Goal: Transaction & Acquisition: Obtain resource

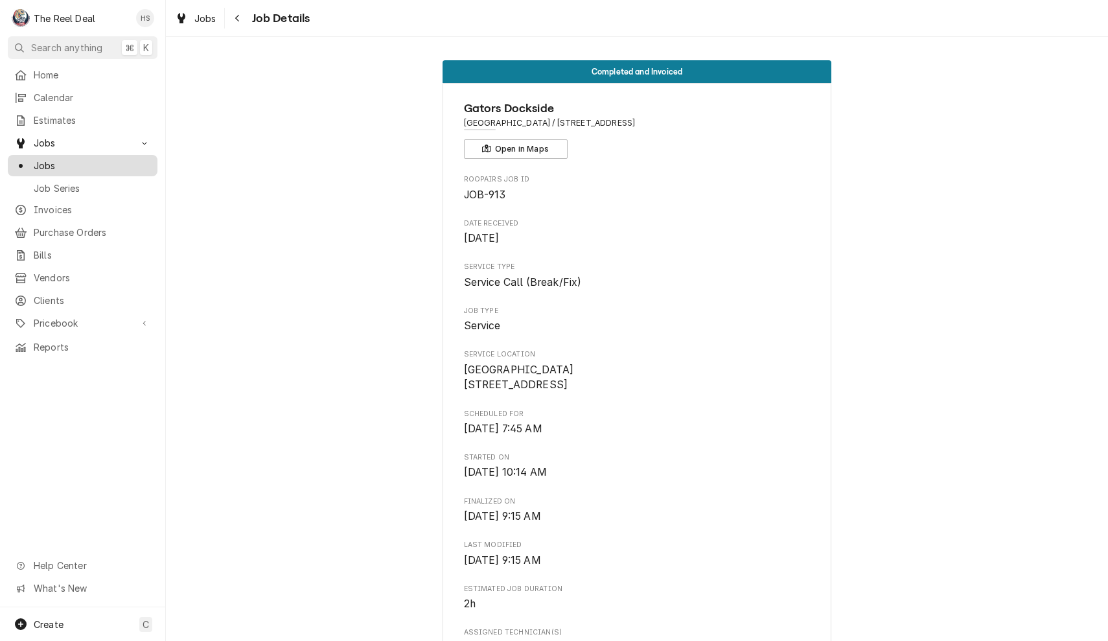
click at [69, 163] on span "Jobs" at bounding box center [92, 166] width 117 height 14
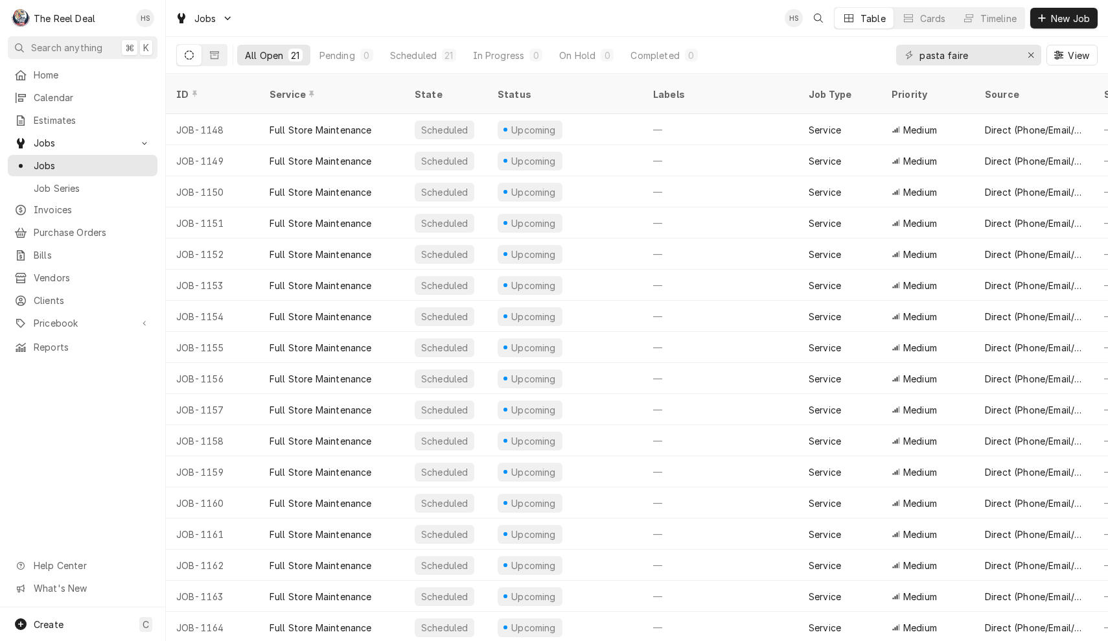
click at [425, 22] on div "Jobs HS Table Cards Timeline New Job" at bounding box center [637, 18] width 942 height 36
click at [75, 116] on span "Estimates" at bounding box center [92, 120] width 117 height 14
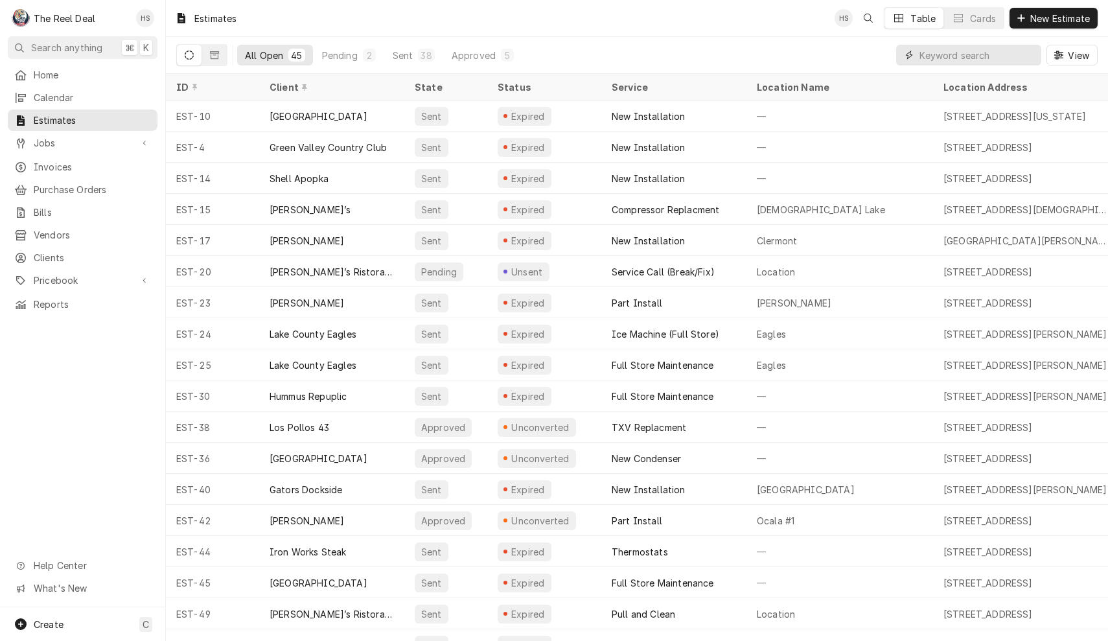
click at [931, 54] on input "Dynamic Content Wrapper" at bounding box center [977, 55] width 115 height 21
type input "c"
click at [85, 253] on span "Clients" at bounding box center [92, 258] width 117 height 14
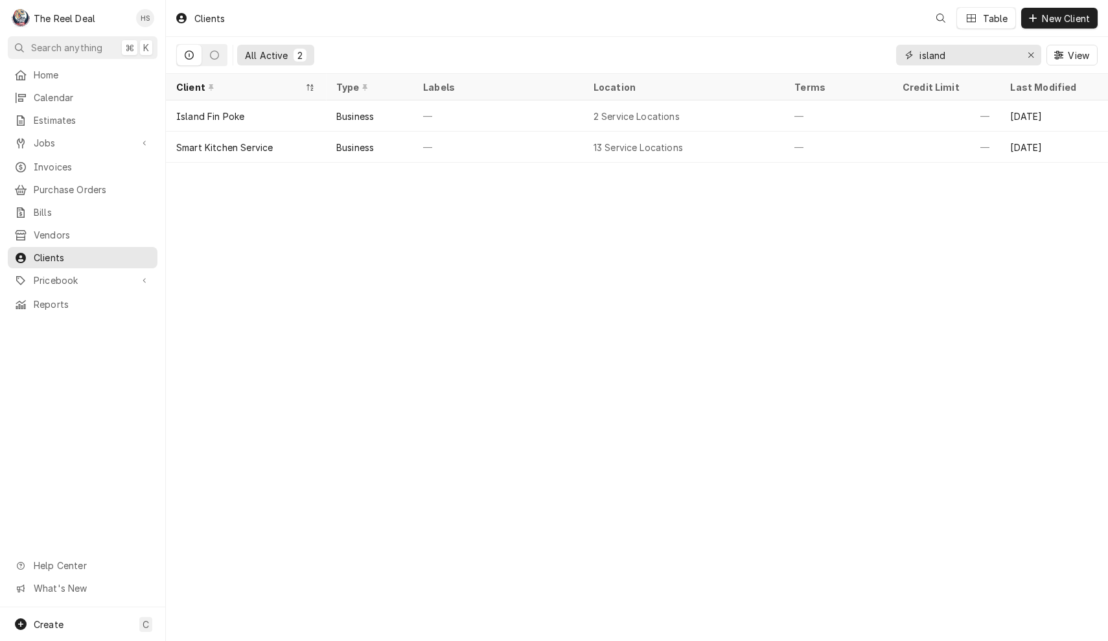
click at [977, 54] on input "island" at bounding box center [968, 55] width 97 height 21
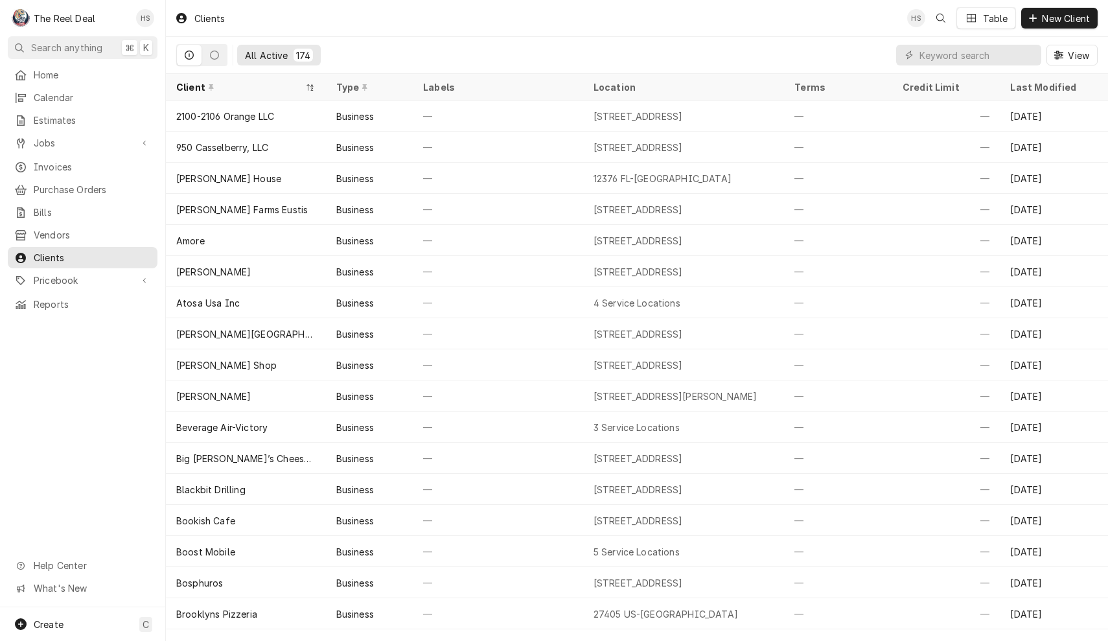
click at [735, 50] on div "All Active 174 View" at bounding box center [637, 55] width 922 height 36
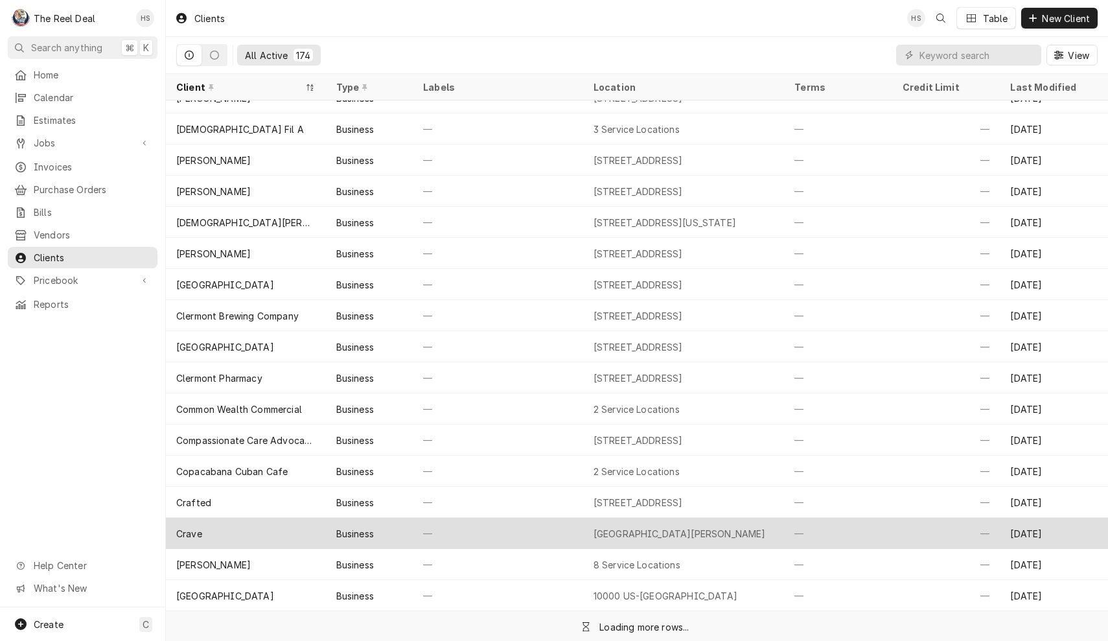
scroll to position [738, 0]
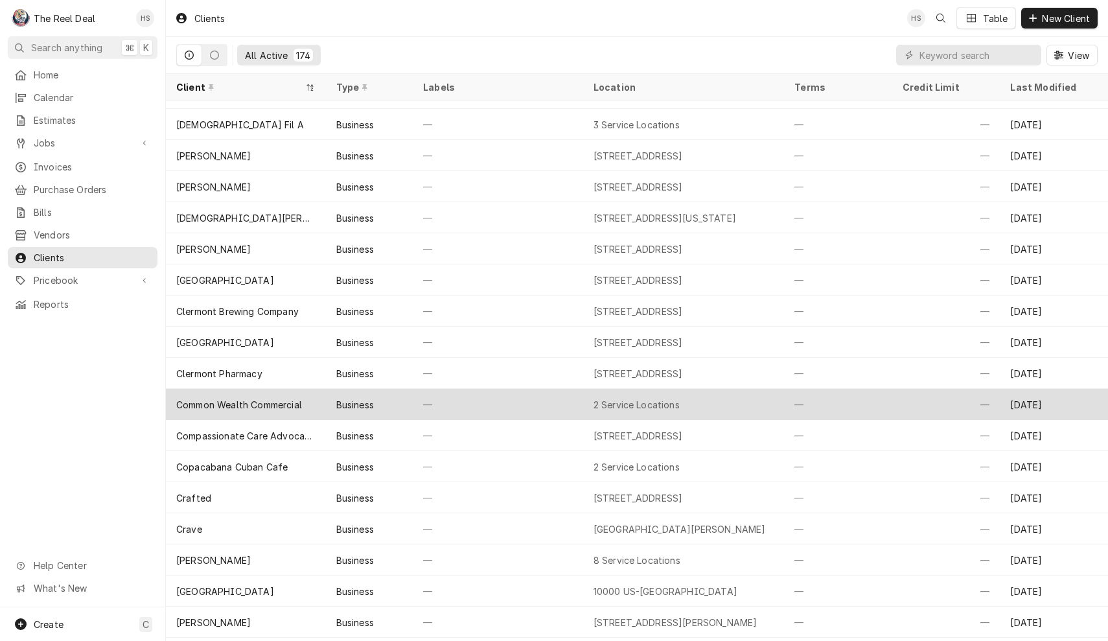
click at [310, 409] on div "Common Wealth Commercial" at bounding box center [246, 404] width 160 height 31
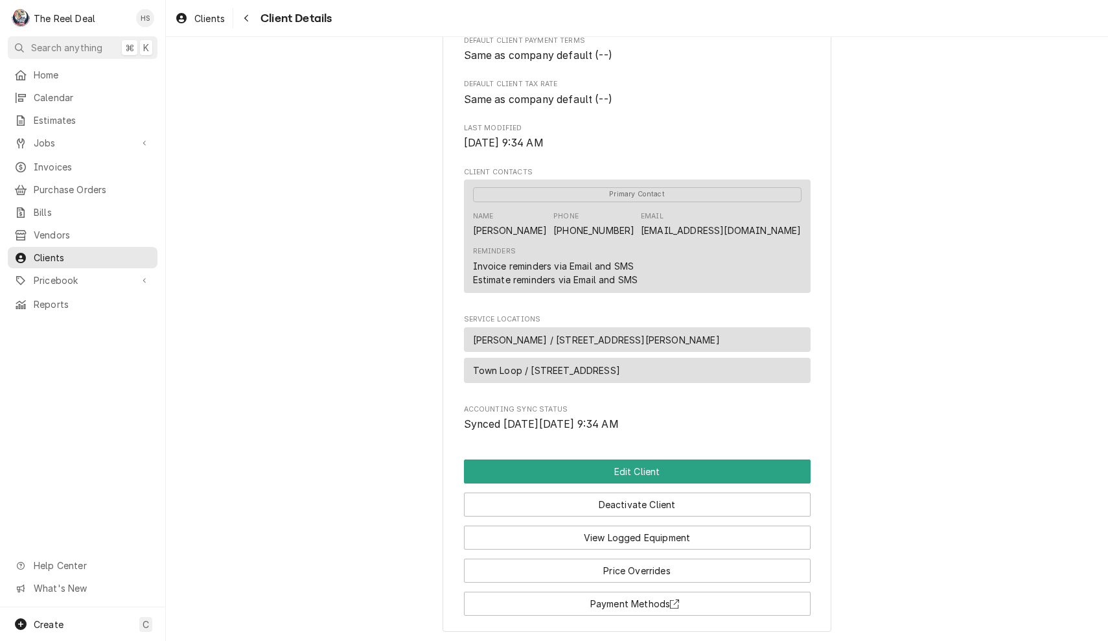
scroll to position [320, 0]
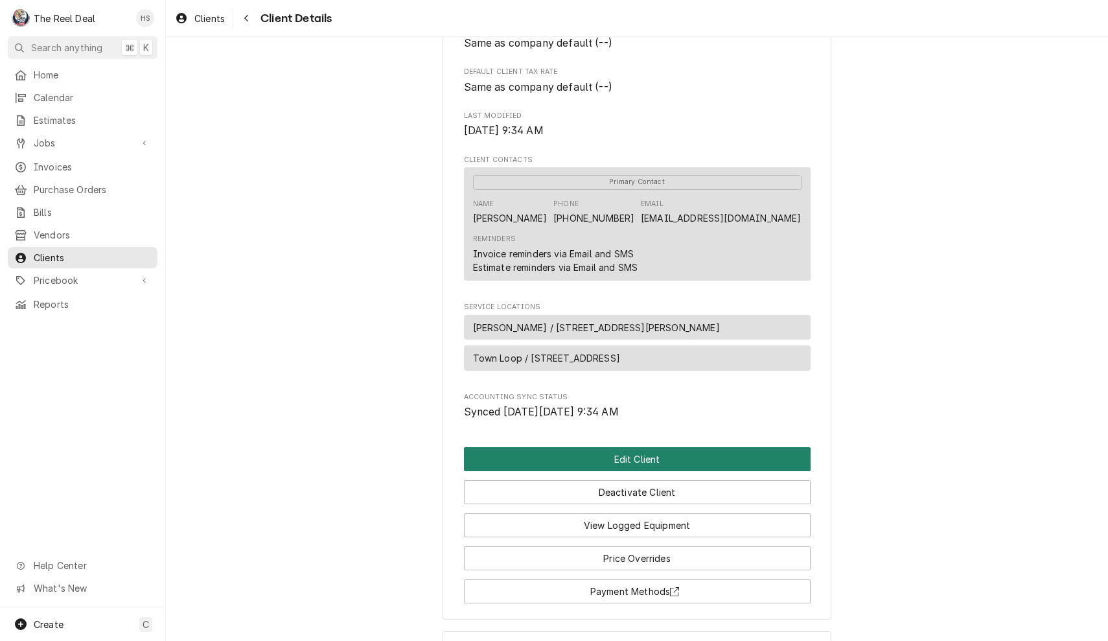
click at [656, 467] on button "Edit Client" at bounding box center [637, 459] width 347 height 24
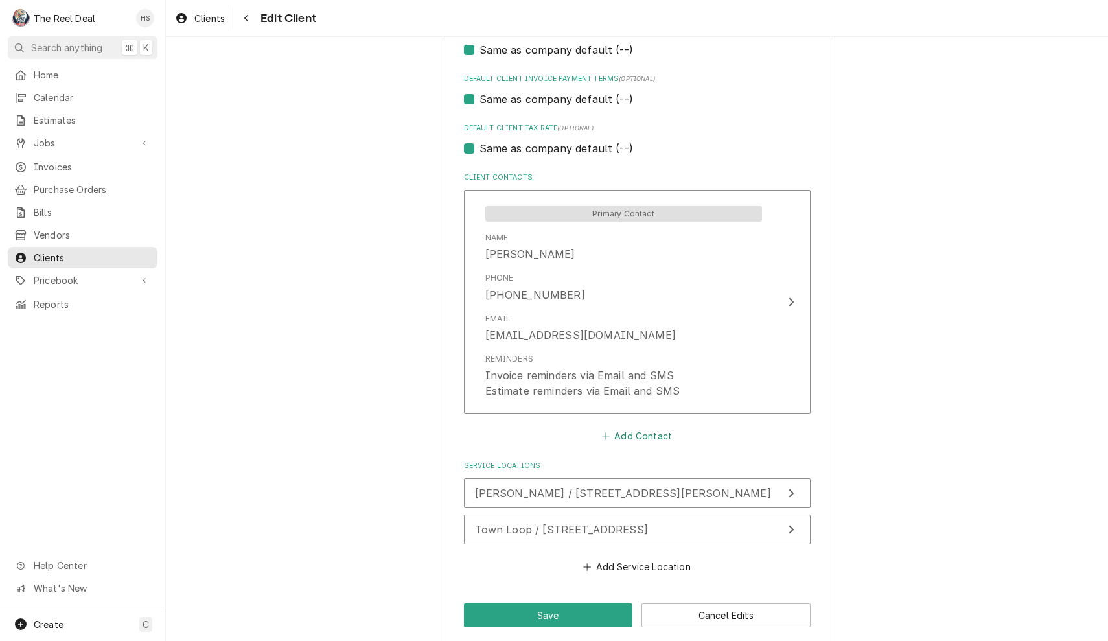
click at [630, 427] on button "Add Contact" at bounding box center [637, 436] width 75 height 18
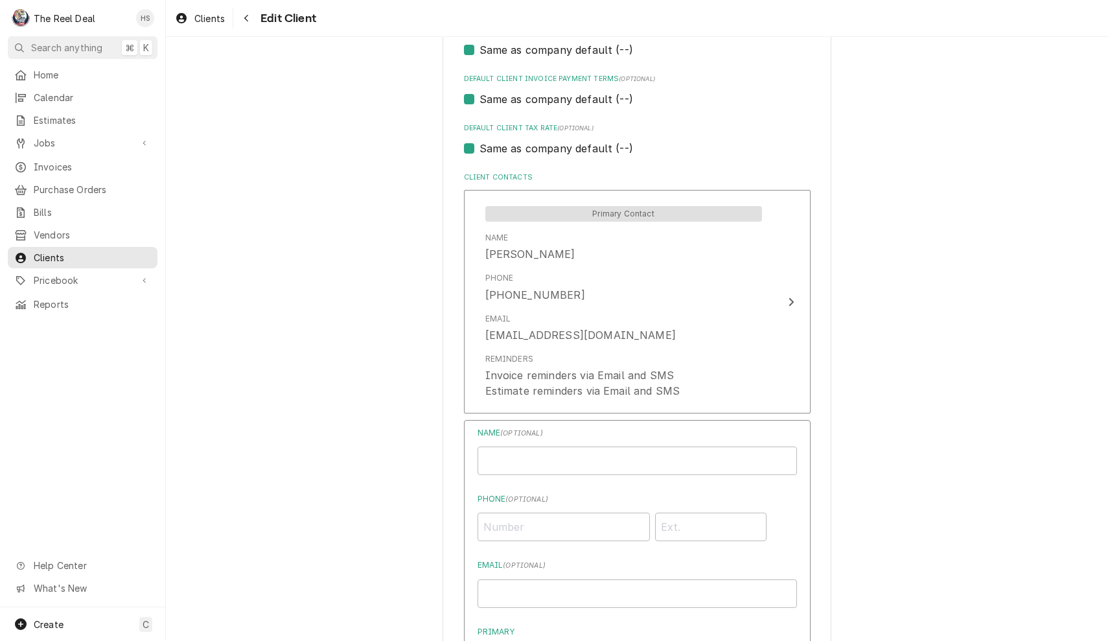
type textarea "x"
click at [605, 449] on input "[PERSON_NAME][EMAIL_ADDRESS][DOMAIN_NAME]" at bounding box center [638, 461] width 320 height 29
click at [605, 449] on input "Ivette@cc-realty.com" at bounding box center [638, 461] width 320 height 29
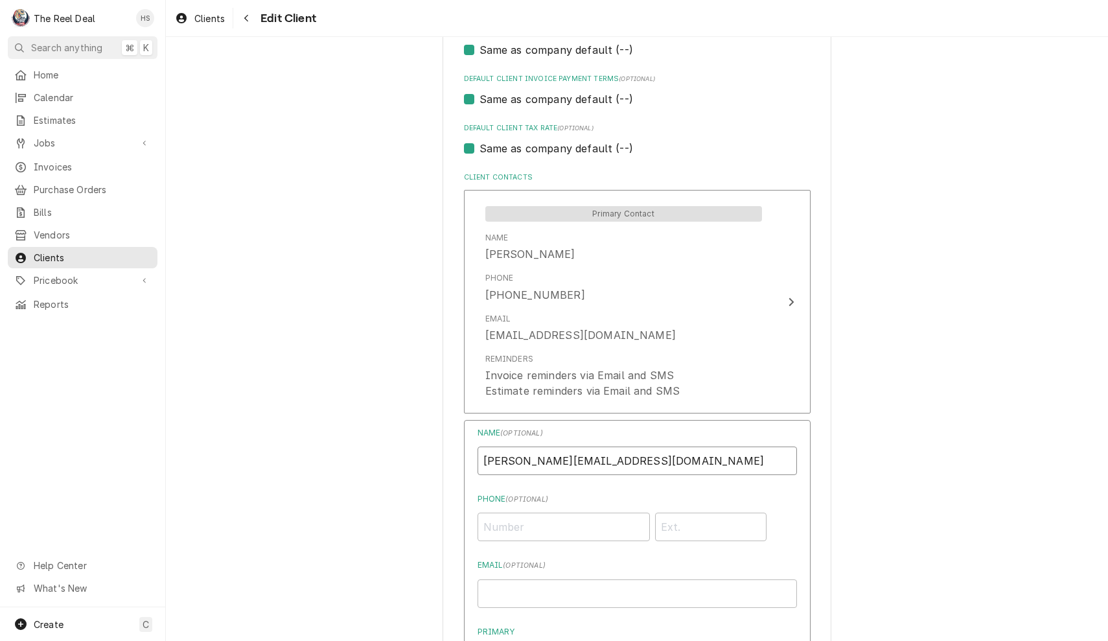
click at [605, 449] on input "Ivette@cc-realty.com" at bounding box center [638, 461] width 320 height 29
type input "Ivette@cc-realty.com"
paste input "Ivette@cc-realty.com"
type input "Ivette@cc-realty.com"
click at [568, 450] on input "Ivette@cc-realty.com" at bounding box center [638, 461] width 320 height 29
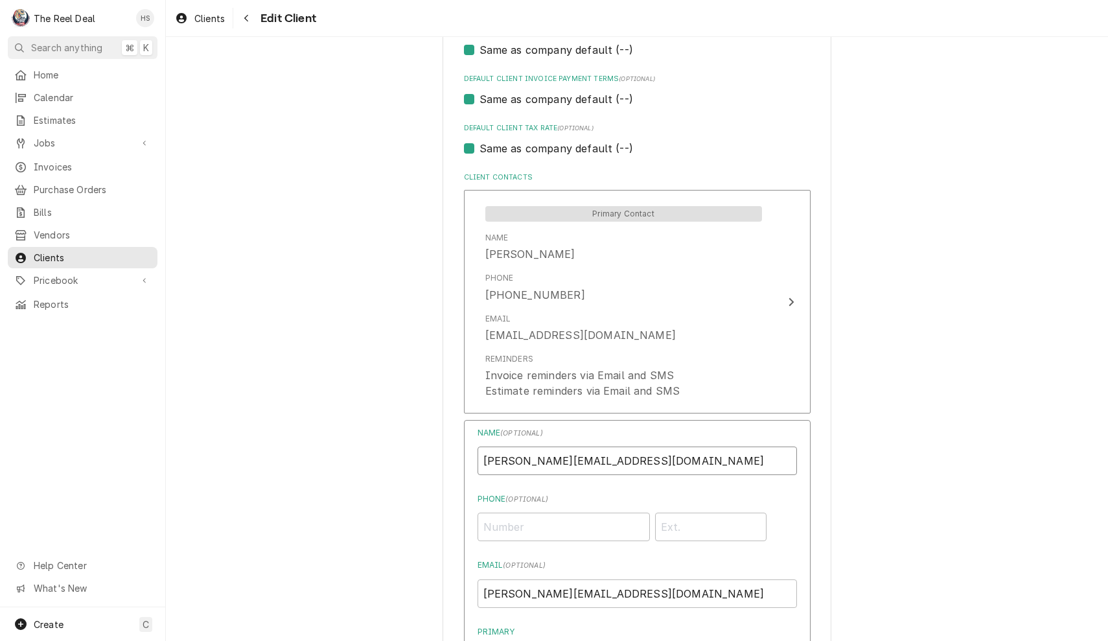
click at [568, 450] on input "Ivette@cc-realty.com" at bounding box center [638, 461] width 320 height 29
type input "Ivette"
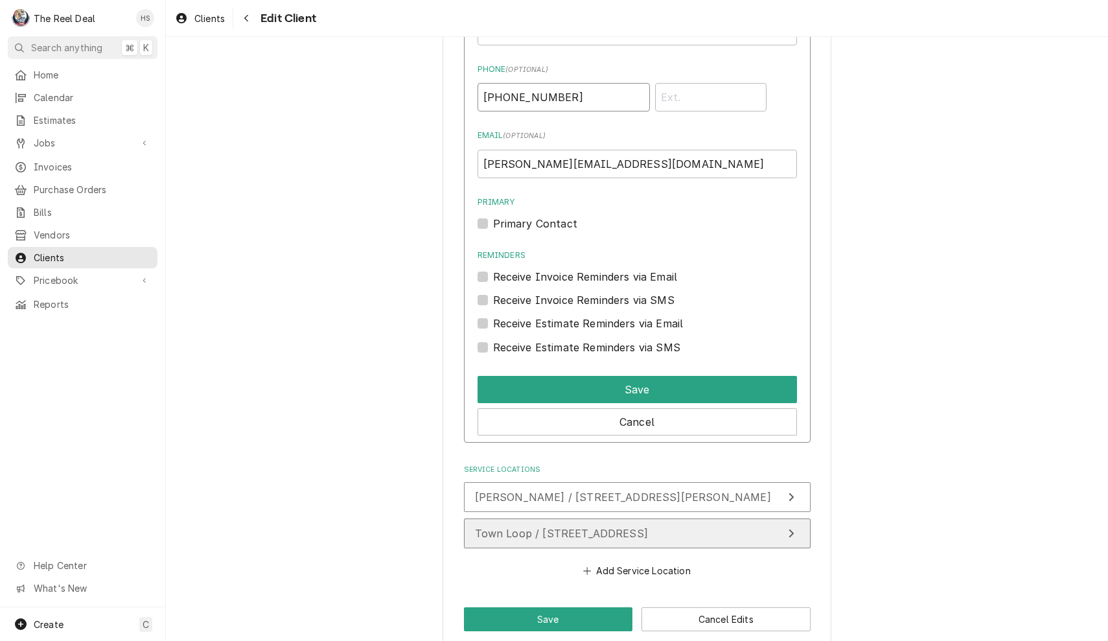
scroll to position [1231, 0]
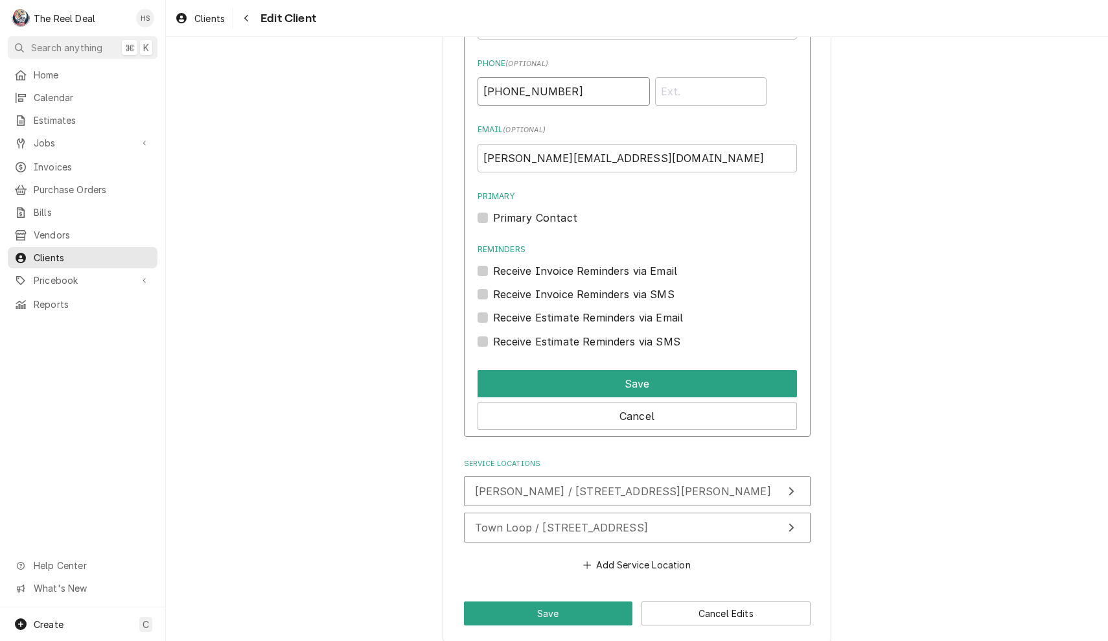
type input "(216) 312-1613"
click at [493, 210] on label "Primary Contact" at bounding box center [535, 218] width 84 height 16
click at [493, 210] on input "Primary" at bounding box center [653, 224] width 320 height 29
checkbox input "true"
click at [493, 334] on label "Receive Estimate Reminders via SMS" at bounding box center [586, 342] width 187 height 16
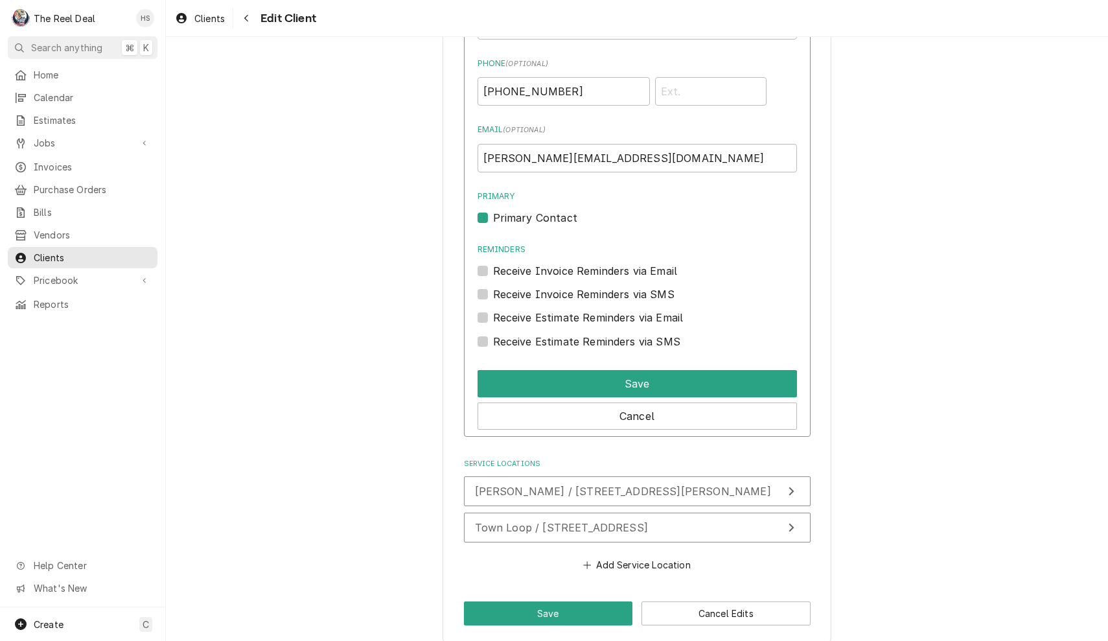
click at [493, 334] on input "Contact Edit Form" at bounding box center [653, 348] width 320 height 29
checkbox input "true"
click at [493, 310] on label "Receive Estimate Reminders via Email" at bounding box center [588, 318] width 191 height 16
click at [493, 310] on input "Contact Edit Form" at bounding box center [653, 324] width 320 height 29
checkbox input "true"
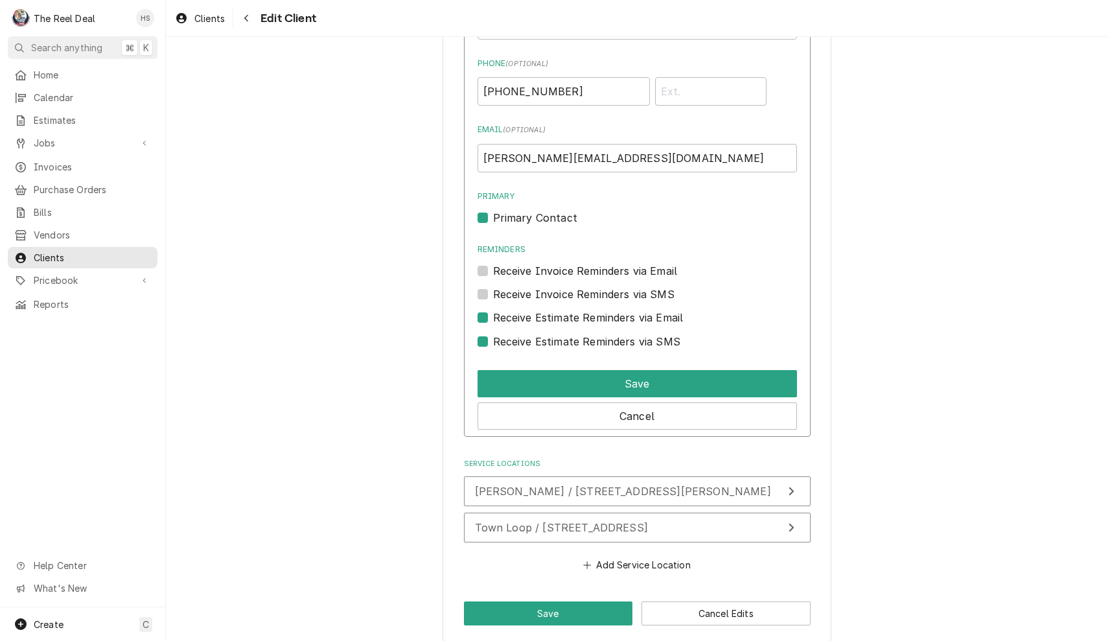
click at [491, 286] on div "Receive Invoice Reminders via SMS" at bounding box center [638, 294] width 320 height 16
click at [493, 286] on label "Receive Invoice Reminders via SMS" at bounding box center [583, 294] width 181 height 16
click at [493, 286] on input "Contact Edit Form" at bounding box center [653, 300] width 320 height 29
checkbox input "true"
click at [489, 263] on div "Receive Invoice Reminders via Email" at bounding box center [638, 271] width 320 height 16
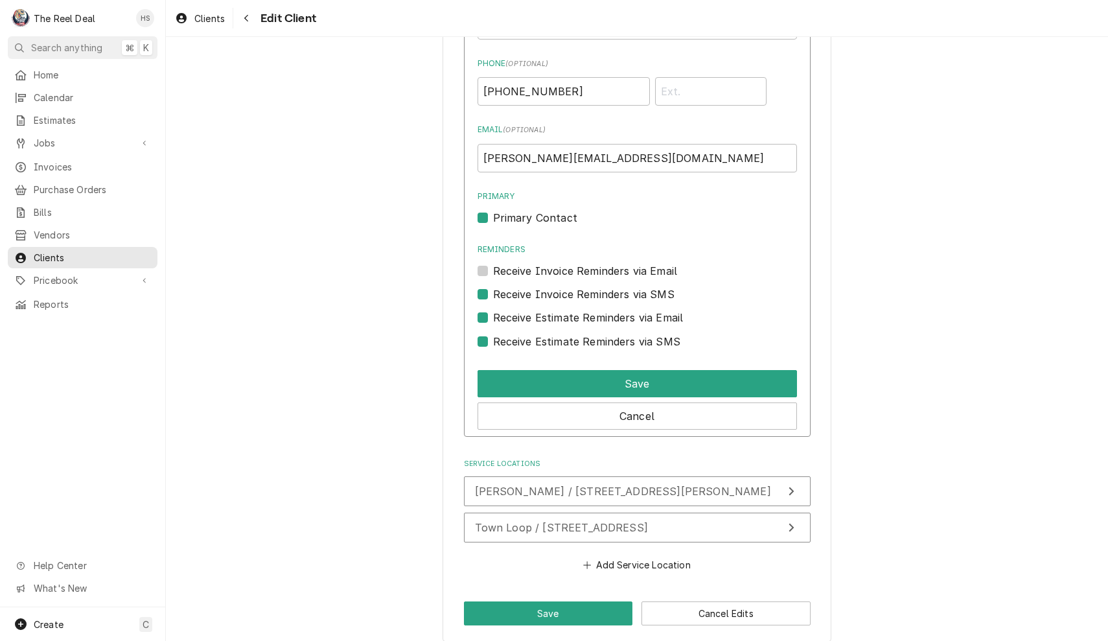
click at [489, 263] on div "Receive Invoice Reminders via Email" at bounding box center [638, 271] width 320 height 16
click at [488, 263] on div "Receive Invoice Reminders via Email" at bounding box center [638, 271] width 320 height 16
click at [493, 263] on label "Receive Invoice Reminders via Email" at bounding box center [585, 271] width 185 height 16
click at [493, 263] on input "Reminders" at bounding box center [653, 277] width 320 height 29
checkbox input "true"
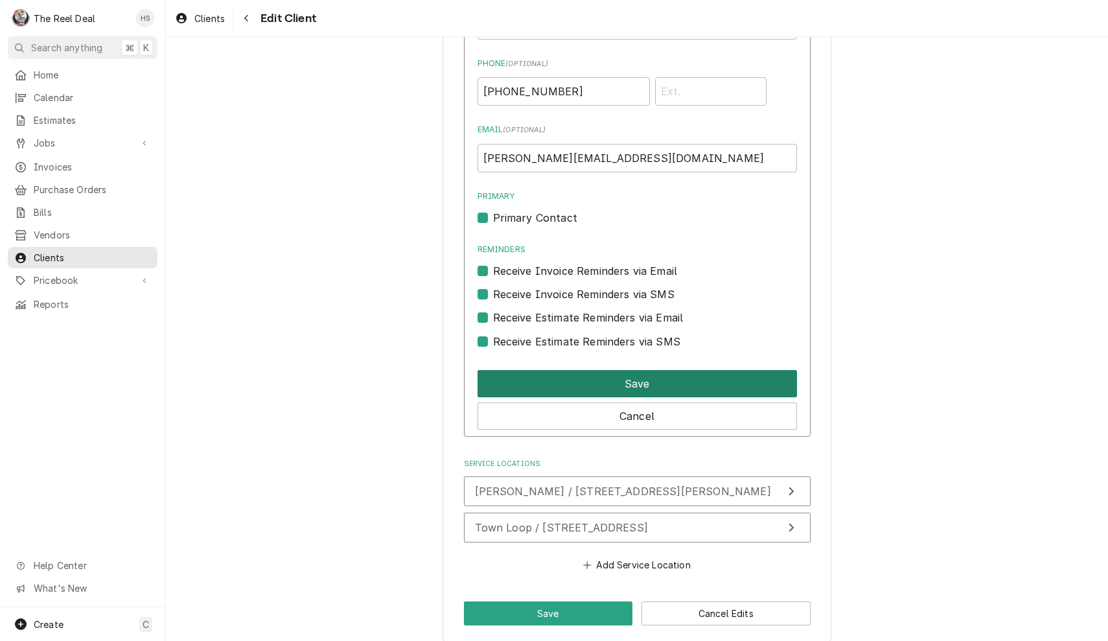
click at [587, 370] on button "Save" at bounding box center [638, 383] width 320 height 27
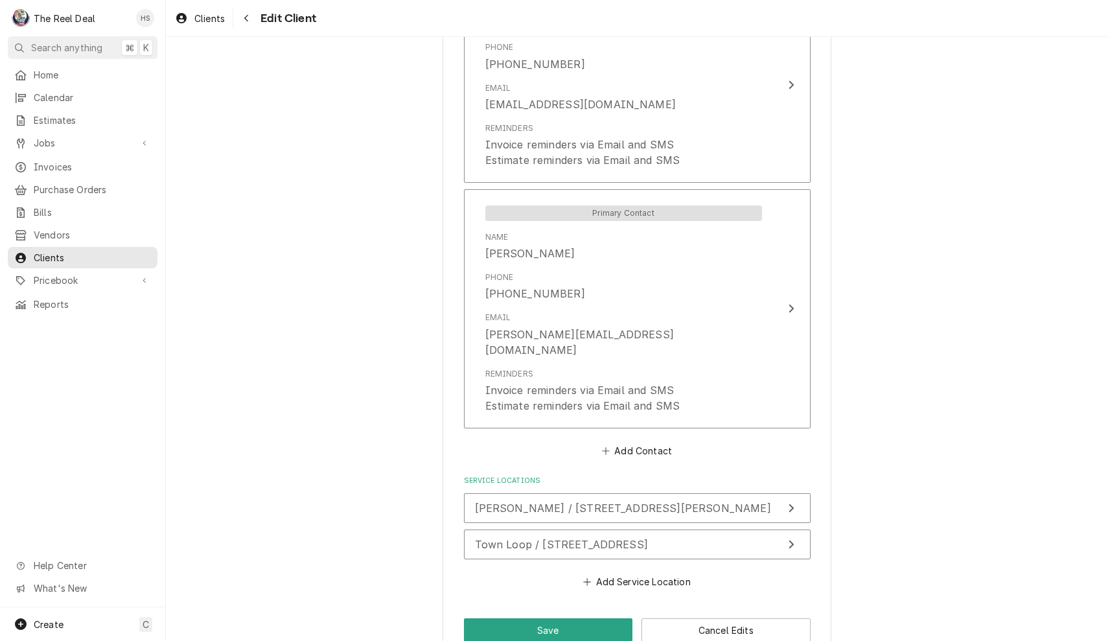
scroll to position [0, 0]
click at [529, 618] on button "Save" at bounding box center [548, 630] width 169 height 24
type textarea "x"
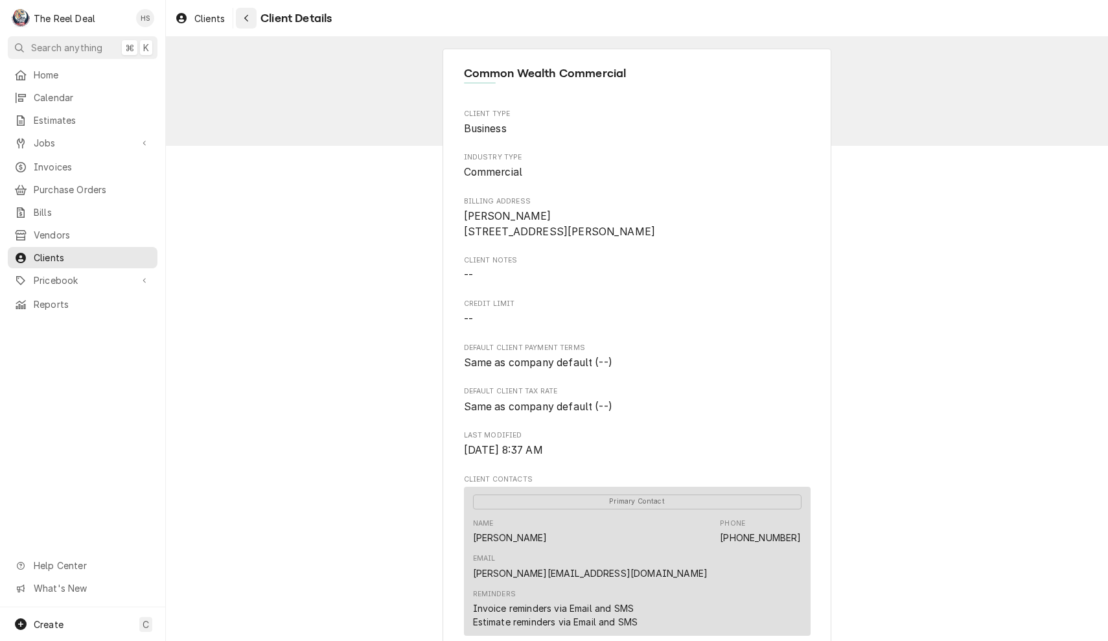
click at [249, 19] on icon "Navigate back" at bounding box center [247, 18] width 6 height 9
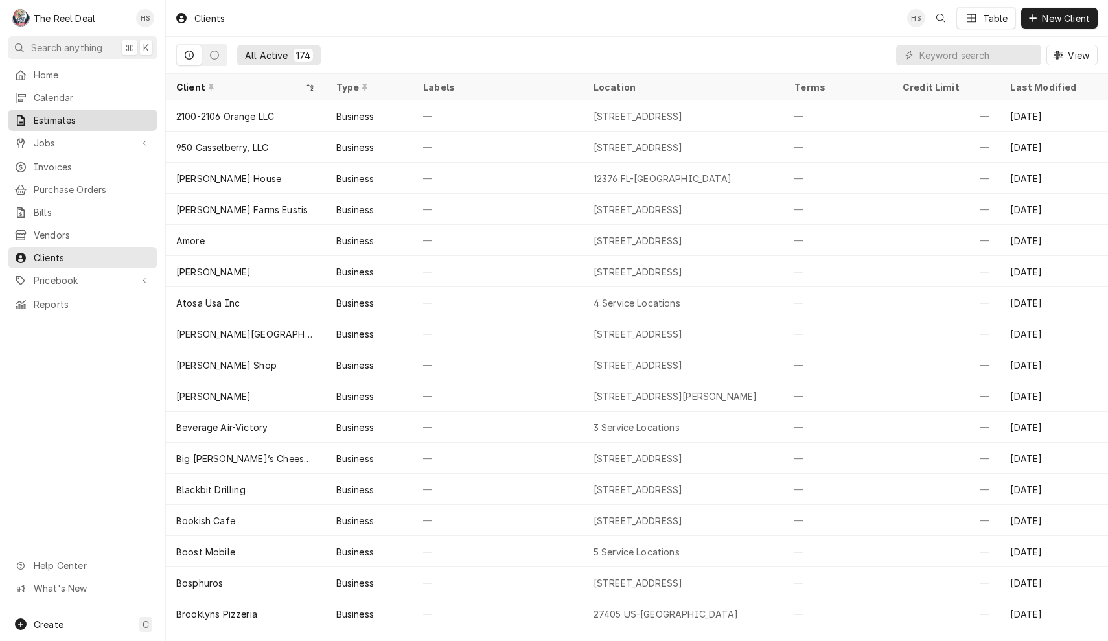
click at [74, 119] on span "Estimates" at bounding box center [92, 120] width 117 height 14
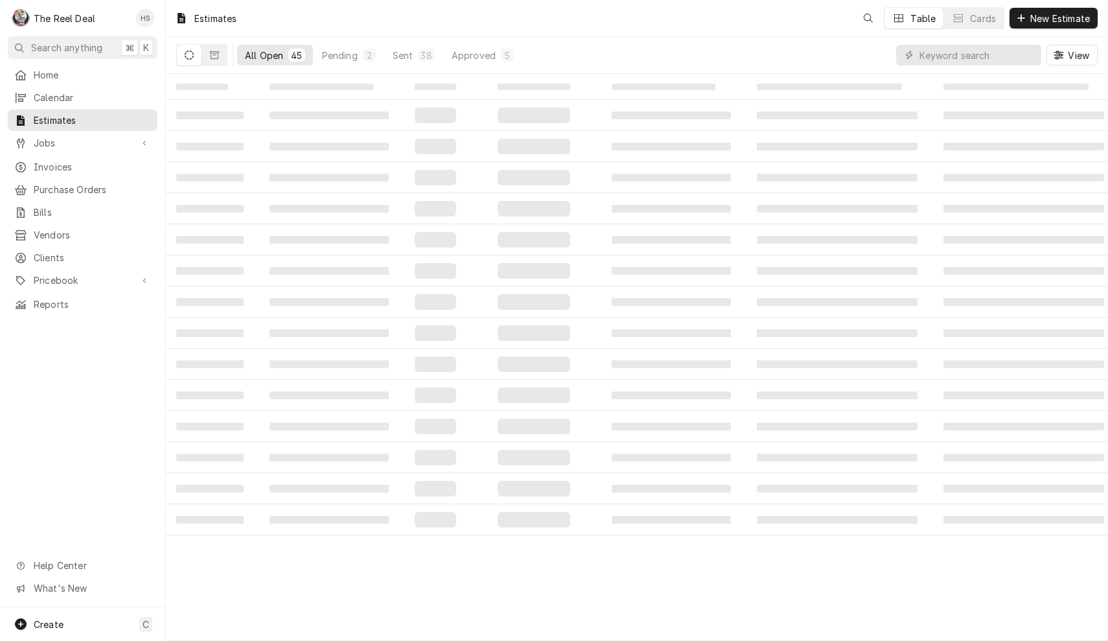
click at [929, 67] on div "View" at bounding box center [997, 55] width 202 height 36
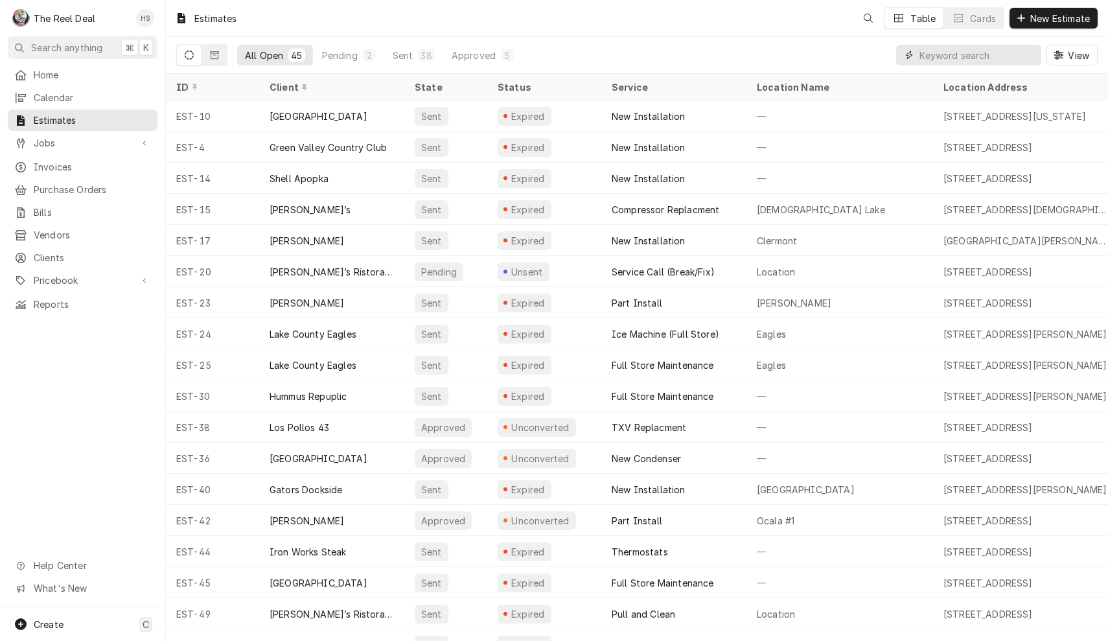
click at [937, 56] on input "Dynamic Content Wrapper" at bounding box center [977, 55] width 115 height 21
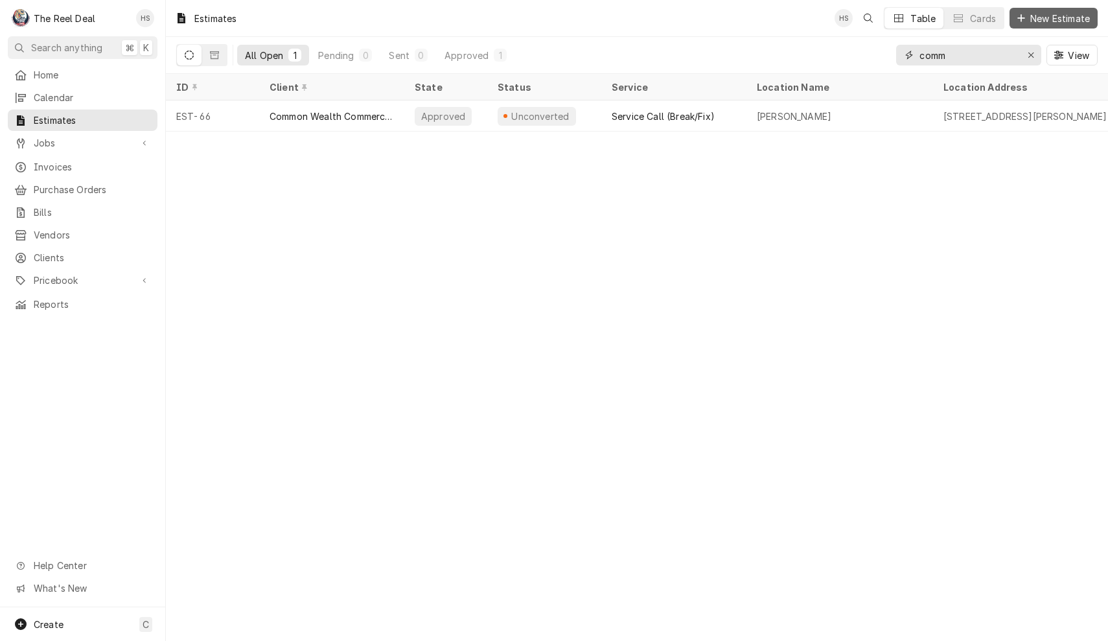
type input "comm"
click at [1015, 23] on div "Dynamic Content Wrapper" at bounding box center [1021, 18] width 13 height 13
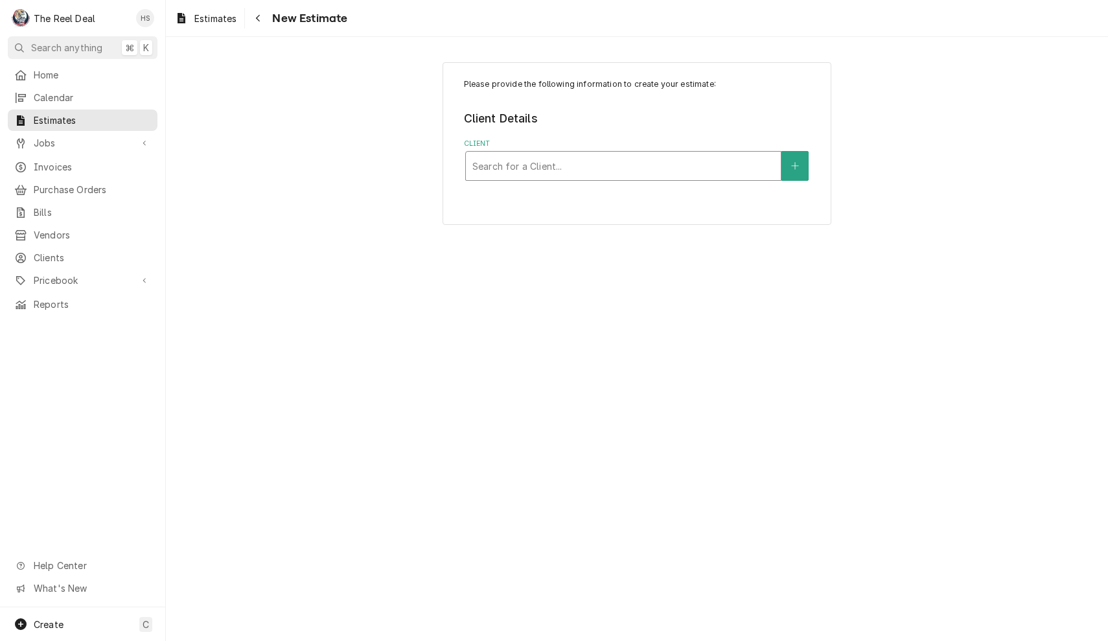
click at [604, 169] on div "Client" at bounding box center [624, 165] width 302 height 23
type input "comm"
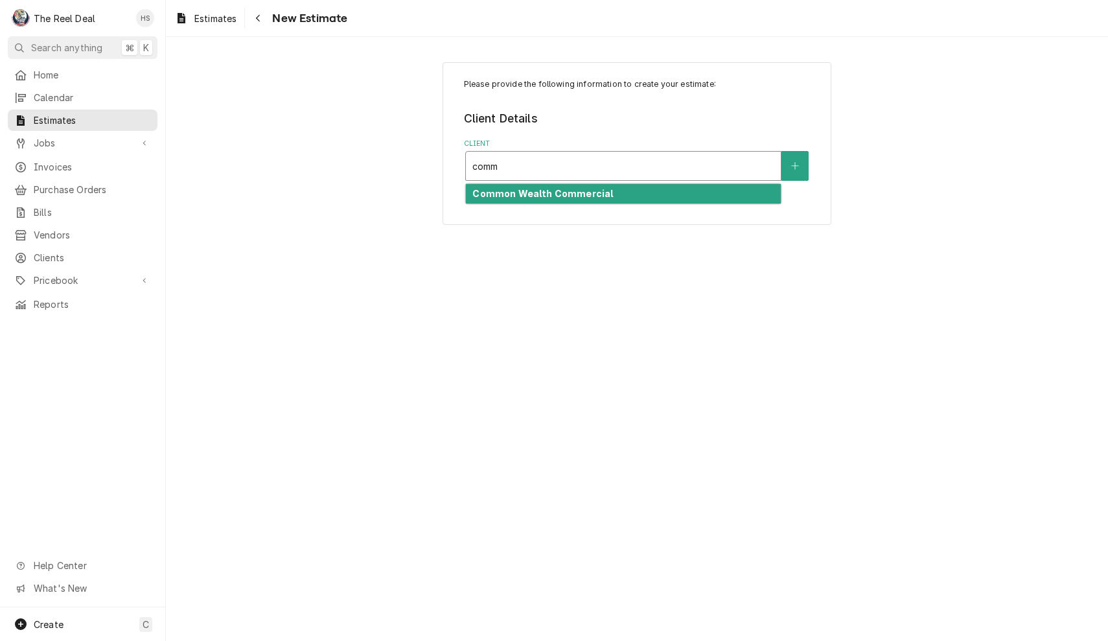
click at [553, 198] on strong "Common Wealth Commercial" at bounding box center [543, 193] width 141 height 11
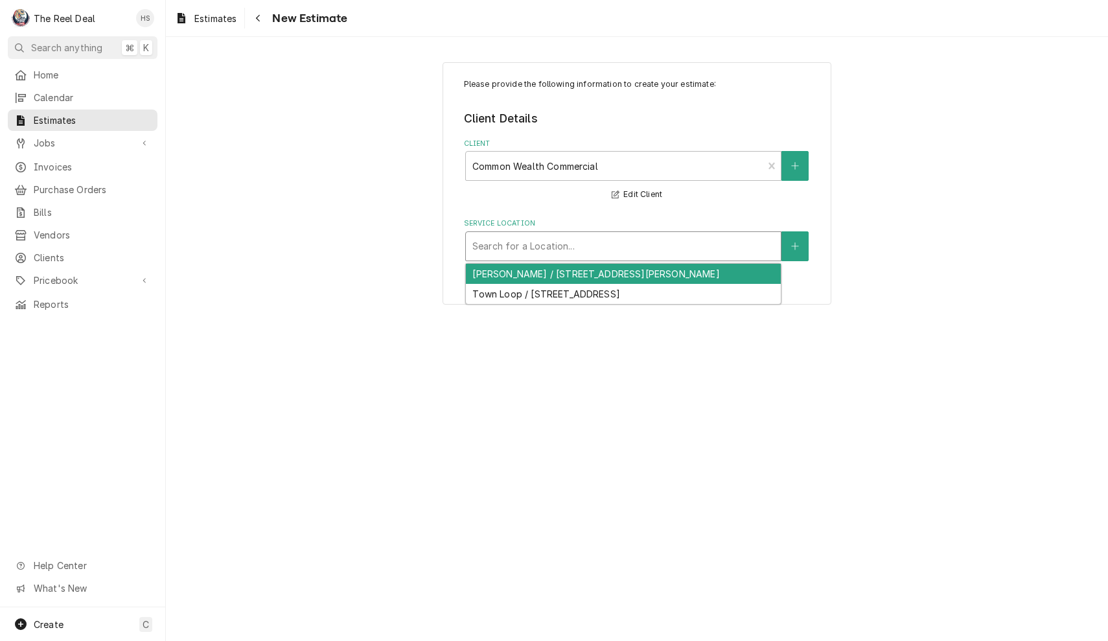
click at [545, 246] on div "Search for a Location..." at bounding box center [624, 246] width 302 height 14
click at [554, 274] on div "[PERSON_NAME] / [STREET_ADDRESS][PERSON_NAME]" at bounding box center [623, 274] width 315 height 20
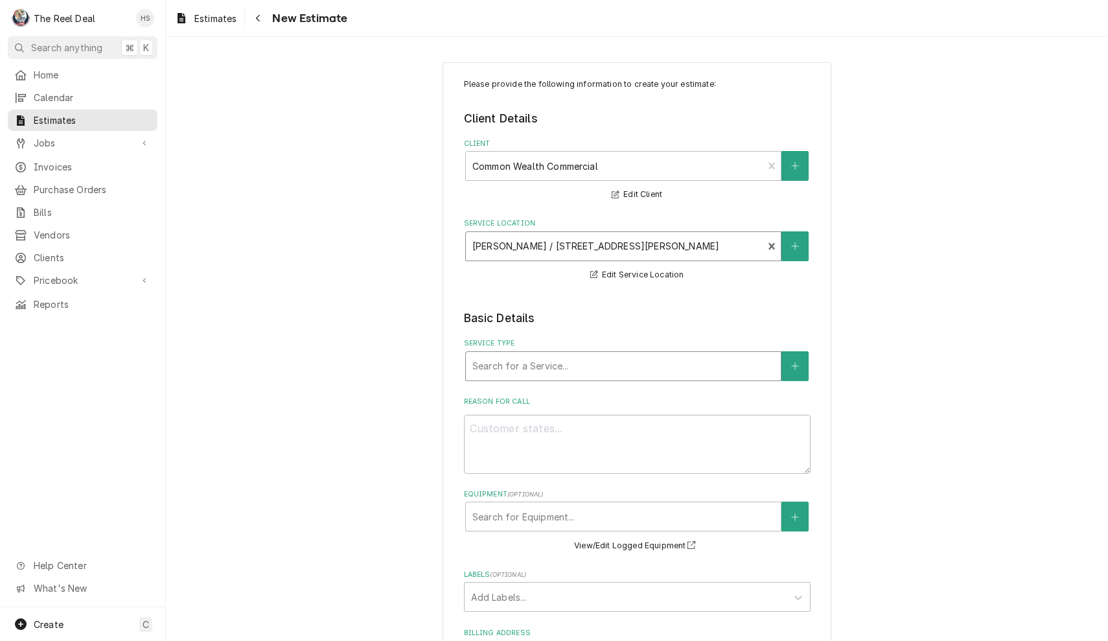
click at [583, 367] on div "Service Type" at bounding box center [624, 366] width 302 height 23
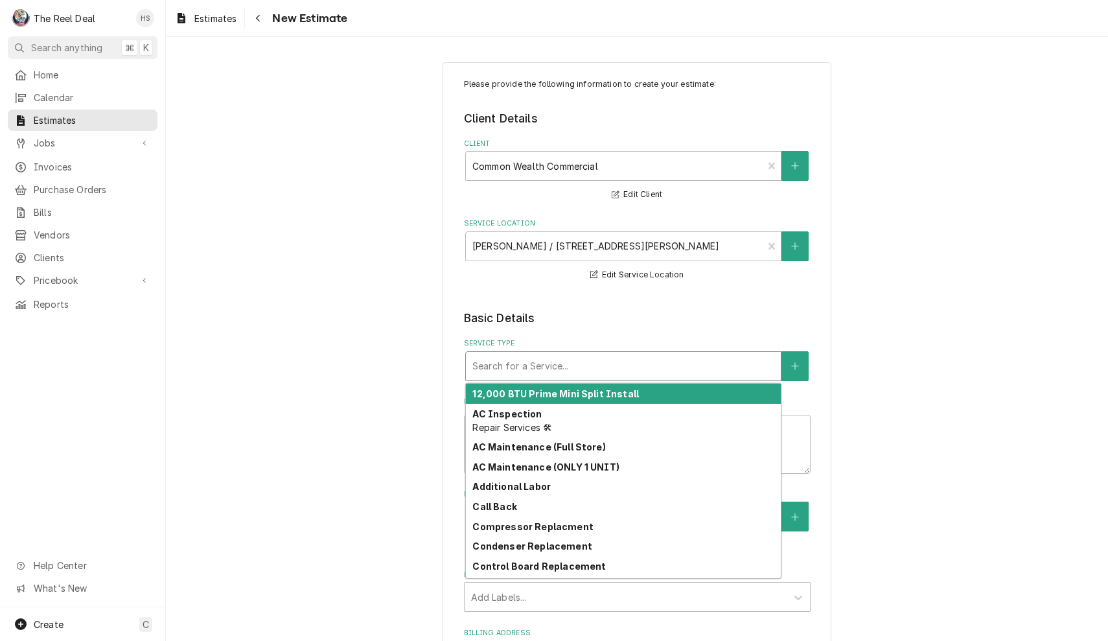
type textarea "x"
type input "A"
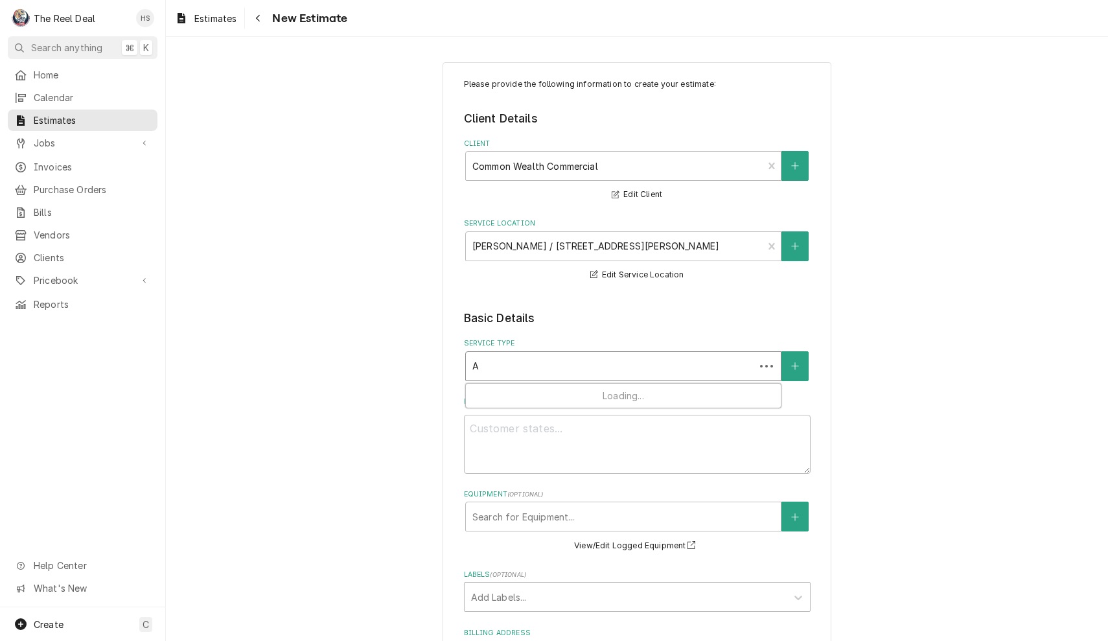
type textarea "x"
type input "AC"
type textarea "x"
type input "AC"
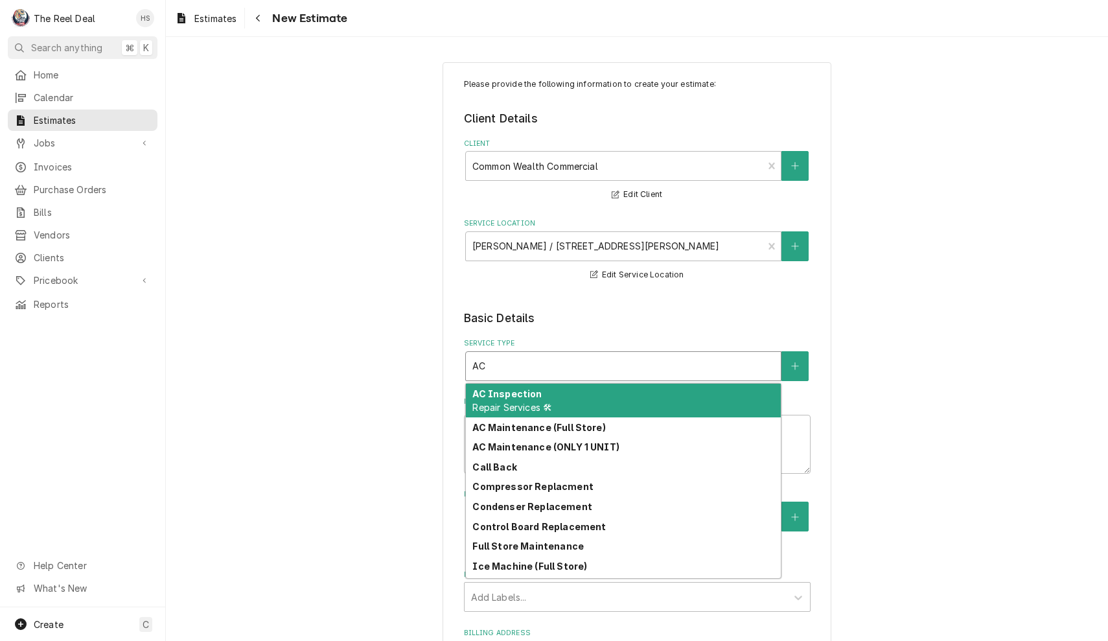
type textarea "x"
type input "AC M"
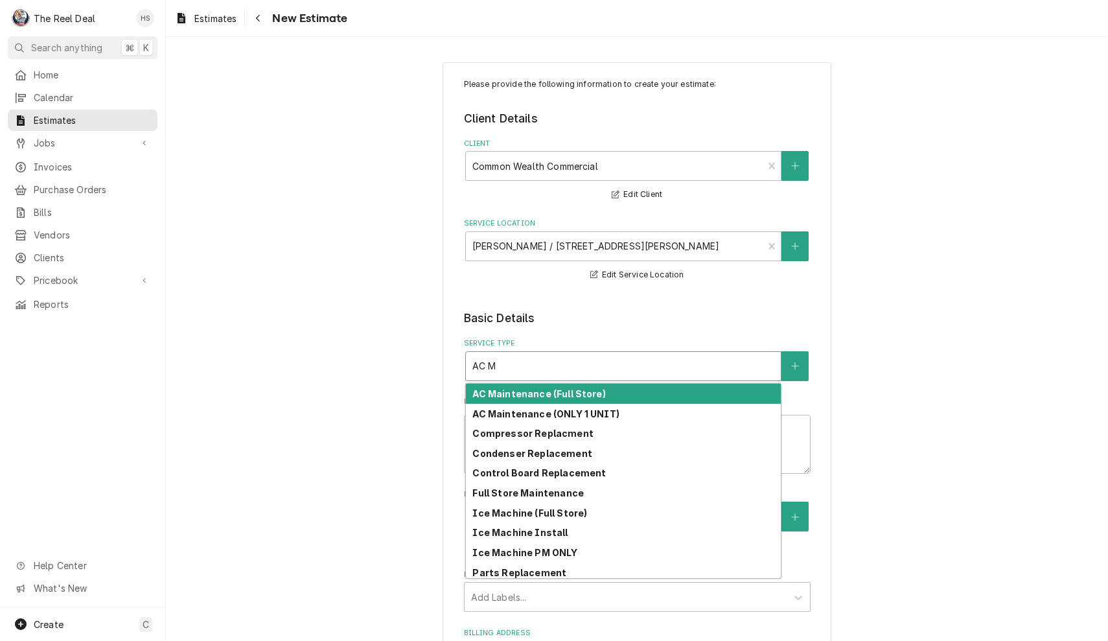
click at [597, 399] on strong "AC Maintenance (Full Store)" at bounding box center [539, 393] width 133 height 11
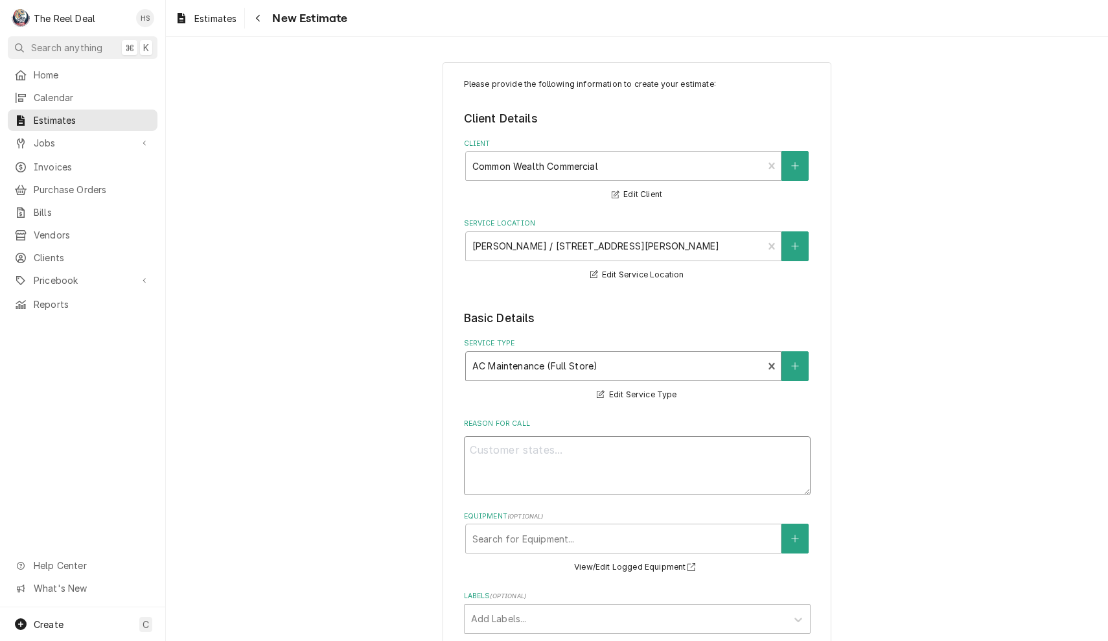
click at [614, 468] on textarea "Reason For Call" at bounding box center [637, 465] width 347 height 59
type textarea "x"
type input "Q"
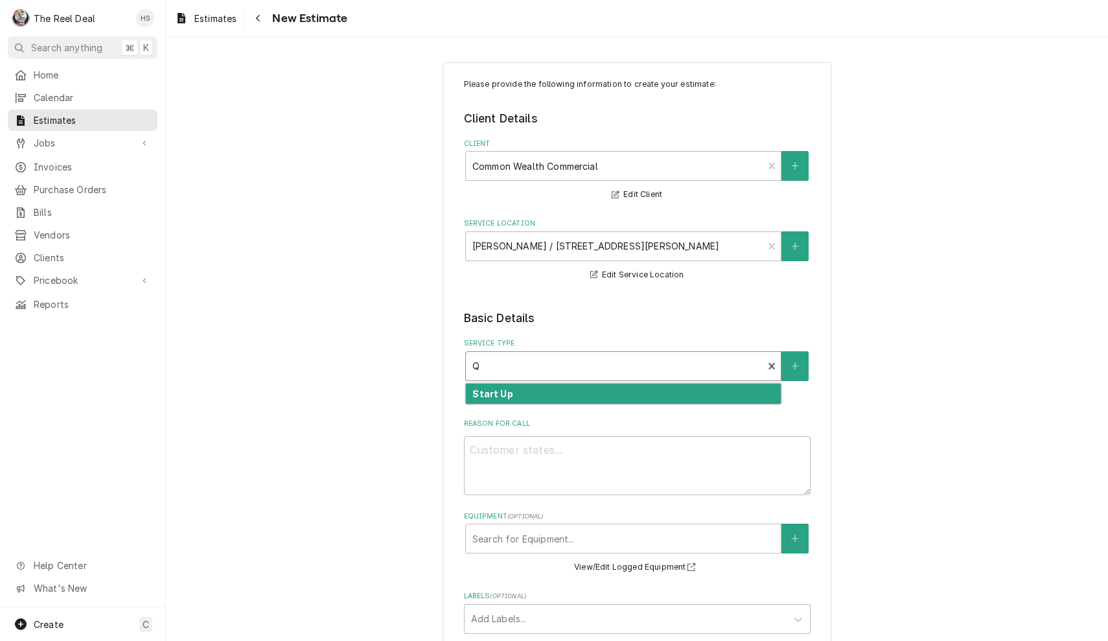
type textarea "x"
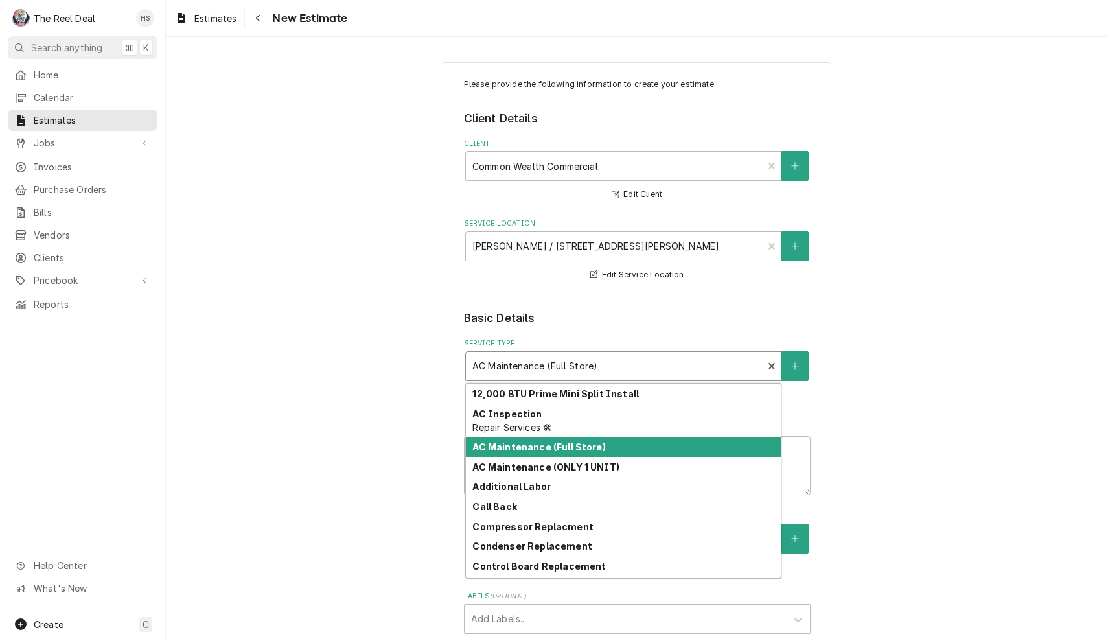
click at [593, 441] on strong "AC Maintenance (Full Store)" at bounding box center [539, 446] width 133 height 11
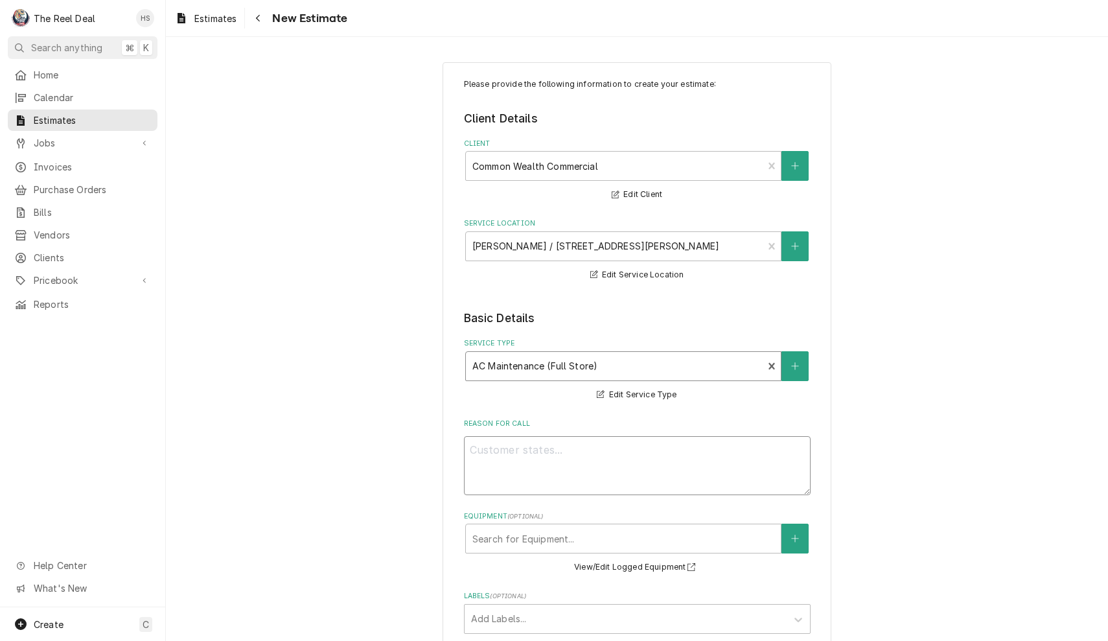
click at [588, 467] on textarea "Reason For Call" at bounding box center [637, 465] width 347 height 59
type textarea "x"
type textarea "Q"
type textarea "x"
type textarea "Qu"
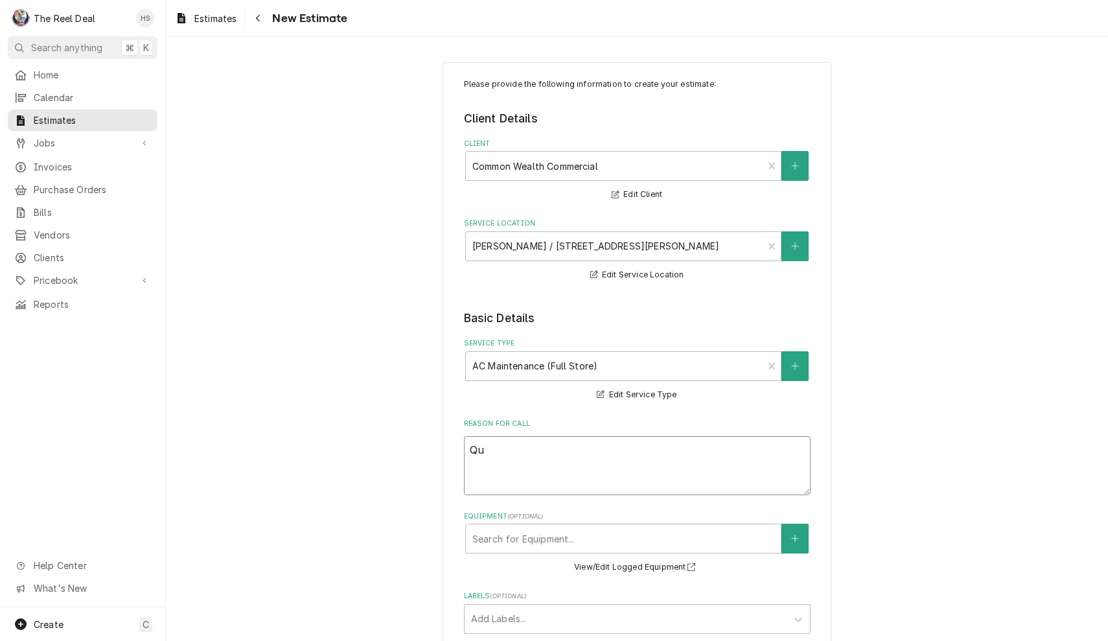
type textarea "x"
type textarea "Qua"
type textarea "x"
type textarea "Quar"
type textarea "x"
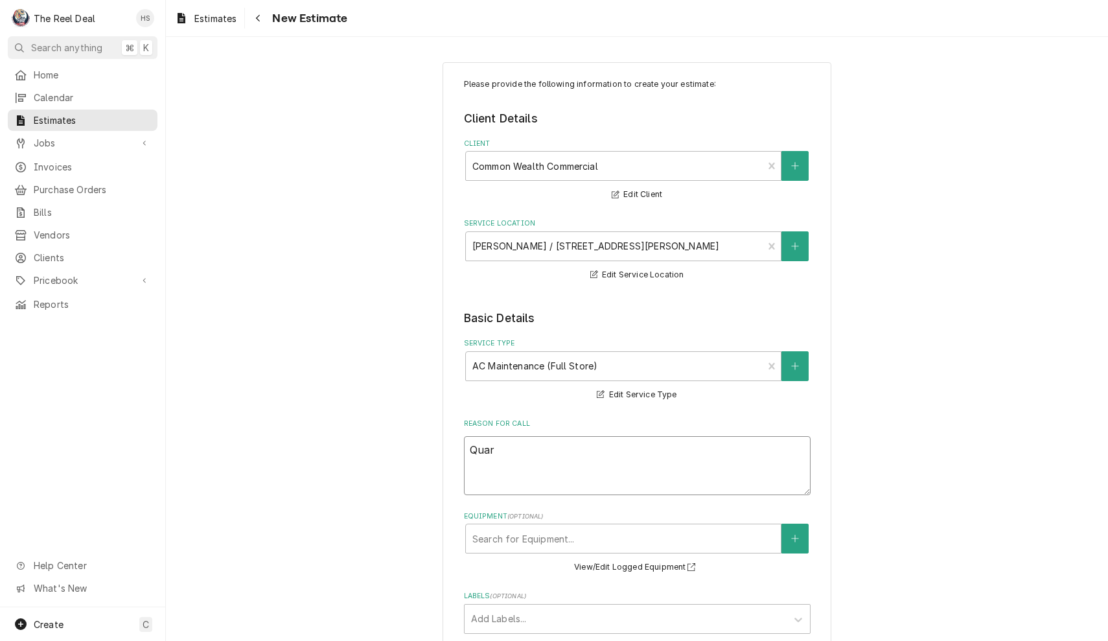
type textarea "Quart"
type textarea "x"
type textarea "Quarte"
type textarea "x"
type textarea "Quarter"
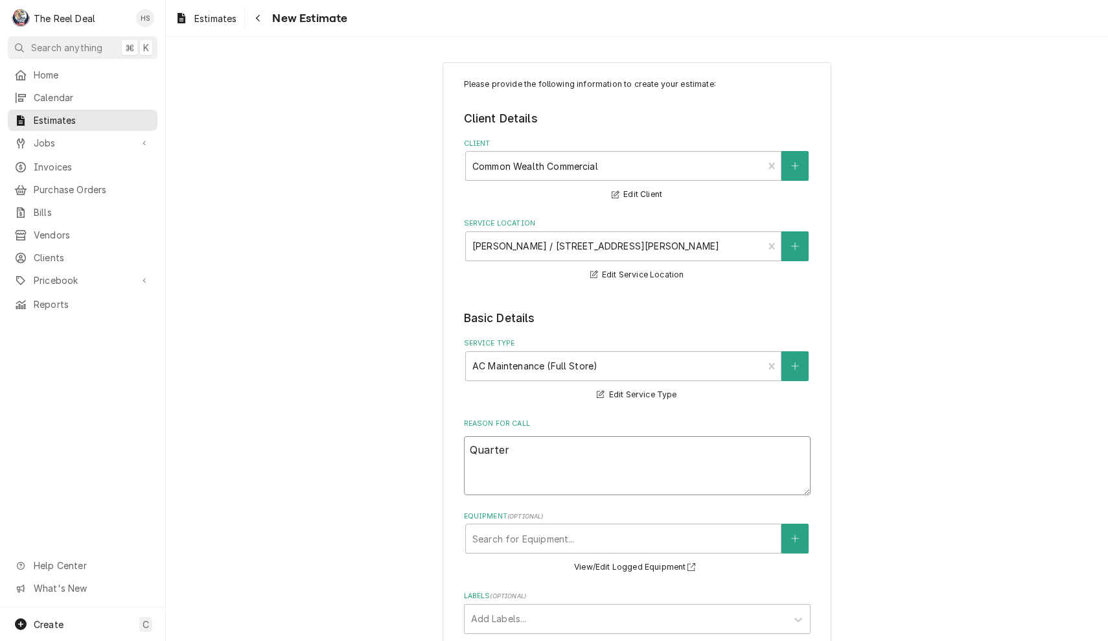
type textarea "x"
type textarea "Quarterl"
type textarea "x"
type textarea "Quarterly"
type textarea "x"
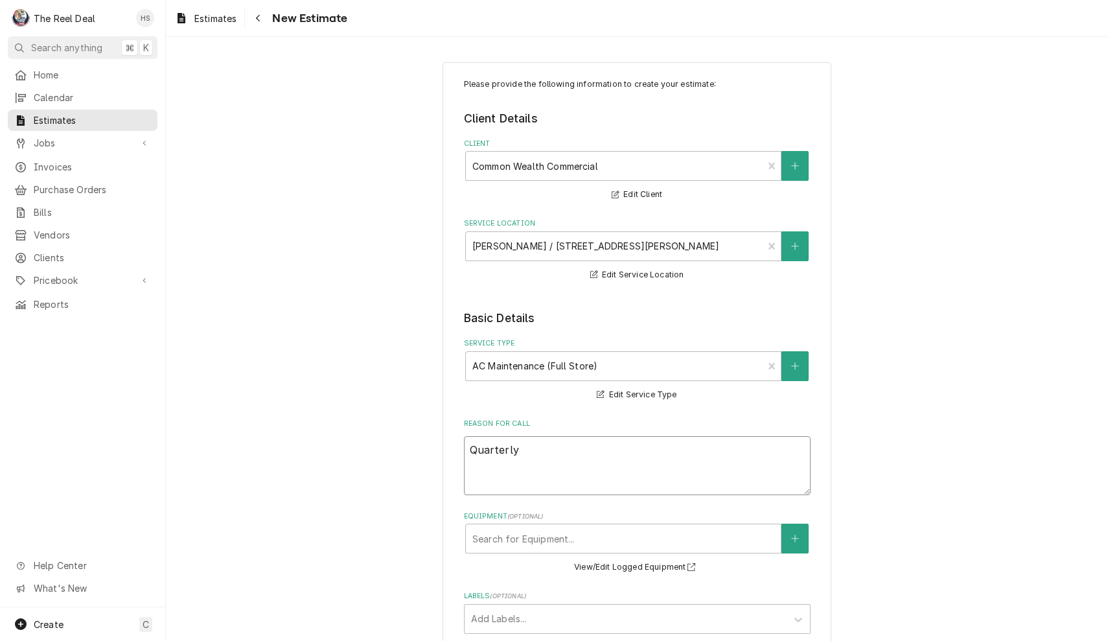
type textarea "Quarterly"
type textarea "x"
type textarea "Quarterly M"
type textarea "x"
type textarea "Quarterly Ma"
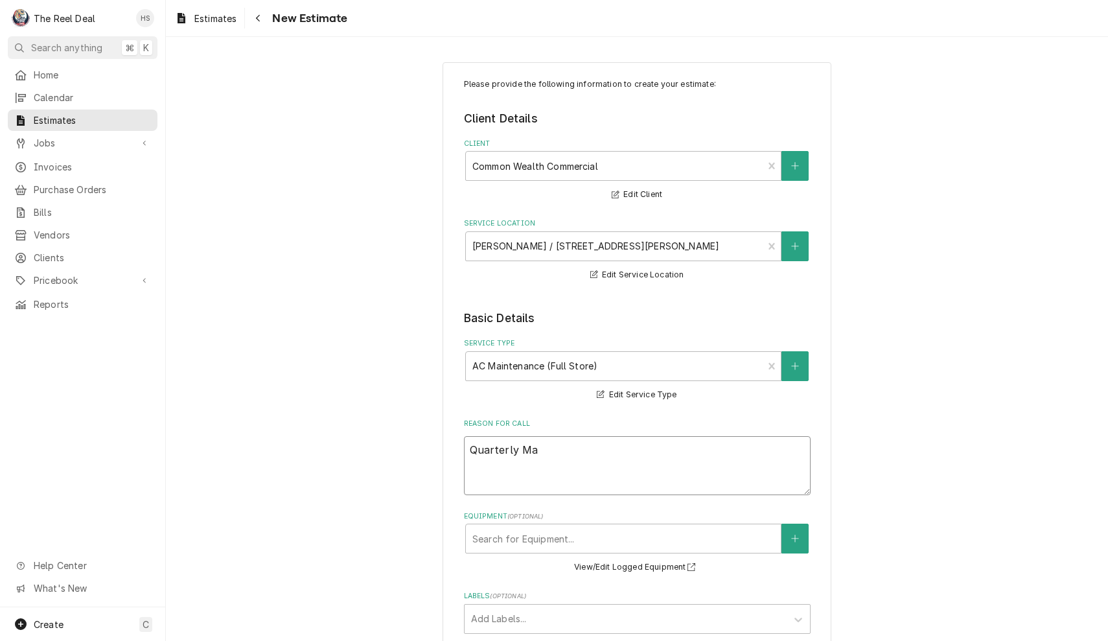
type textarea "x"
type textarea "Quarterly Mai"
type textarea "x"
type textarea "Quarterly Main"
type textarea "x"
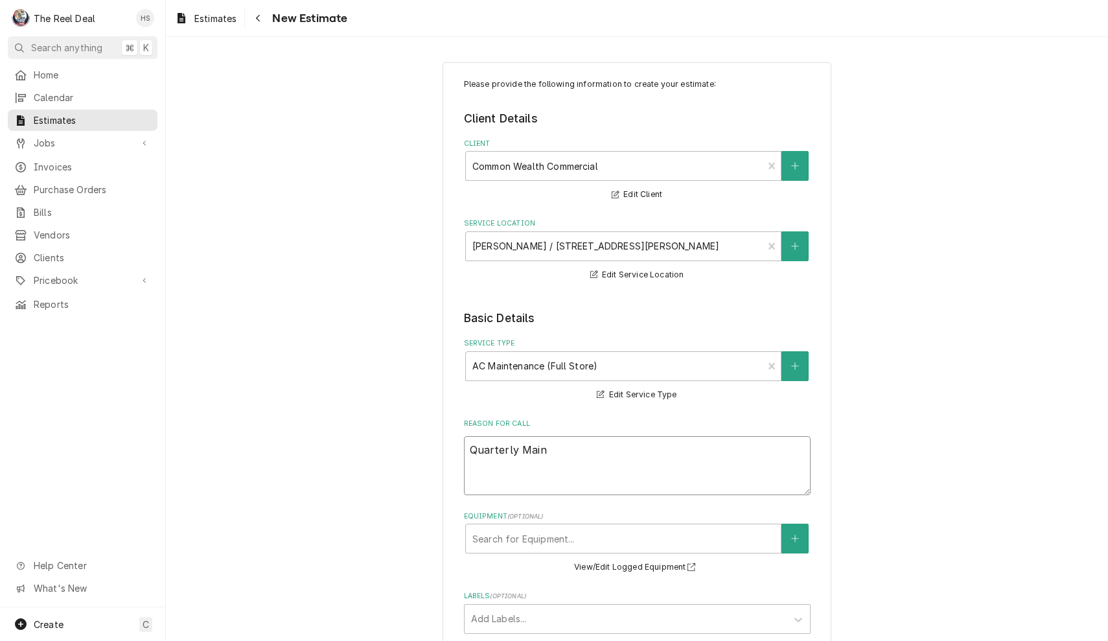
type textarea "Quarterly Maint"
type textarea "x"
type textarea "Quarterly Mainte"
type textarea "x"
type textarea "Quarterly Mainten"
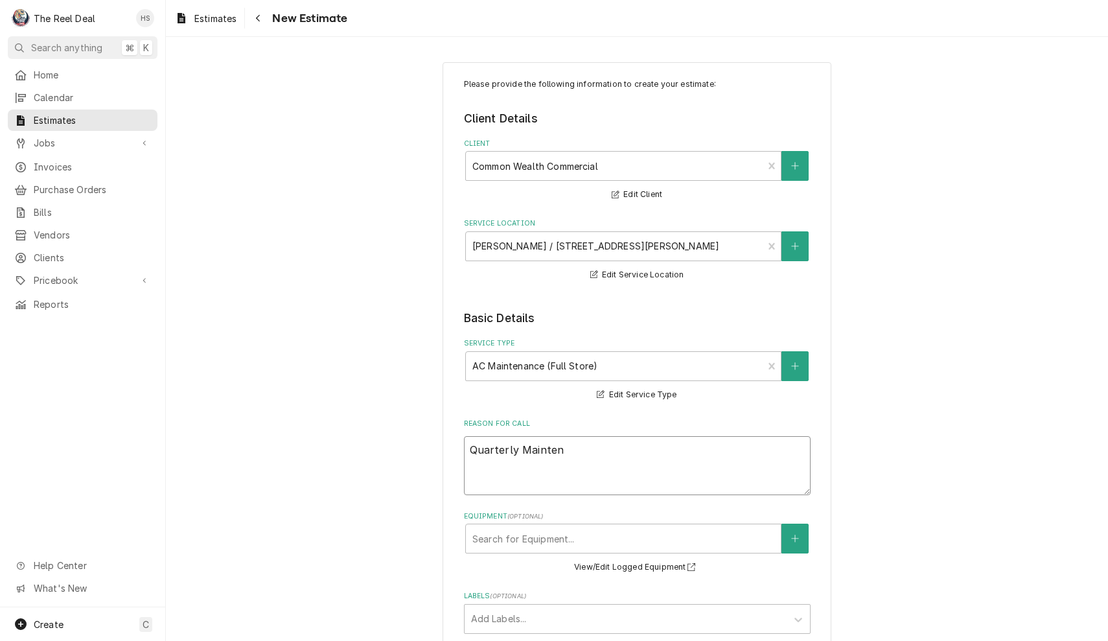
type textarea "x"
type textarea "Quarterly Maintene"
type textarea "x"
type textarea "Quarterly Maintenen"
type textarea "x"
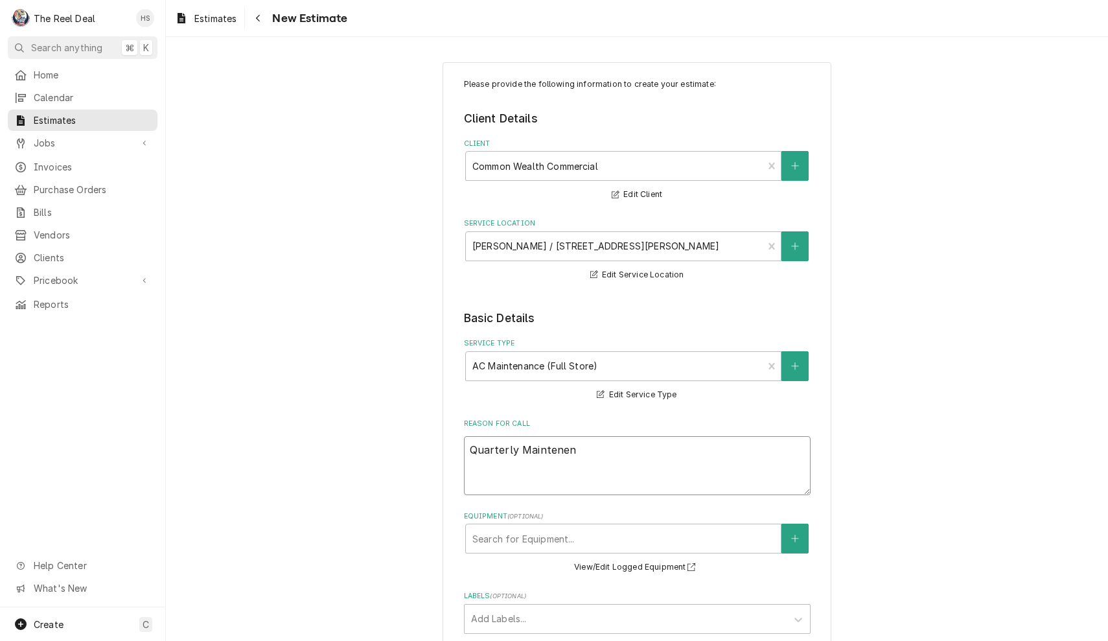
type textarea "Quarterly Maintenena"
type textarea "x"
type textarea "Quarterly Maintenenac"
type textarea "x"
type textarea "Quarterly Maintenenace"
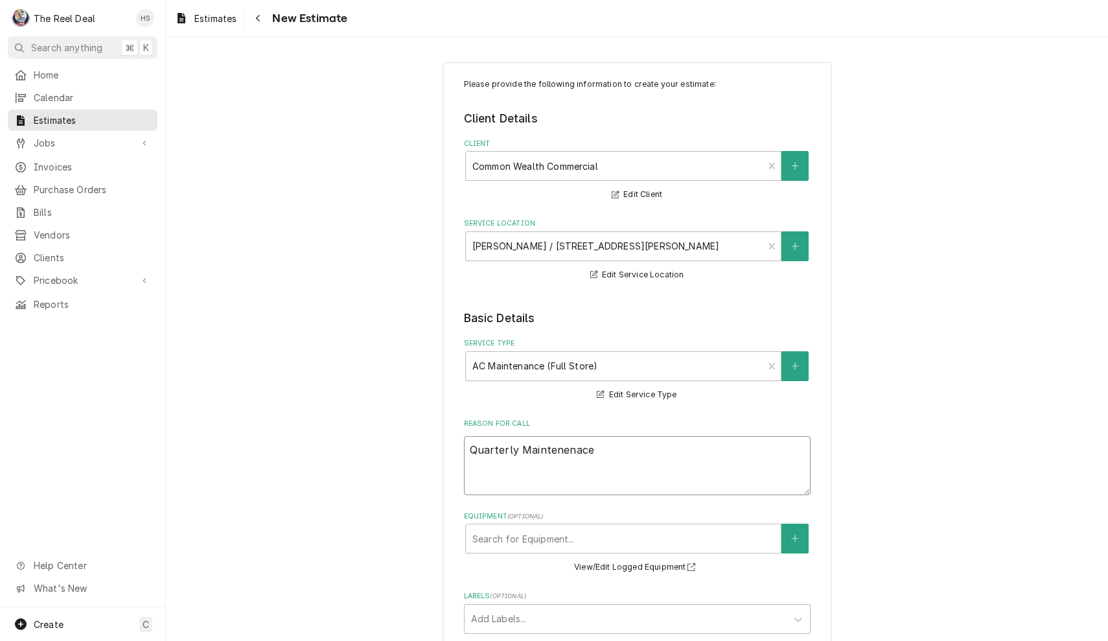
type textarea "x"
type textarea "Quarterly Maintenance"
drag, startPoint x: 588, startPoint y: 467, endPoint x: 377, endPoint y: 465, distance: 211.3
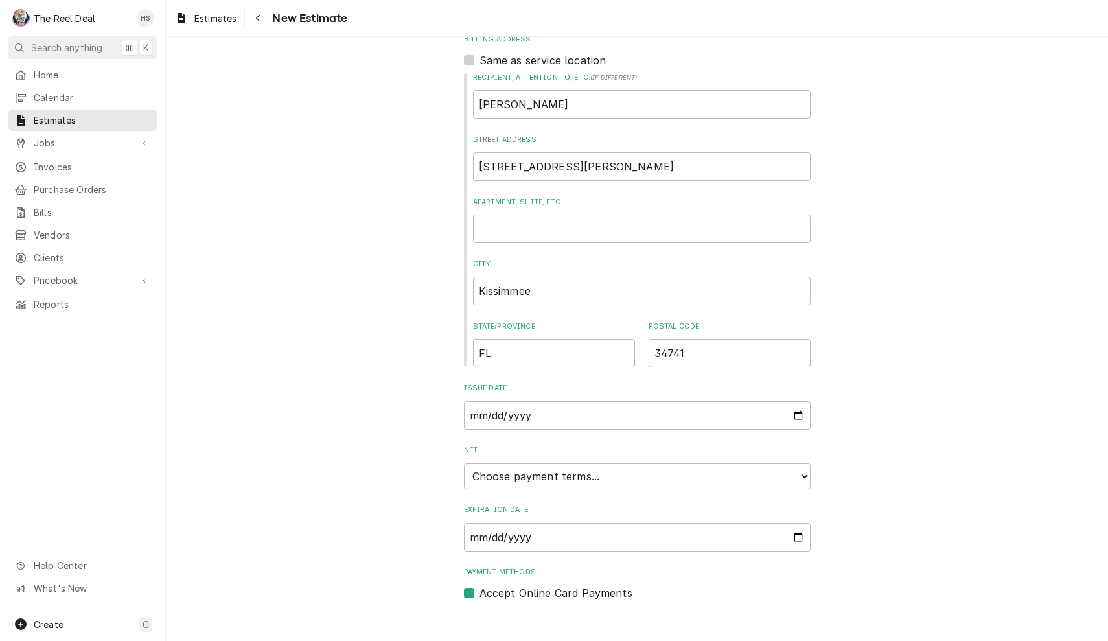
scroll to position [614, 0]
click at [554, 476] on fieldset "Basic Details Service Type AC Maintenance (Full Store) Edit Service Type Reason…" at bounding box center [637, 148] width 347 height 906
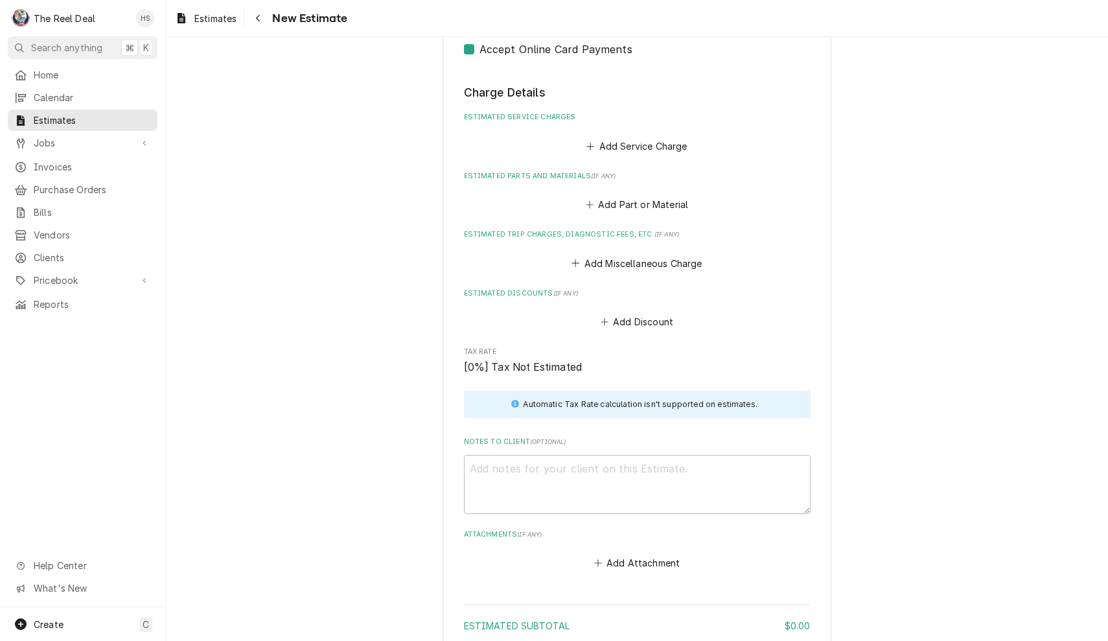
type textarea "x"
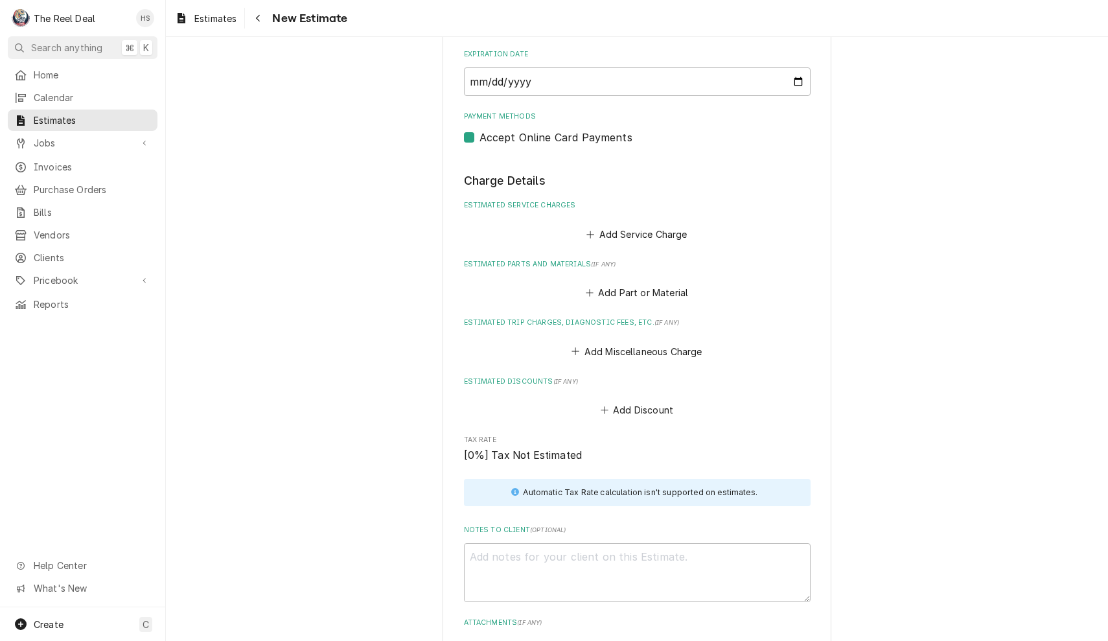
scroll to position [1074, 0]
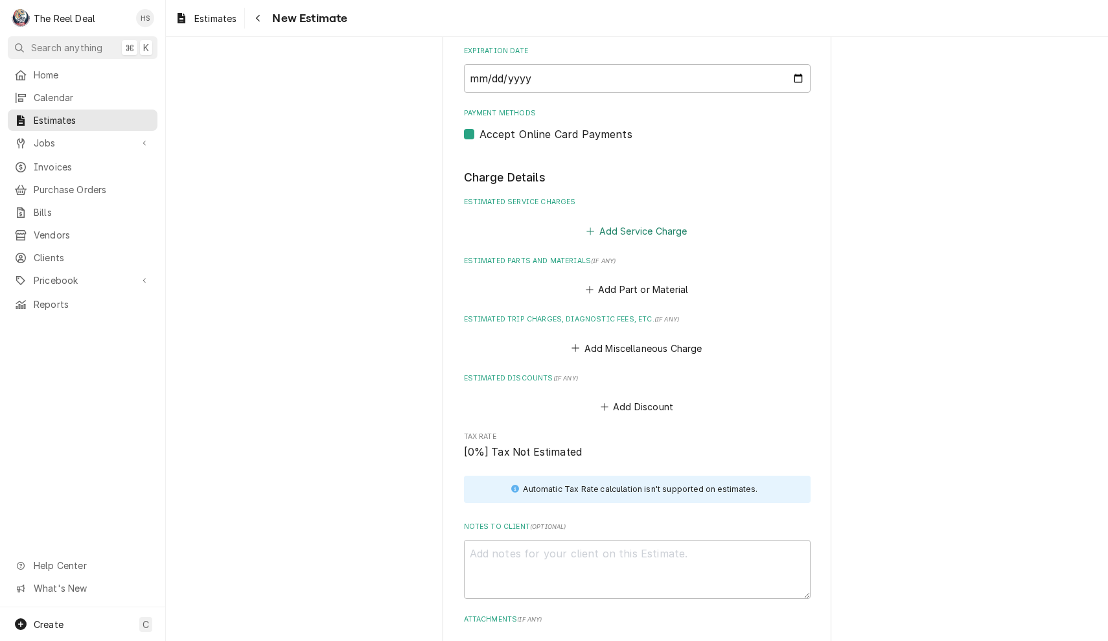
click at [620, 222] on button "Add Service Charge" at bounding box center [637, 231] width 105 height 18
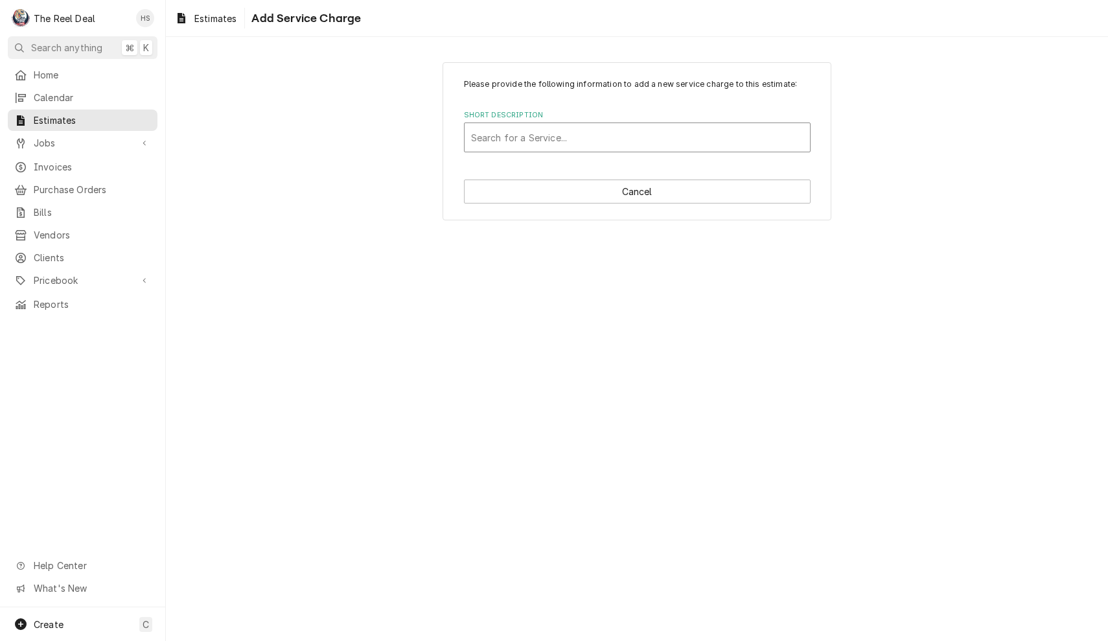
click at [617, 136] on div "Short Description" at bounding box center [637, 137] width 333 height 23
type input "AC Maint"
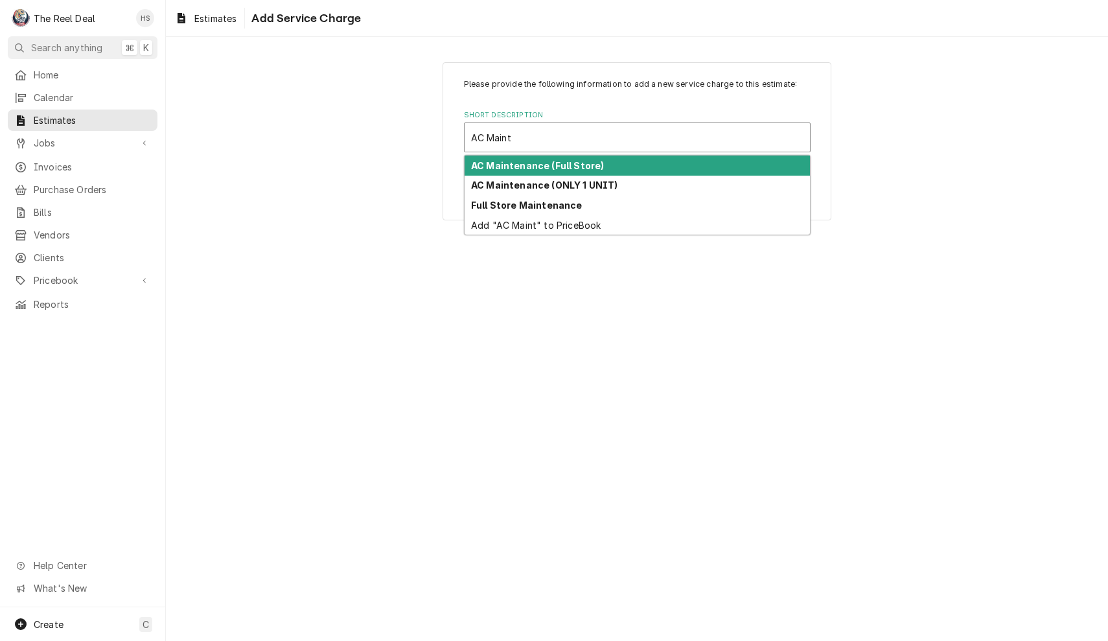
click at [603, 162] on div "AC Maintenance (Full Store)" at bounding box center [637, 166] width 345 height 20
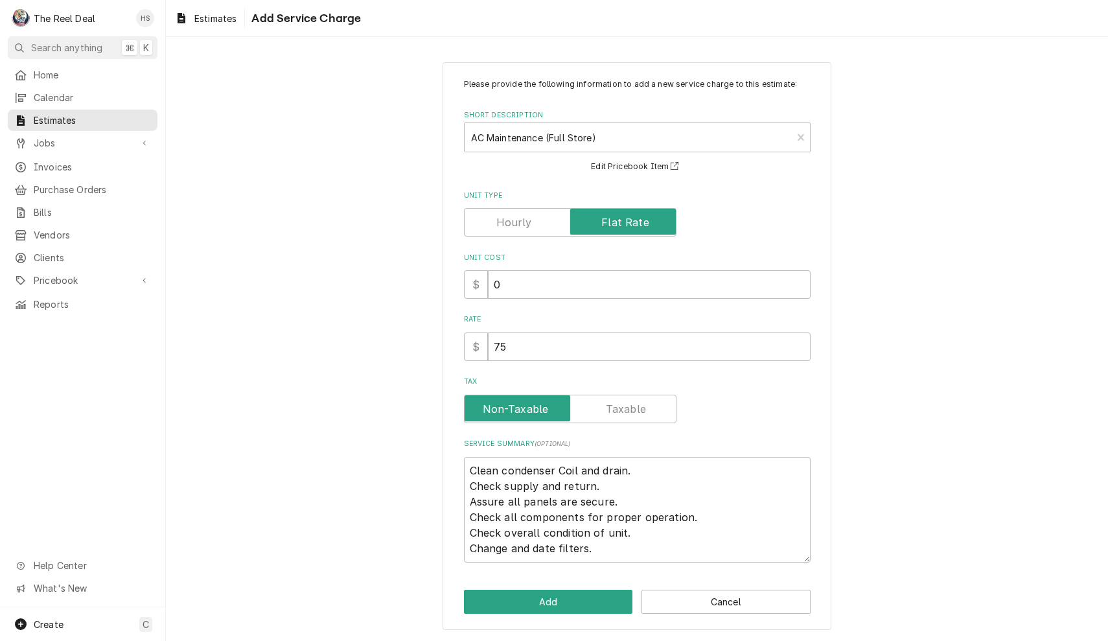
type textarea "x"
click at [529, 228] on label "Unit Type" at bounding box center [570, 222] width 213 height 29
click at [529, 228] on input "Unit Type" at bounding box center [570, 222] width 201 height 29
checkbox input "false"
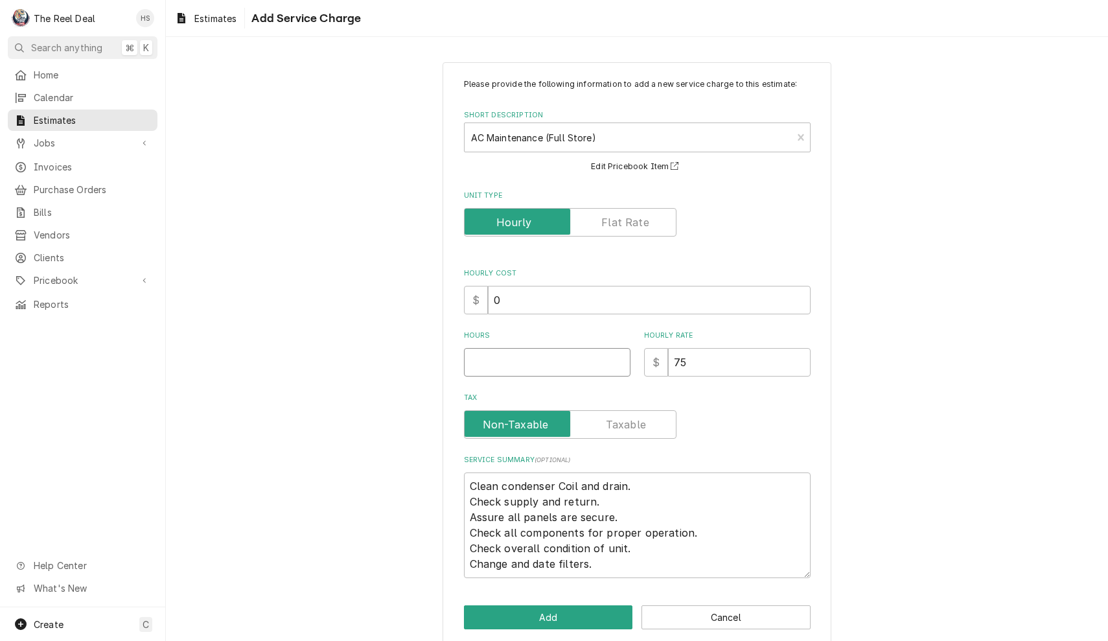
click at [538, 366] on input "Hours" at bounding box center [547, 362] width 167 height 29
type textarea "x"
type input "2"
type textarea "x"
type input "21"
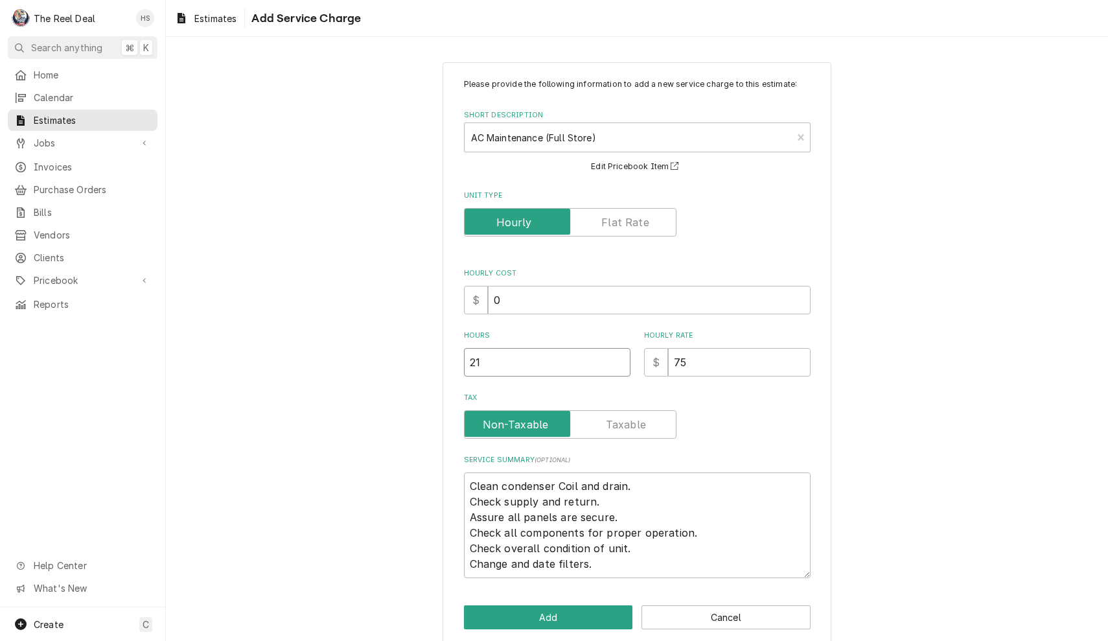
type textarea "x"
type input "21"
click at [353, 356] on div "Please provide the following information to add a new service charge to this es…" at bounding box center [637, 354] width 942 height 607
click at [527, 613] on button "Add" at bounding box center [548, 617] width 169 height 24
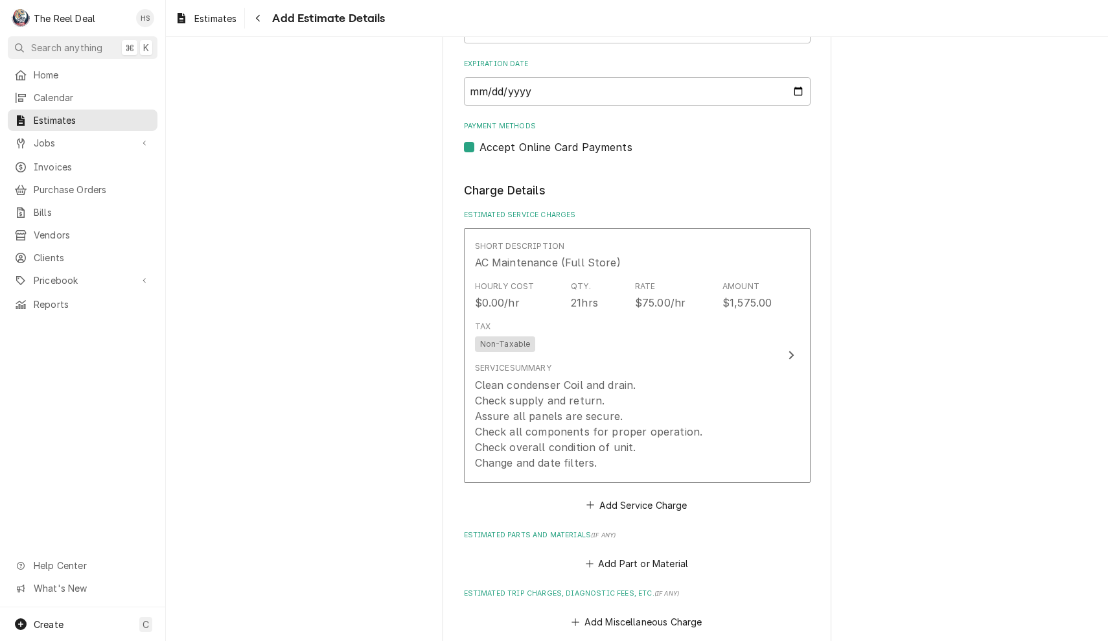
scroll to position [1044, 0]
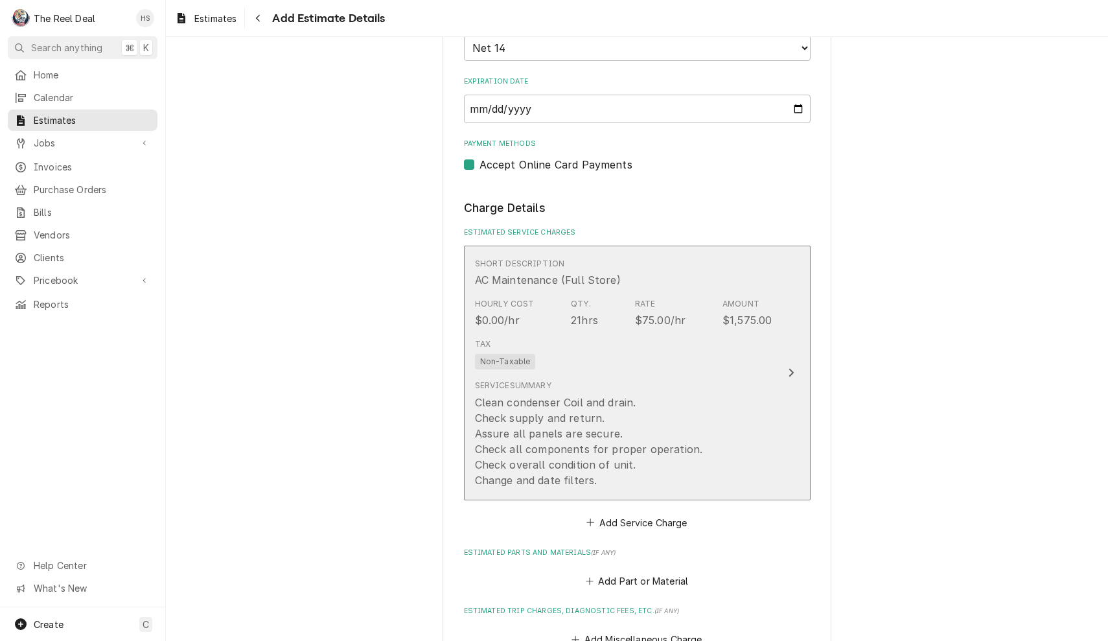
click at [681, 333] on div "Tax Non-Taxable" at bounding box center [624, 353] width 298 height 41
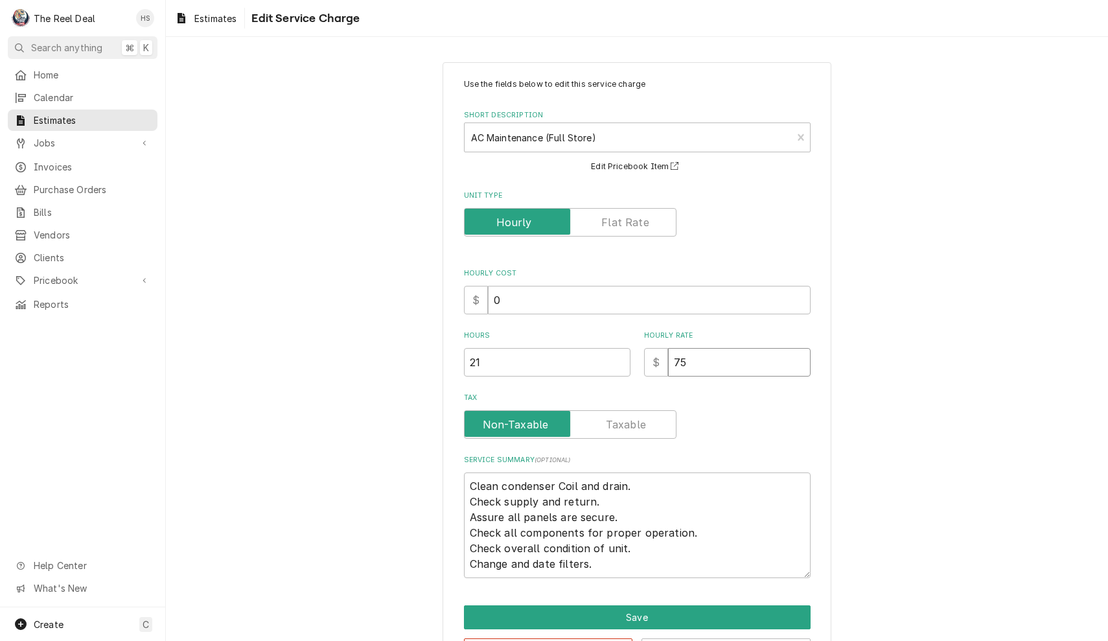
click at [723, 349] on input "75" at bounding box center [739, 362] width 143 height 29
click at [728, 361] on input "75" at bounding box center [739, 362] width 143 height 29
type textarea "x"
type input "6"
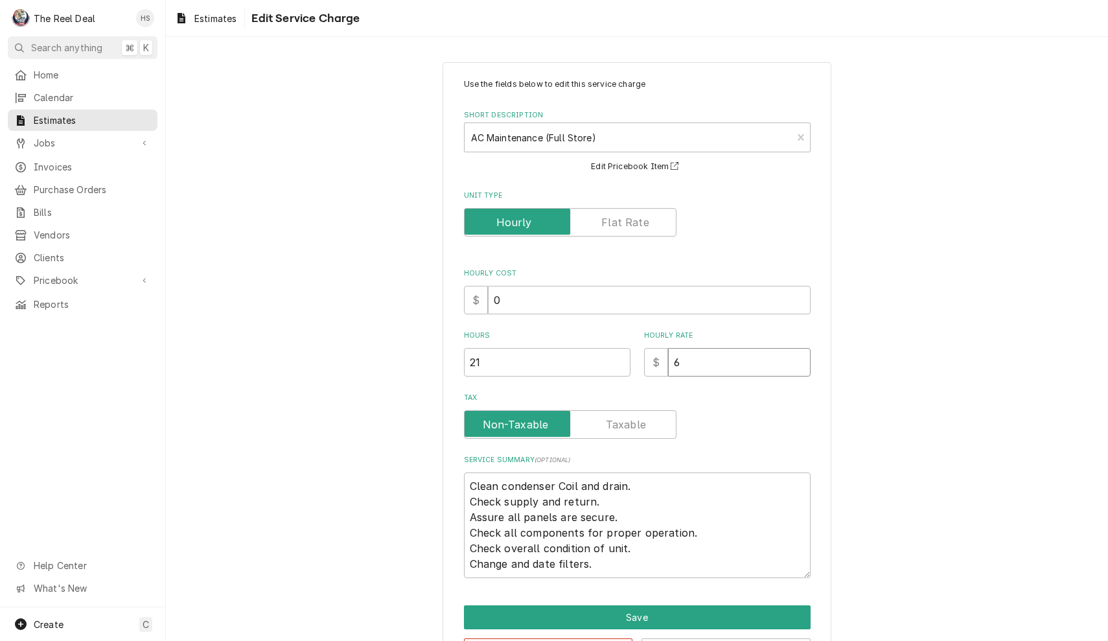
type textarea "x"
type input "60"
type textarea "x"
type input "60"
click at [539, 613] on button "Save" at bounding box center [637, 617] width 347 height 24
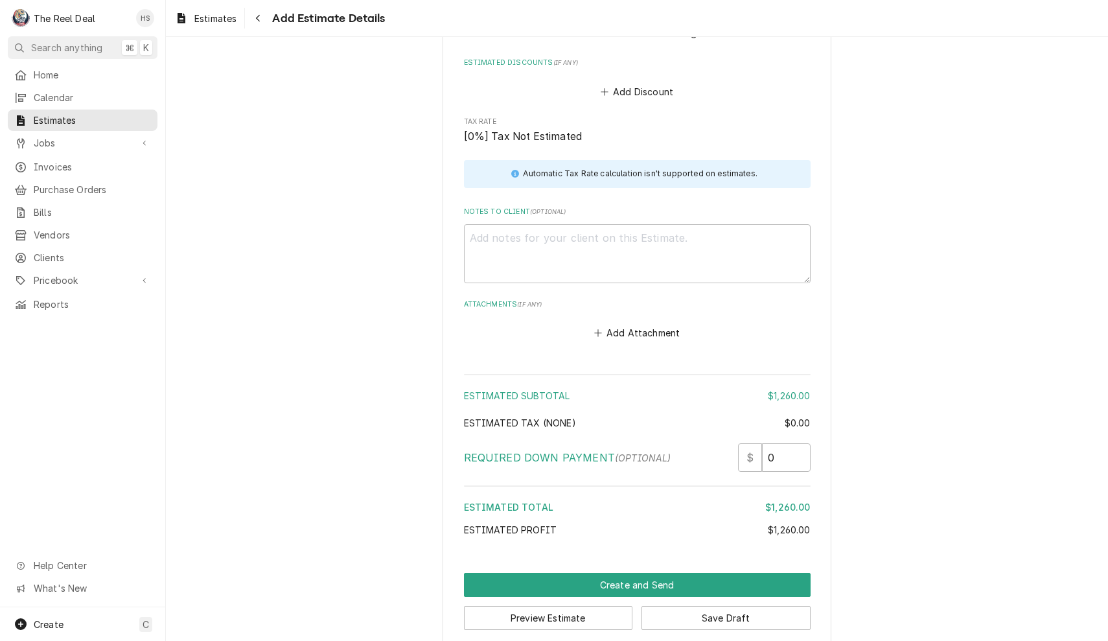
scroll to position [1650, 0]
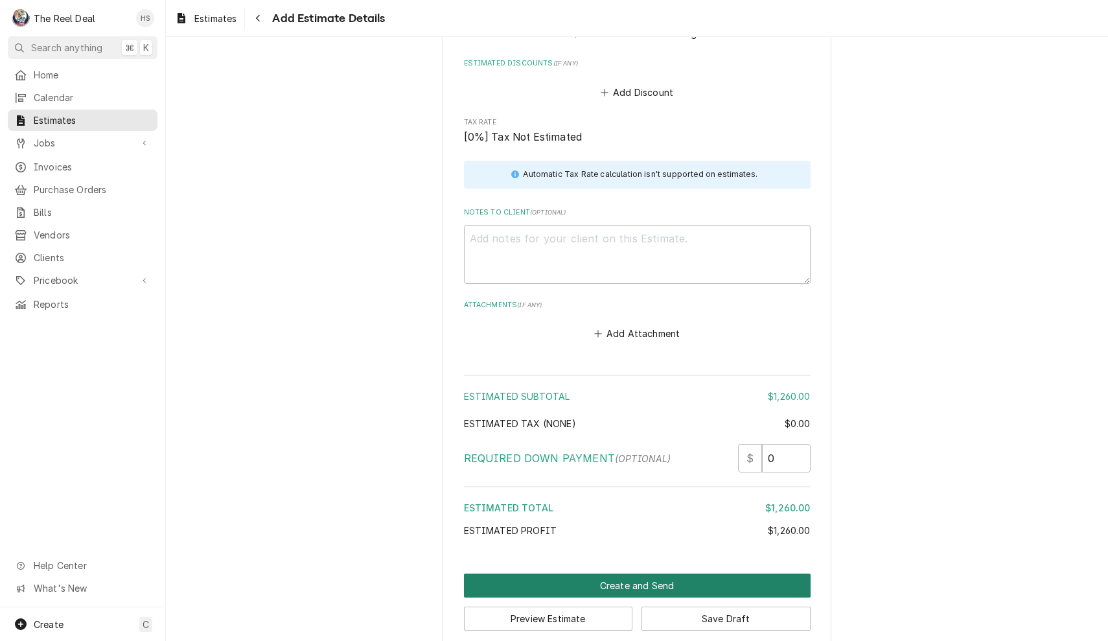
click at [652, 574] on button "Create and Send" at bounding box center [637, 586] width 347 height 24
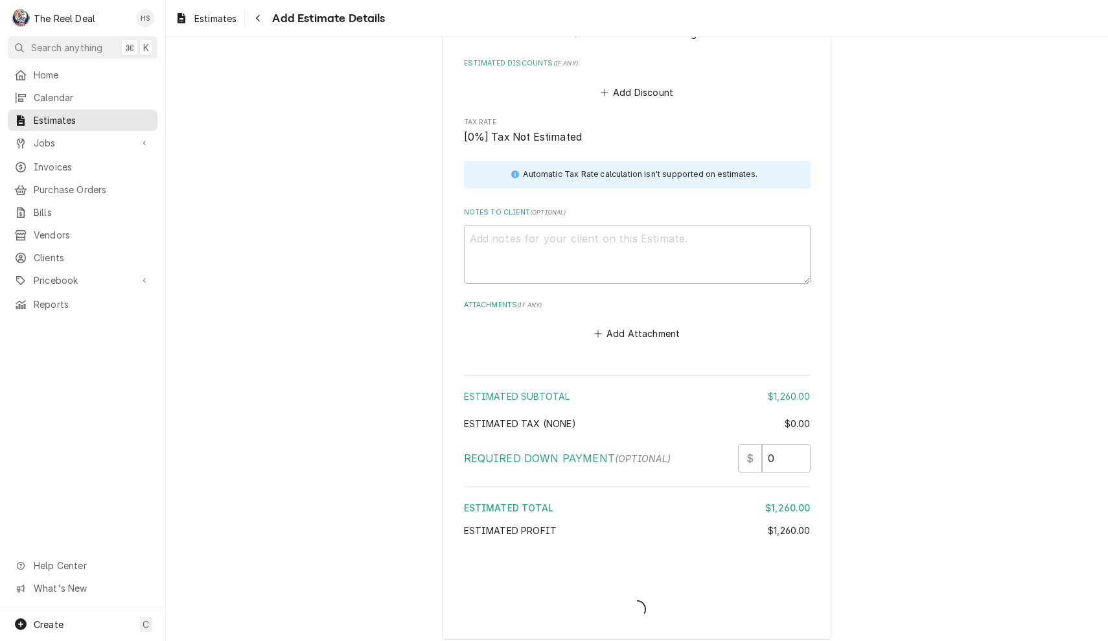
scroll to position [1641, 0]
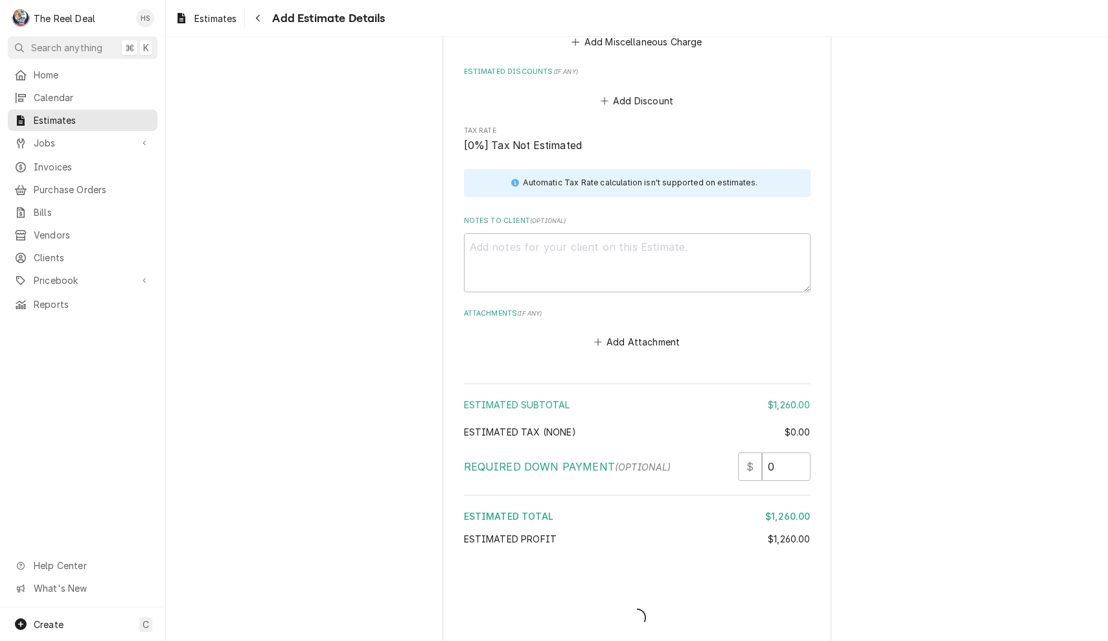
type textarea "x"
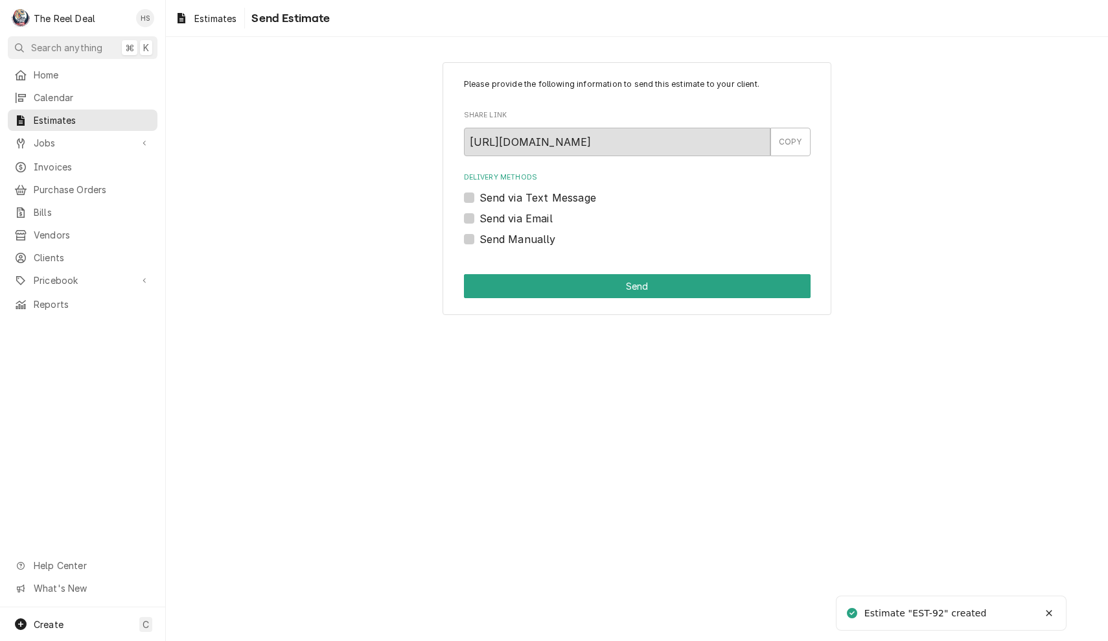
click at [532, 219] on label "Send via Email" at bounding box center [516, 219] width 73 height 16
click at [532, 219] on input "Send via Email" at bounding box center [653, 225] width 347 height 29
checkbox input "true"
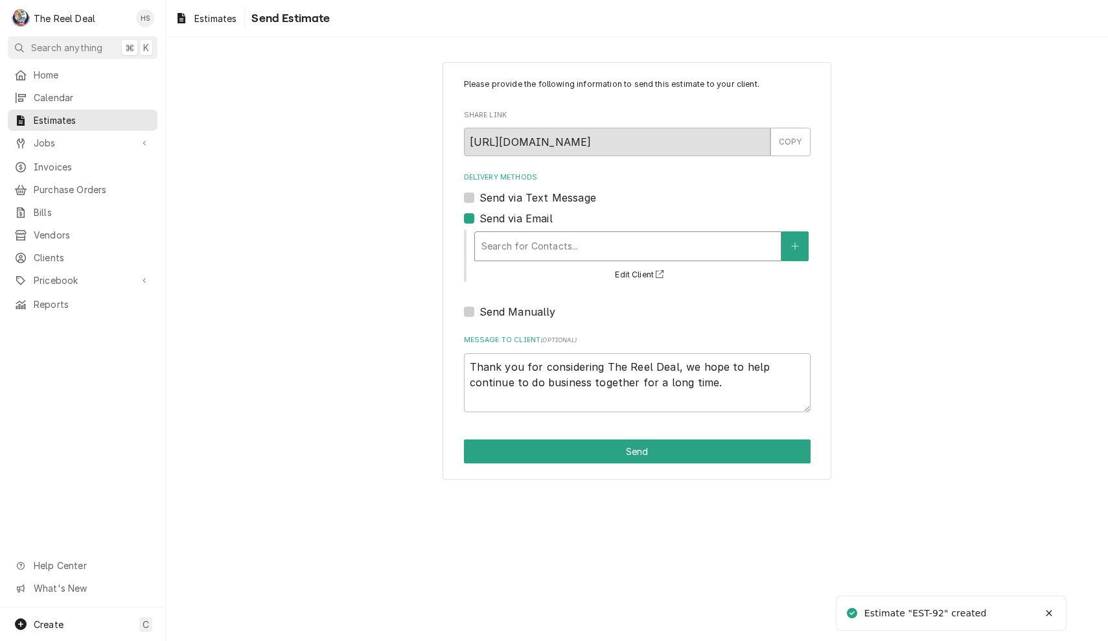
click at [551, 246] on div "Search for Contacts..." at bounding box center [628, 246] width 293 height 14
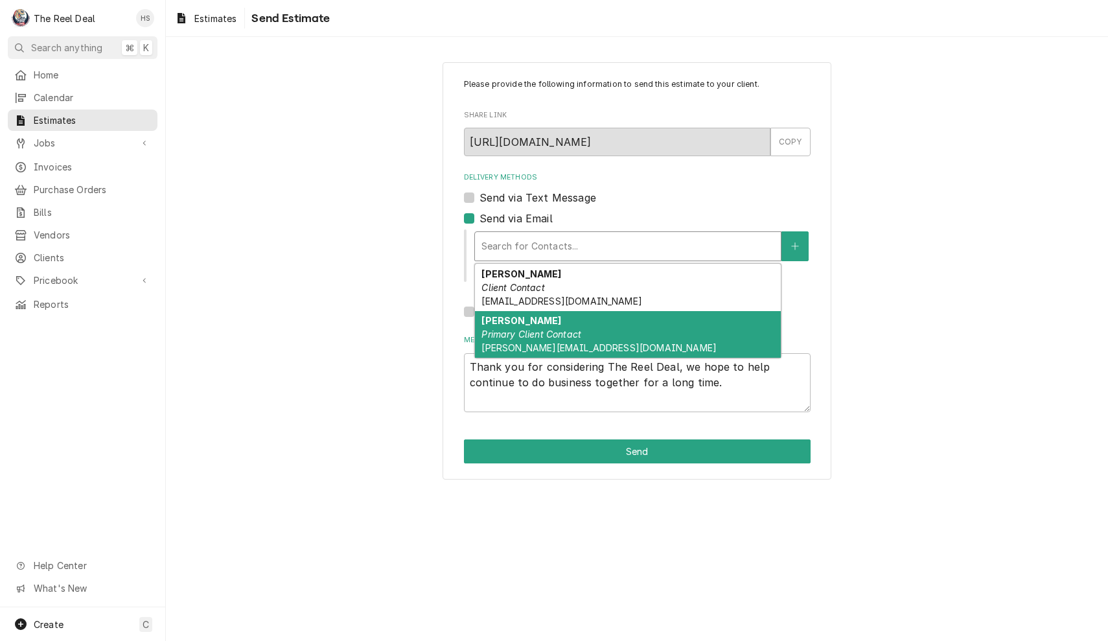
click at [555, 341] on div "Ivette Primary Client Contact Ivette@cc-realty.com" at bounding box center [628, 334] width 306 height 47
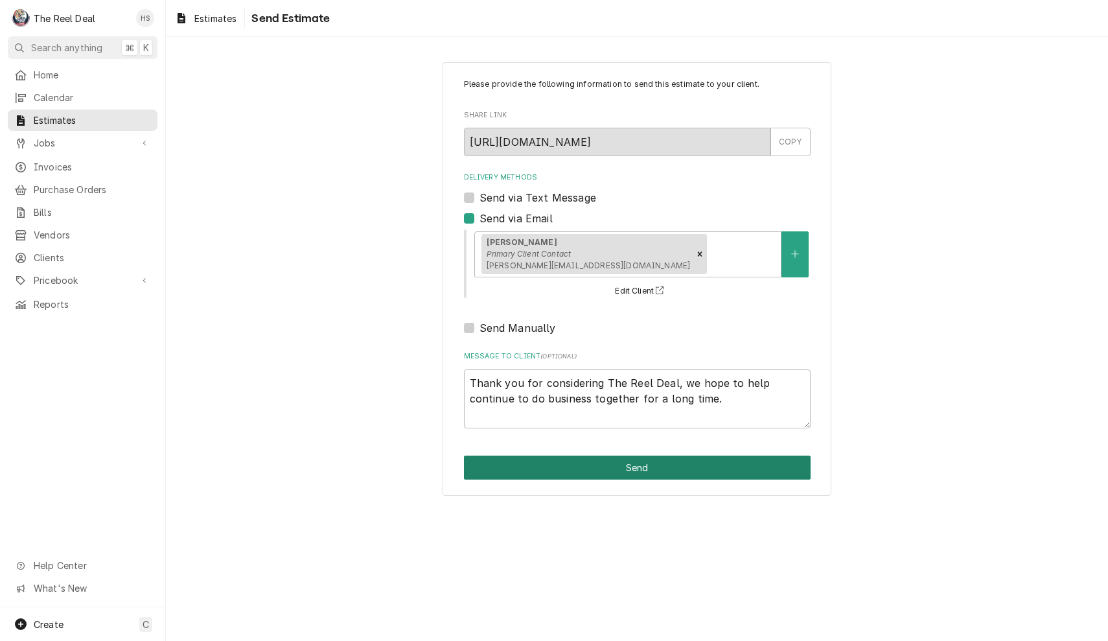
click at [597, 471] on button "Send" at bounding box center [637, 468] width 347 height 24
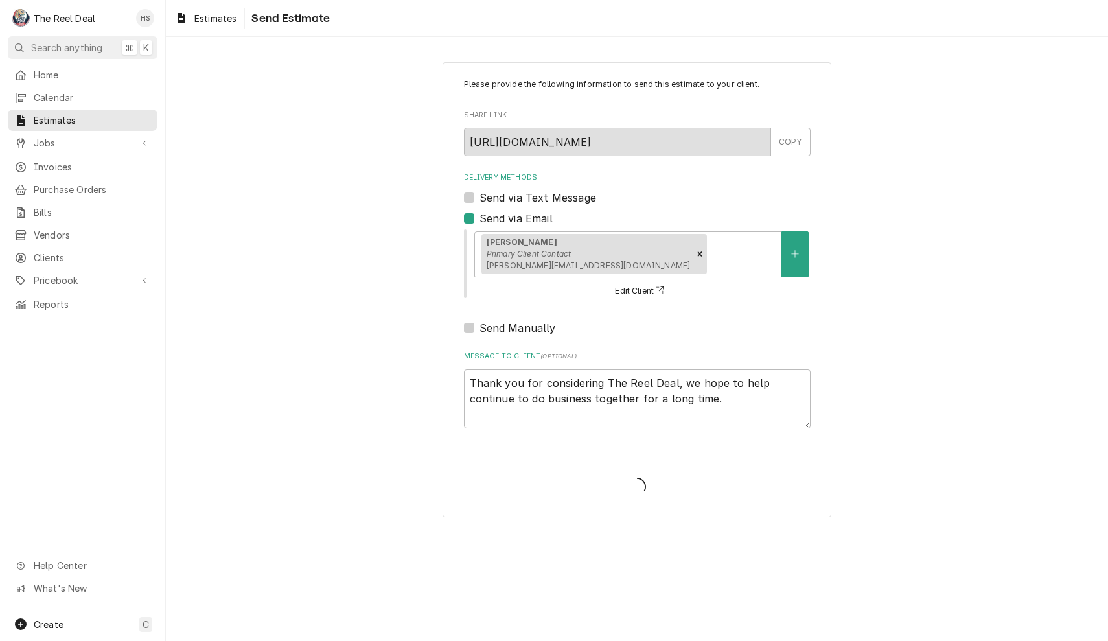
type textarea "x"
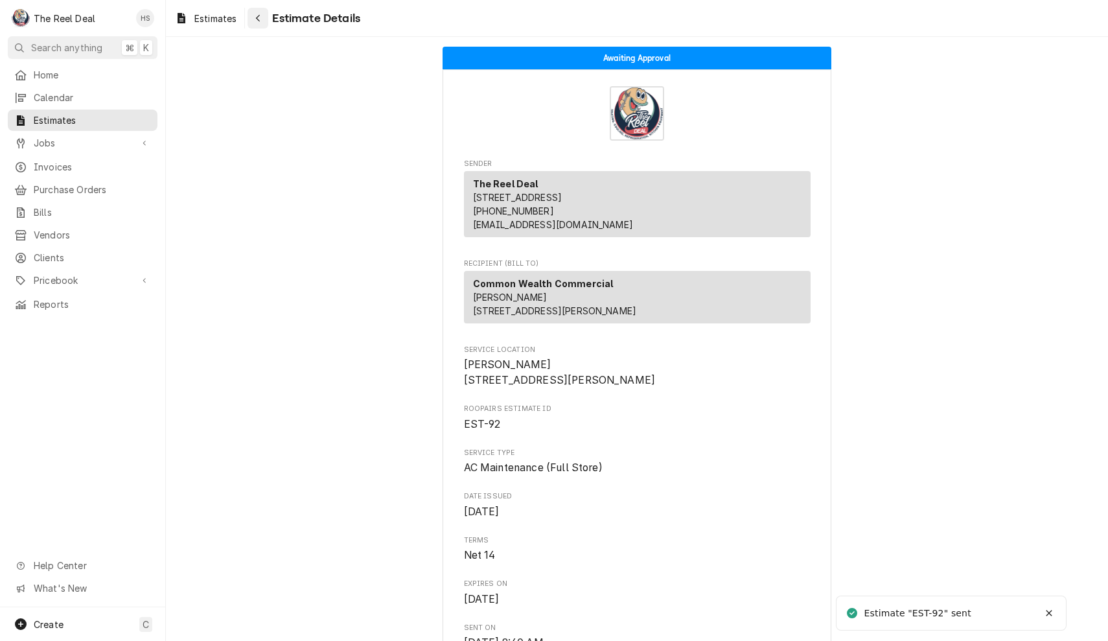
click at [261, 21] on icon "Navigate back" at bounding box center [258, 18] width 6 height 9
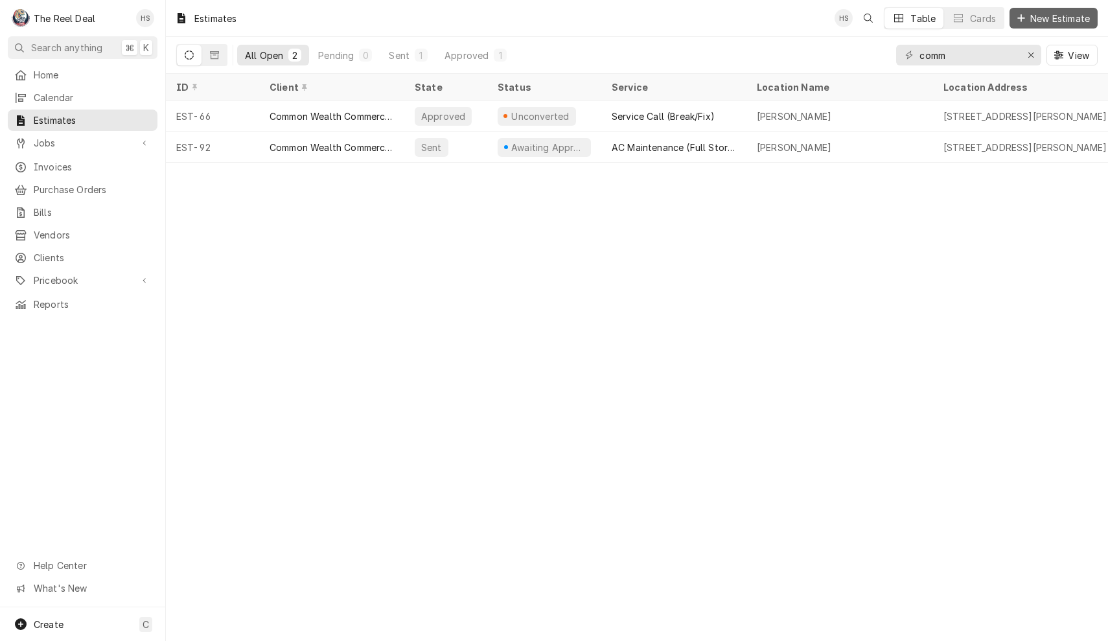
click at [1060, 16] on span "New Estimate" at bounding box center [1060, 19] width 65 height 14
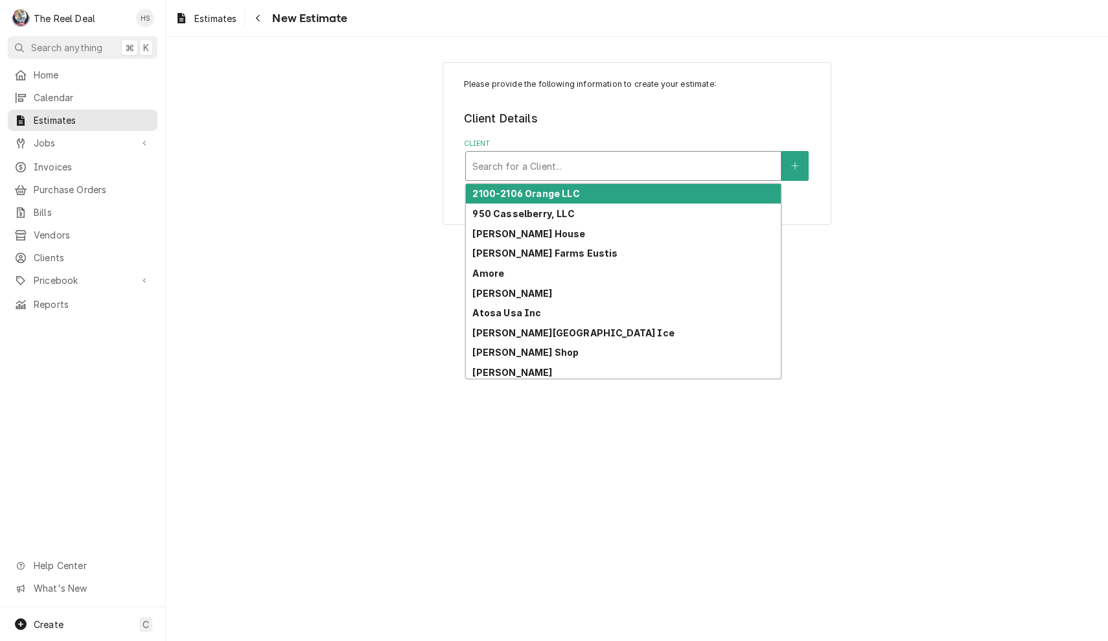
click at [530, 164] on div "Search for a Client..." at bounding box center [624, 166] width 302 height 14
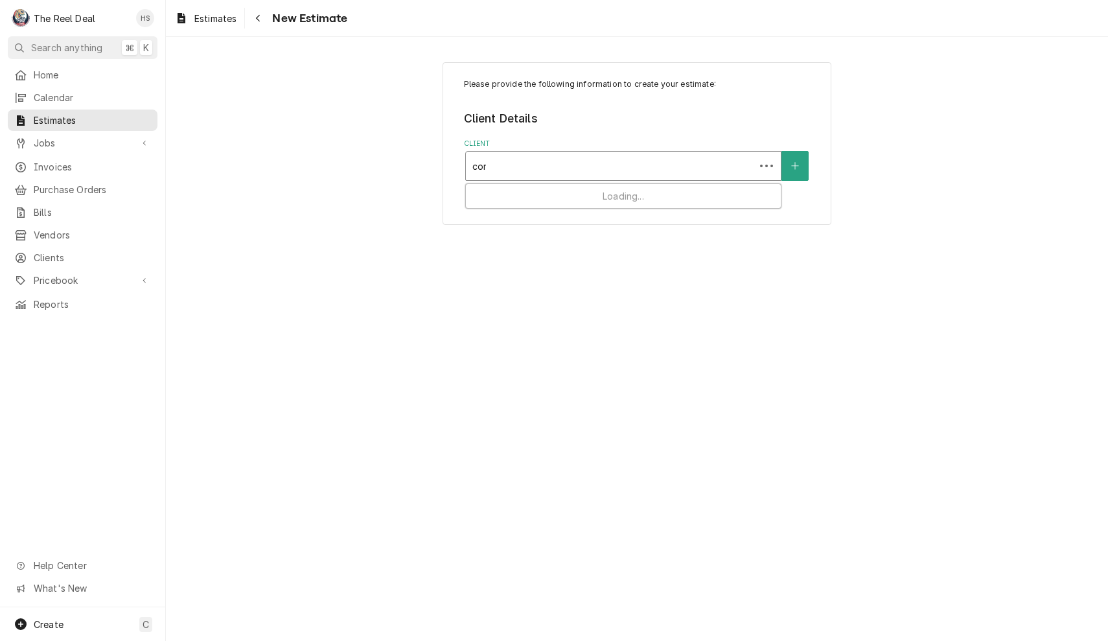
type input "comm"
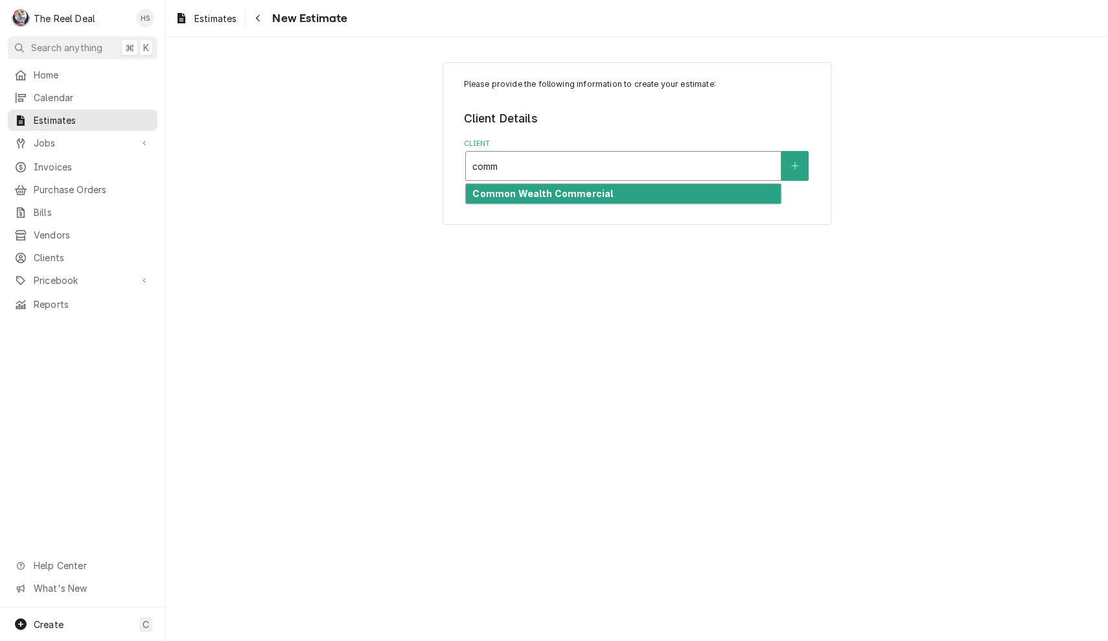
click at [504, 198] on strong "Common Wealth Commercial" at bounding box center [543, 193] width 141 height 11
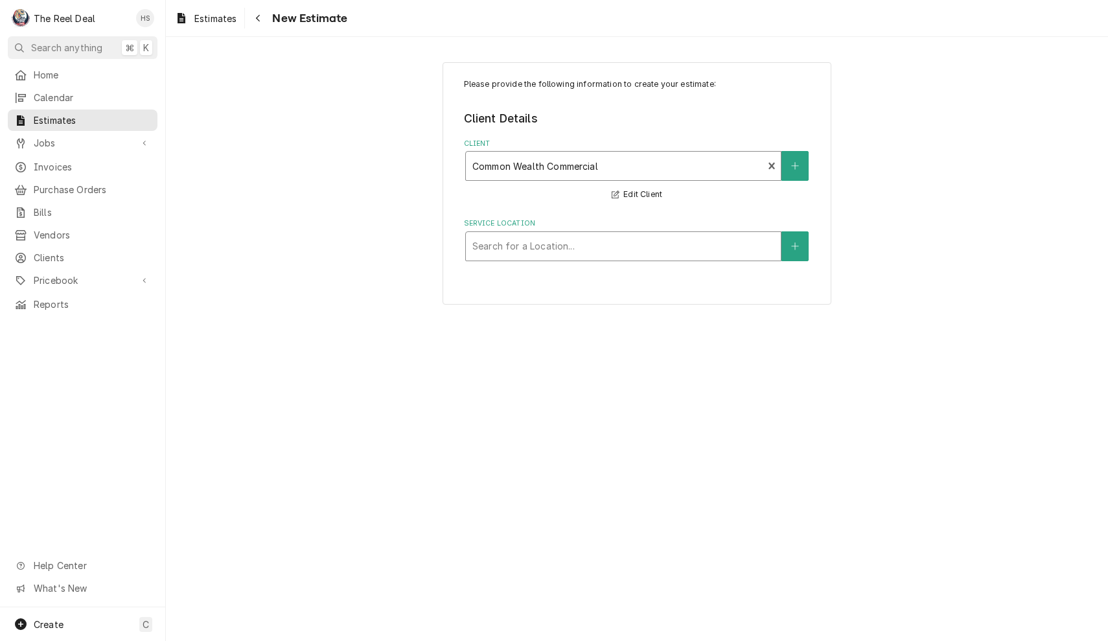
click at [515, 242] on div "Search for a Location..." at bounding box center [624, 246] width 302 height 14
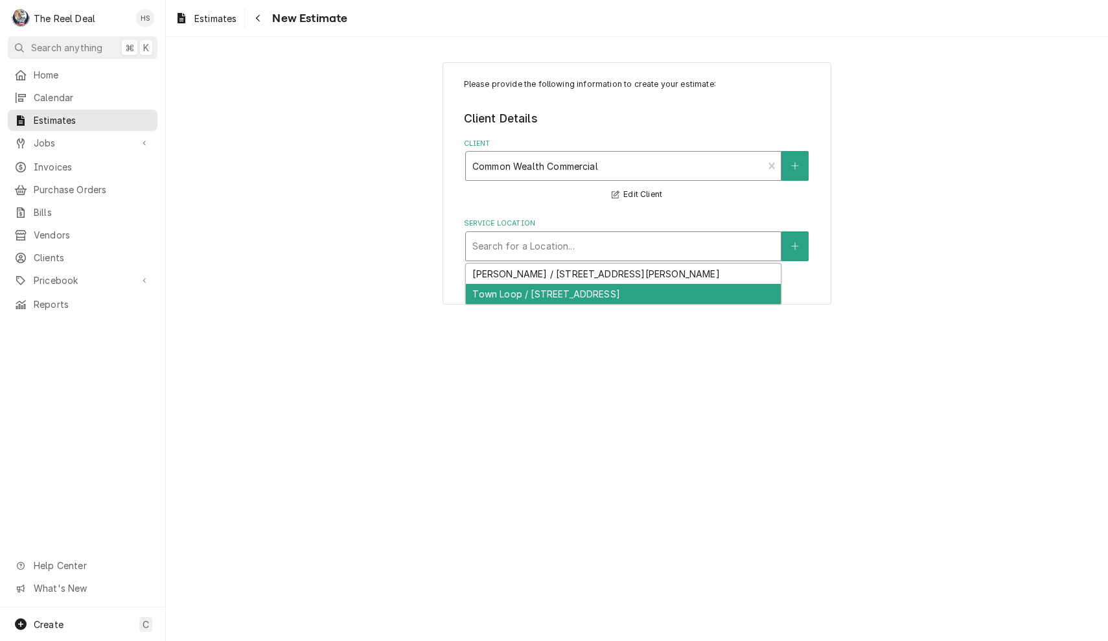
click at [523, 291] on div "Town Loop / [STREET_ADDRESS]" at bounding box center [623, 294] width 315 height 20
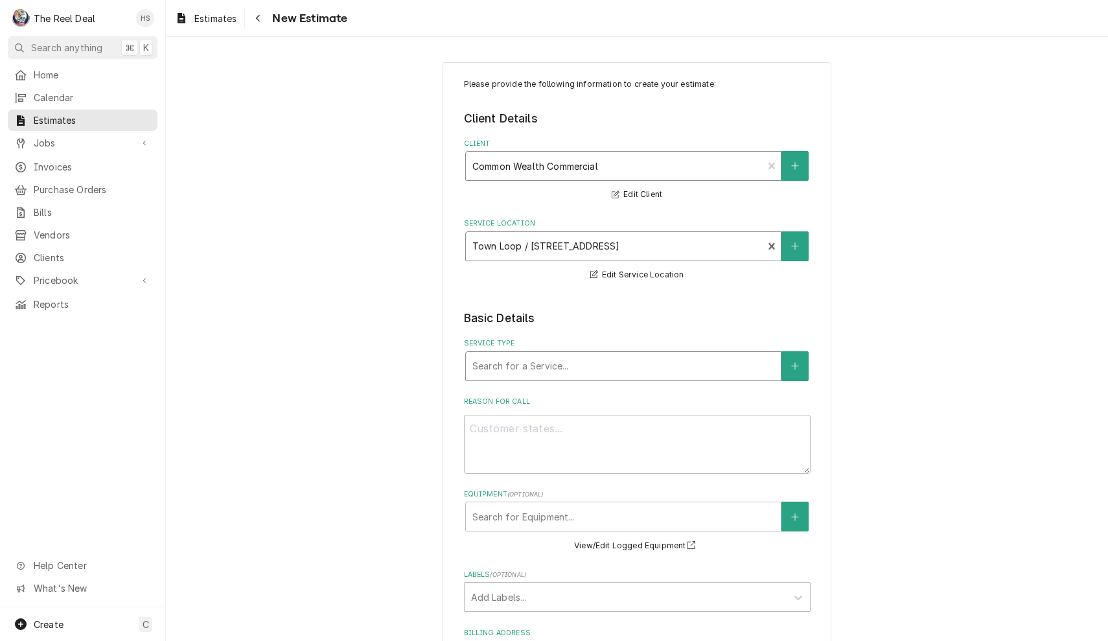
click at [534, 360] on div "Search for a Service..." at bounding box center [624, 366] width 302 height 14
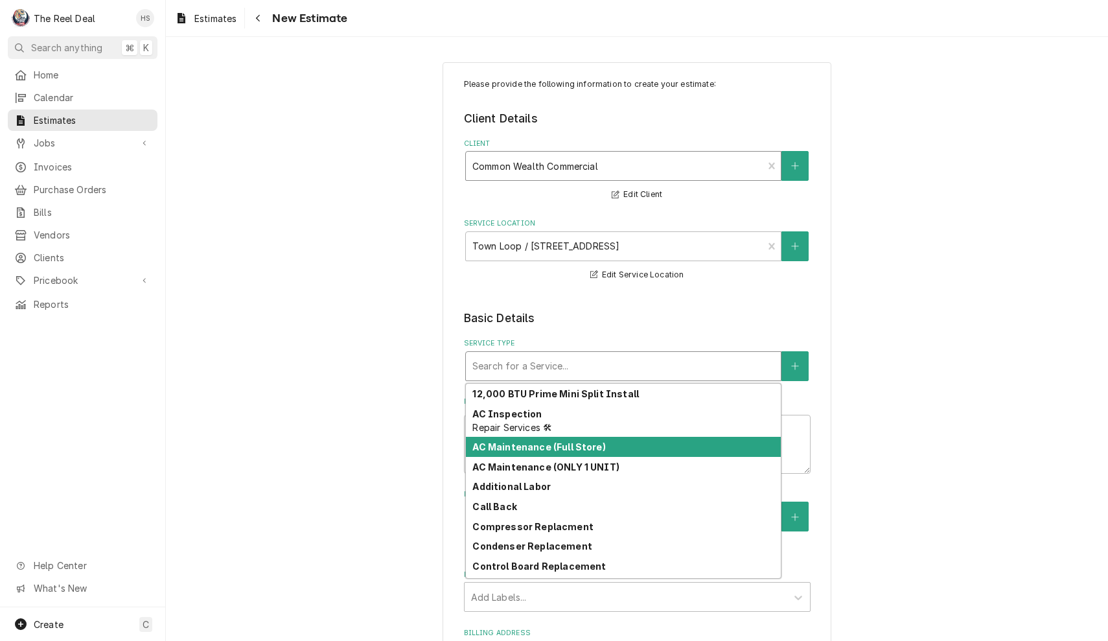
click at [546, 443] on strong "AC Maintenance (Full Store)" at bounding box center [539, 446] width 133 height 11
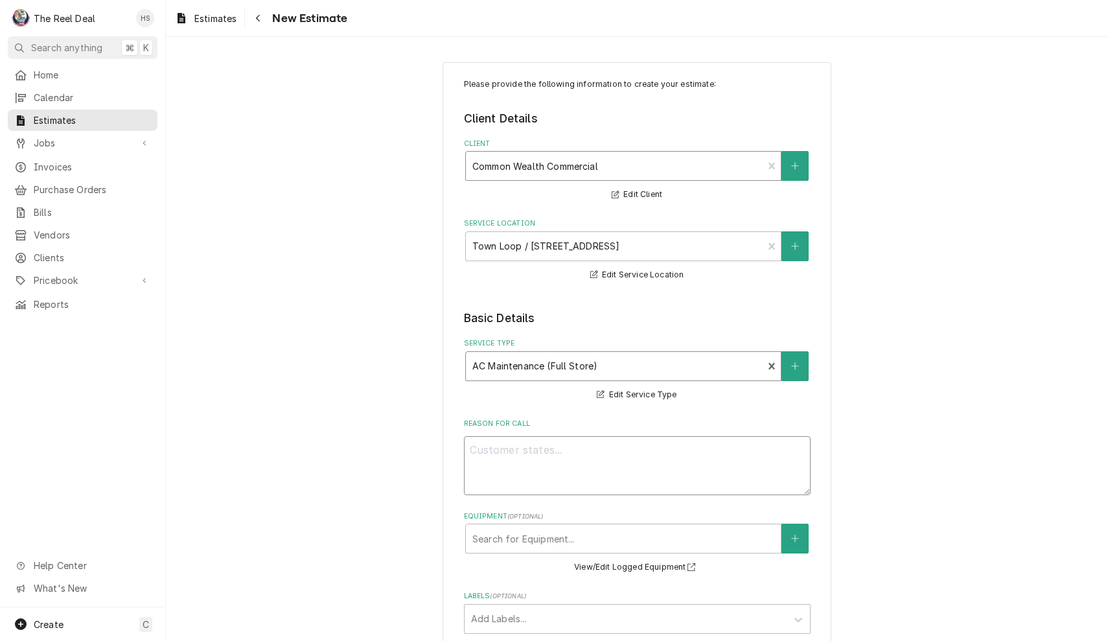
click at [537, 465] on textarea "Reason For Call" at bounding box center [637, 465] width 347 height 59
type textarea "x"
type input "Q"
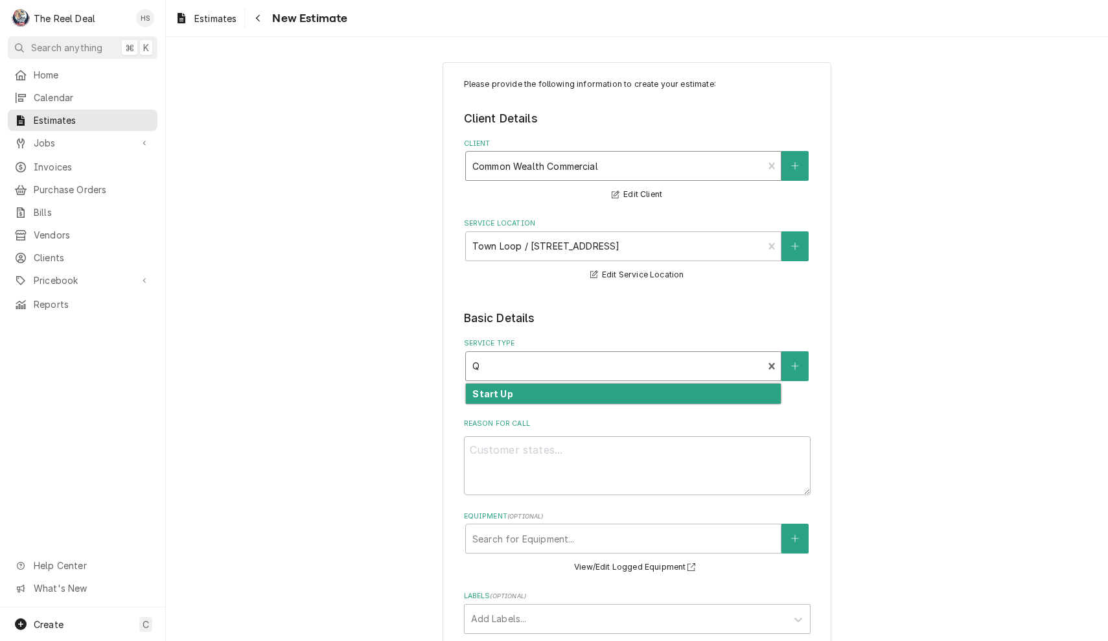
type textarea "x"
type input "Qa"
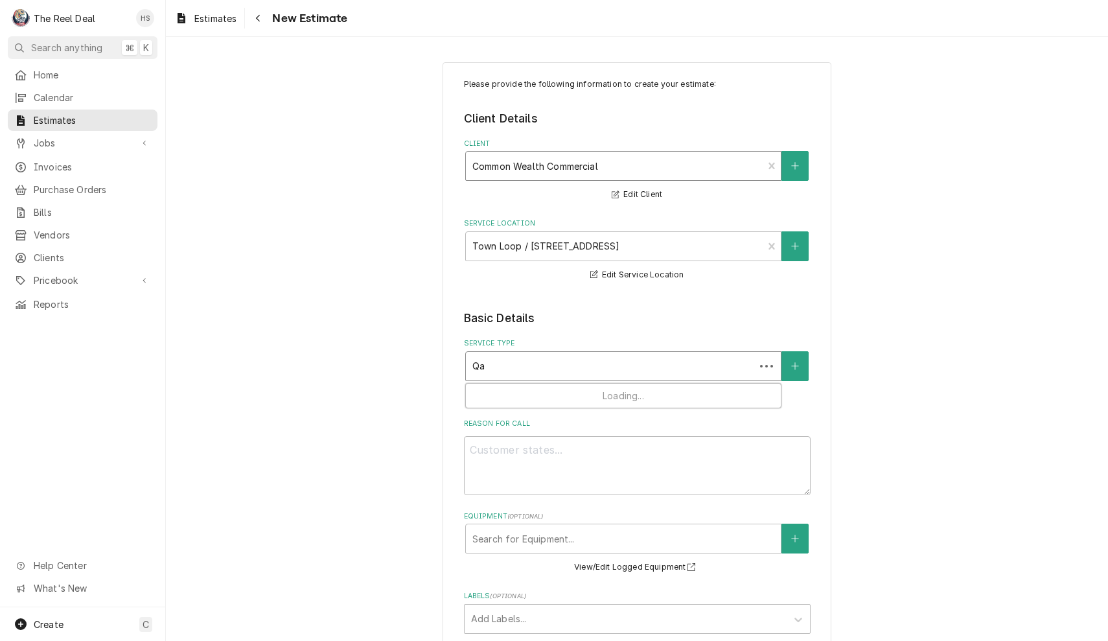
type textarea "x"
type input "Qar"
type textarea "x"
type input "Qa"
type textarea "x"
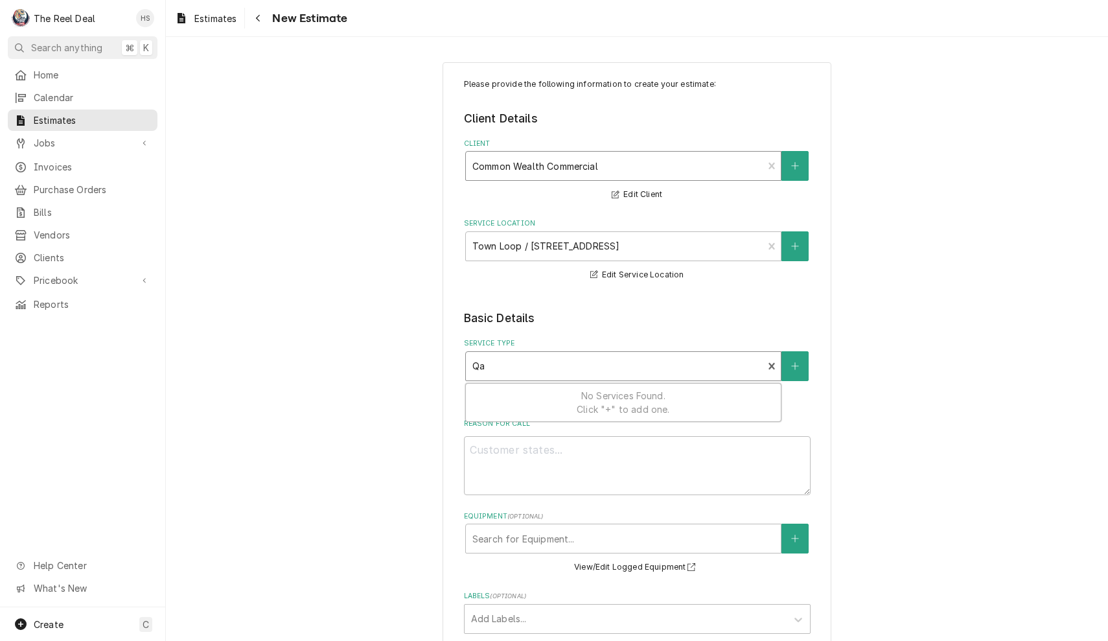
type input "Q"
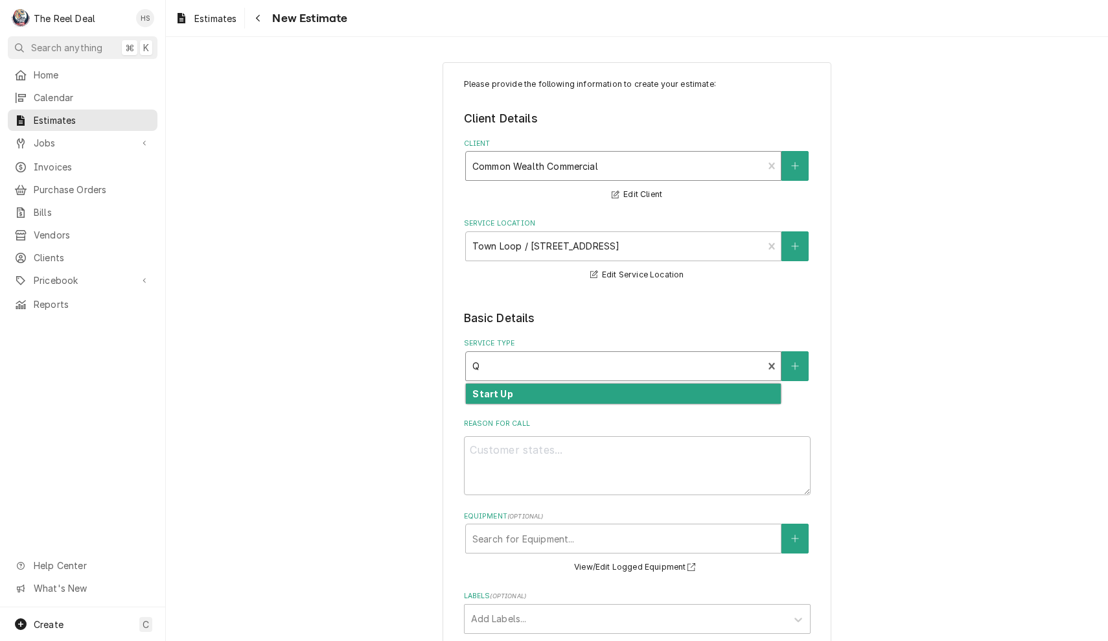
type textarea "x"
type input "Qu"
type textarea "x"
type input "Qua"
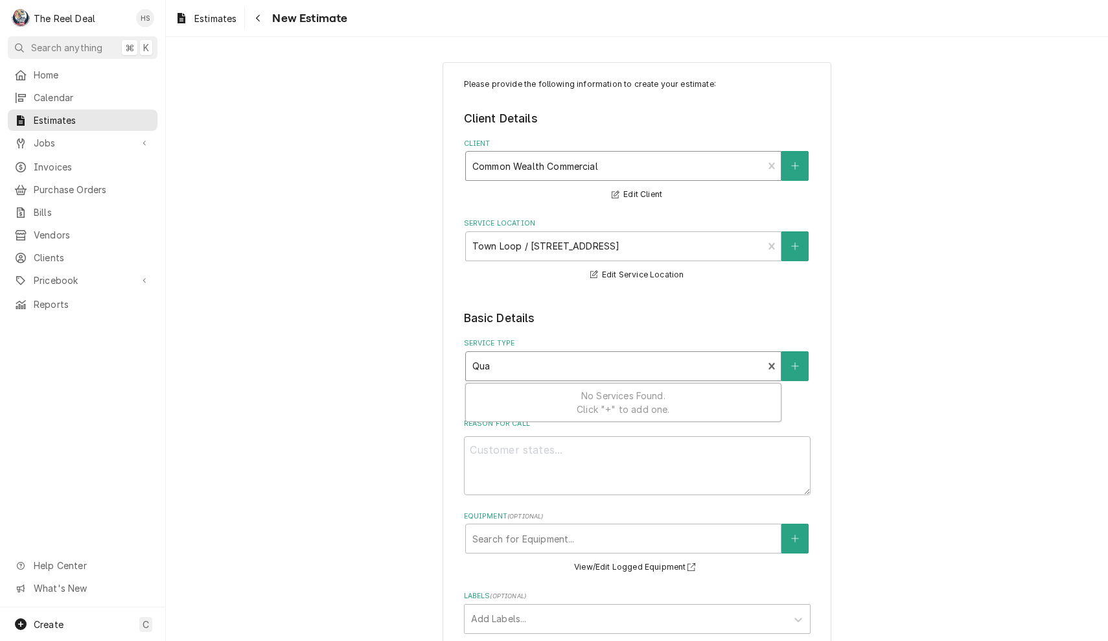
type textarea "x"
type input "Quar"
type textarea "x"
type input "Quart"
type textarea "x"
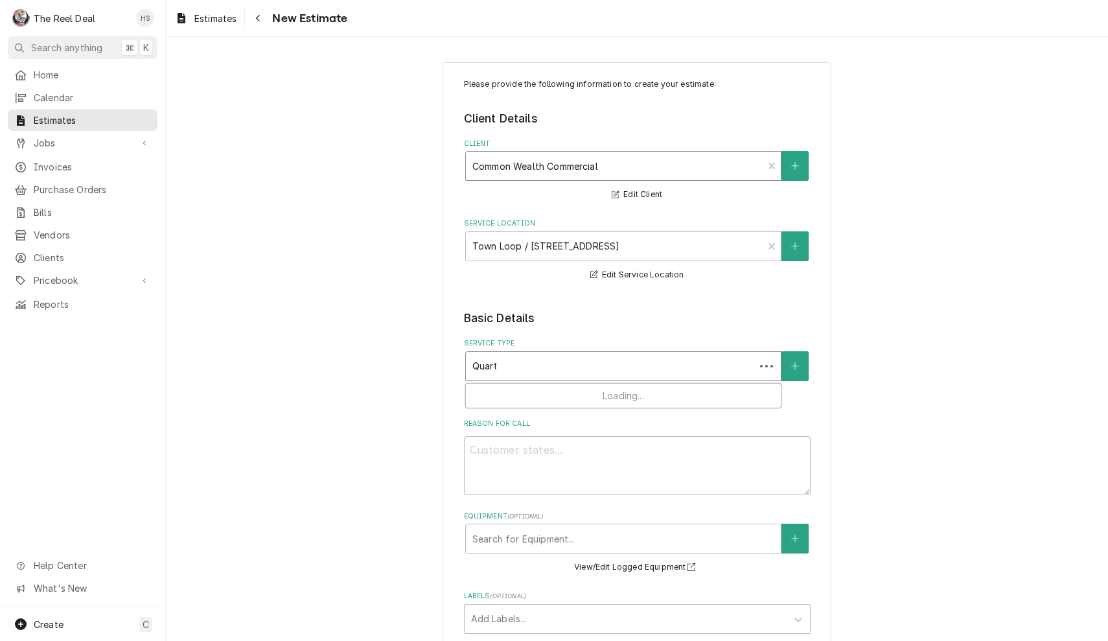
type input "Quarte"
type textarea "x"
type input "Quarter"
type textarea "x"
type input "Quarterl"
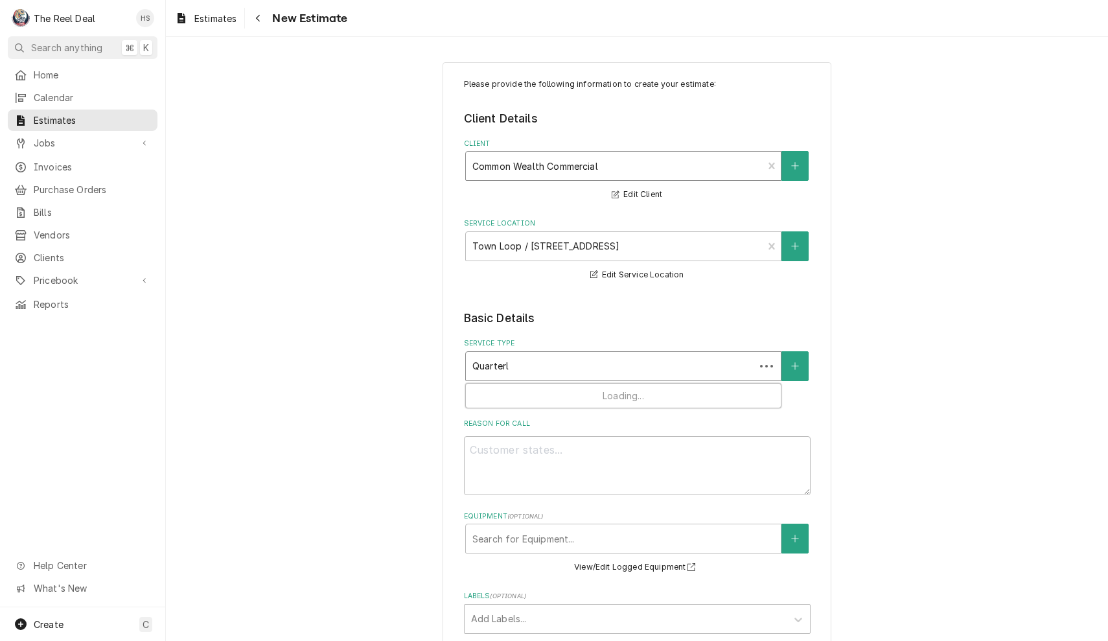
type textarea "x"
type input "Quarterly"
type textarea "x"
type input "Quarterly"
type textarea "x"
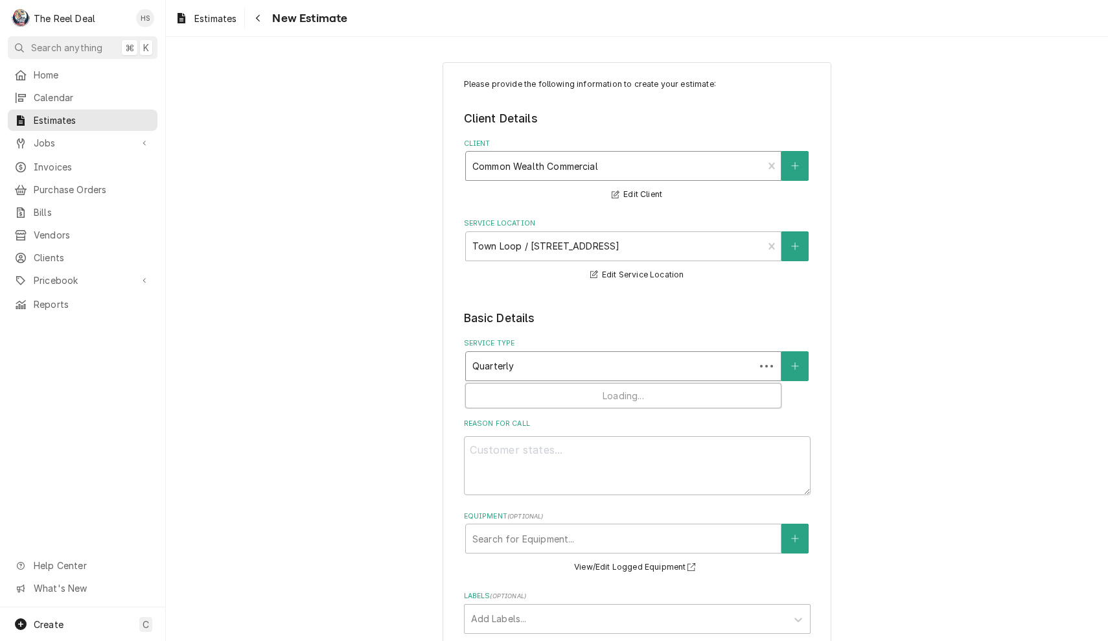
type input "Quarterly M"
type textarea "x"
type input "Quarterly Ma"
type textarea "x"
type input "Quarterly Mai"
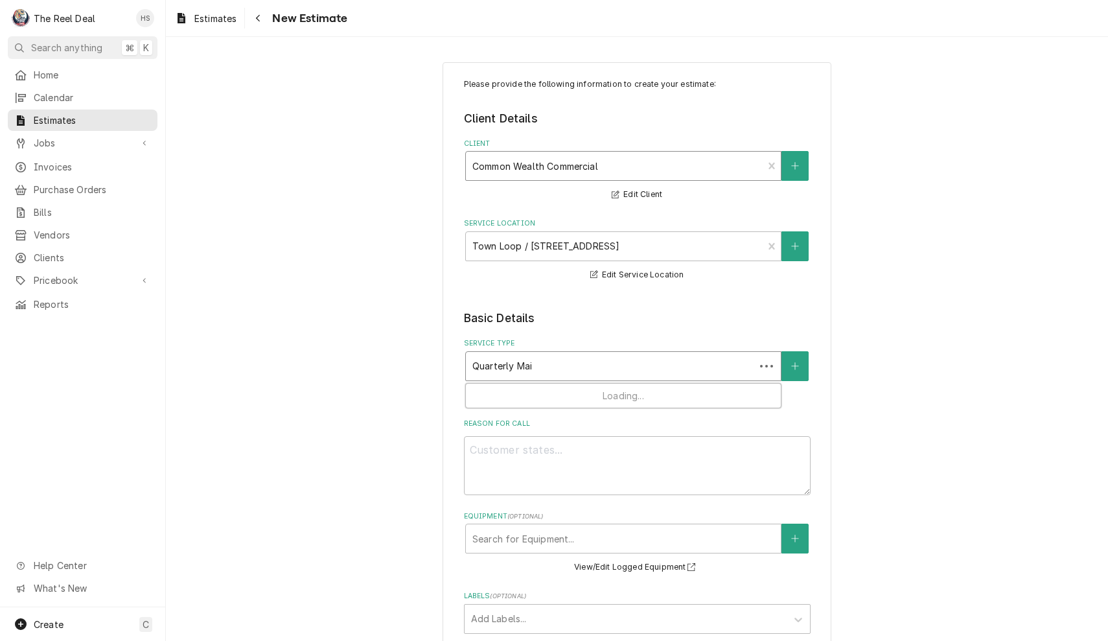
type textarea "x"
type input "Quarterly Main"
type textarea "x"
type input "Quarterly Maint"
type textarea "x"
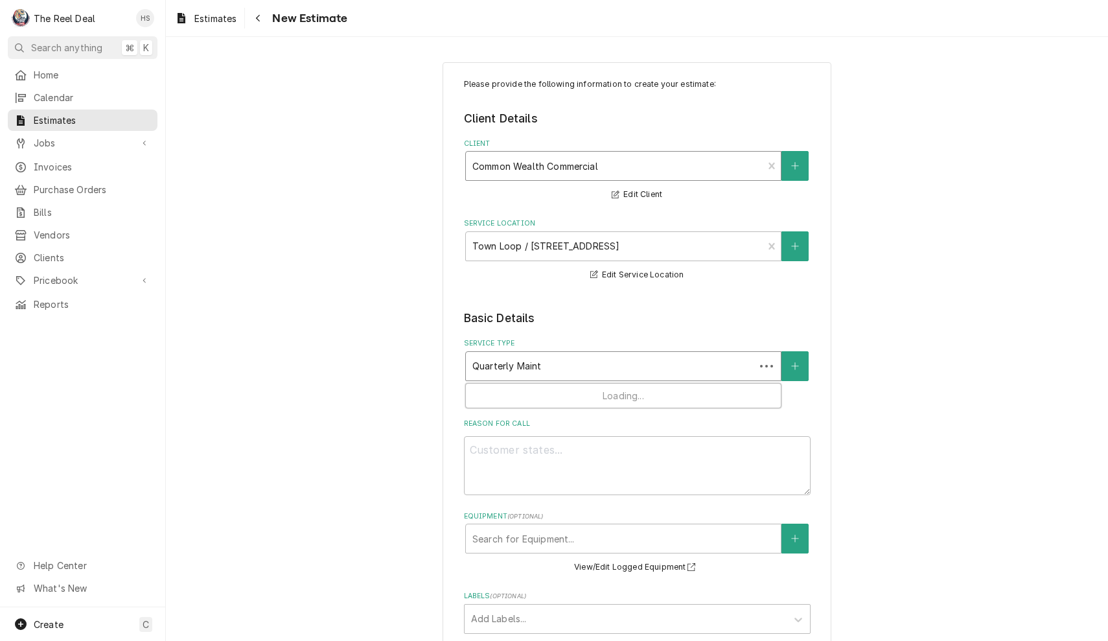
type input "Quarterly Mainte"
type textarea "x"
type input "Quarterly Mainten"
type textarea "x"
type input "Quarterly Maintena"
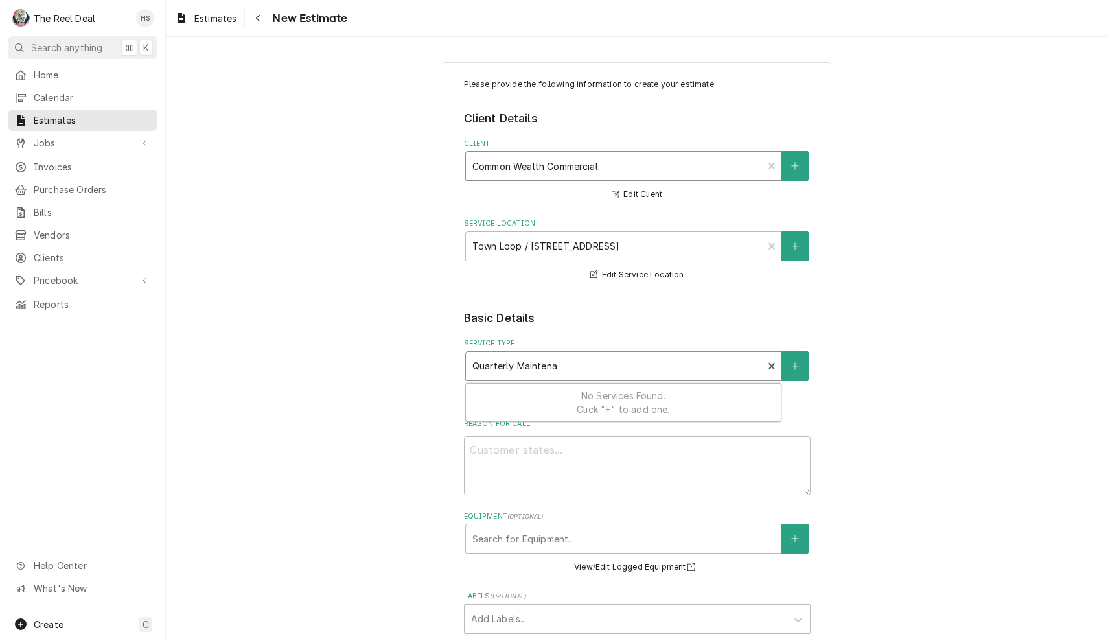
type textarea "x"
type input "Quarterly Mainten"
type textarea "x"
type input "Quarterly Maintenc"
type textarea "x"
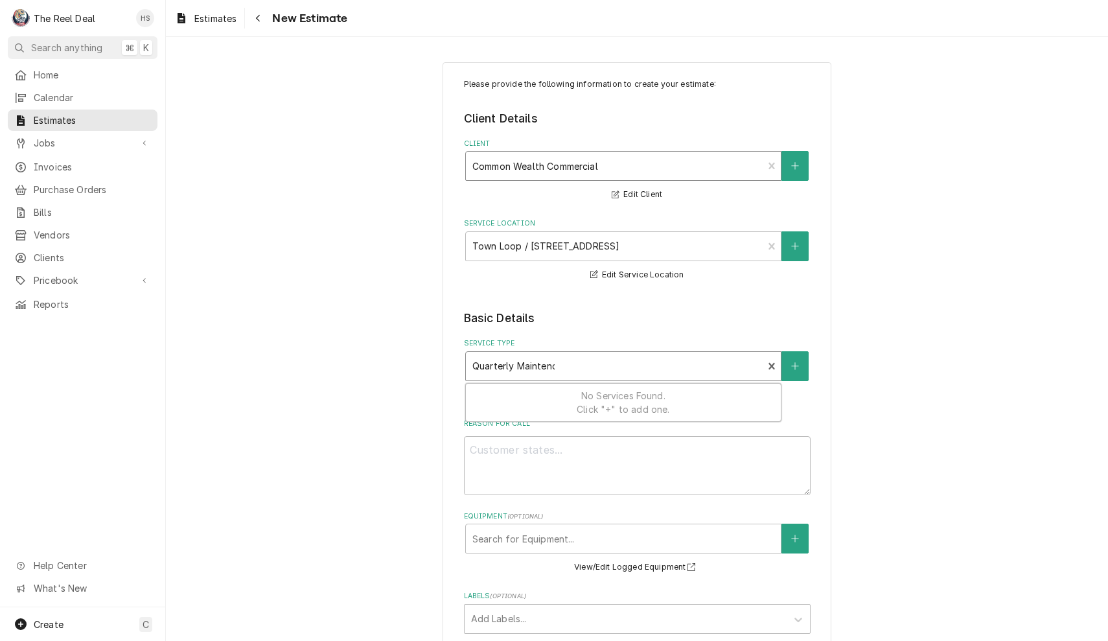
type input "Quarterly Maintence"
click at [522, 371] on input "Quarterly Maintence" at bounding box center [519, 366] width 93 height 21
type textarea "x"
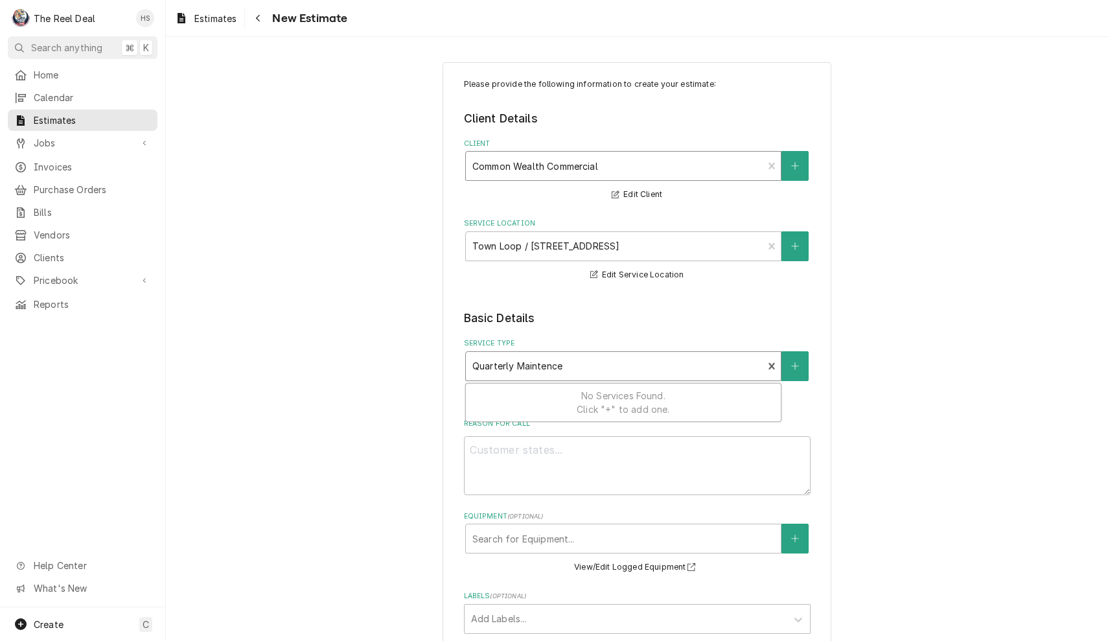
type input "a"
type textarea "x"
type input "ac"
type textarea "x"
type input "ace"
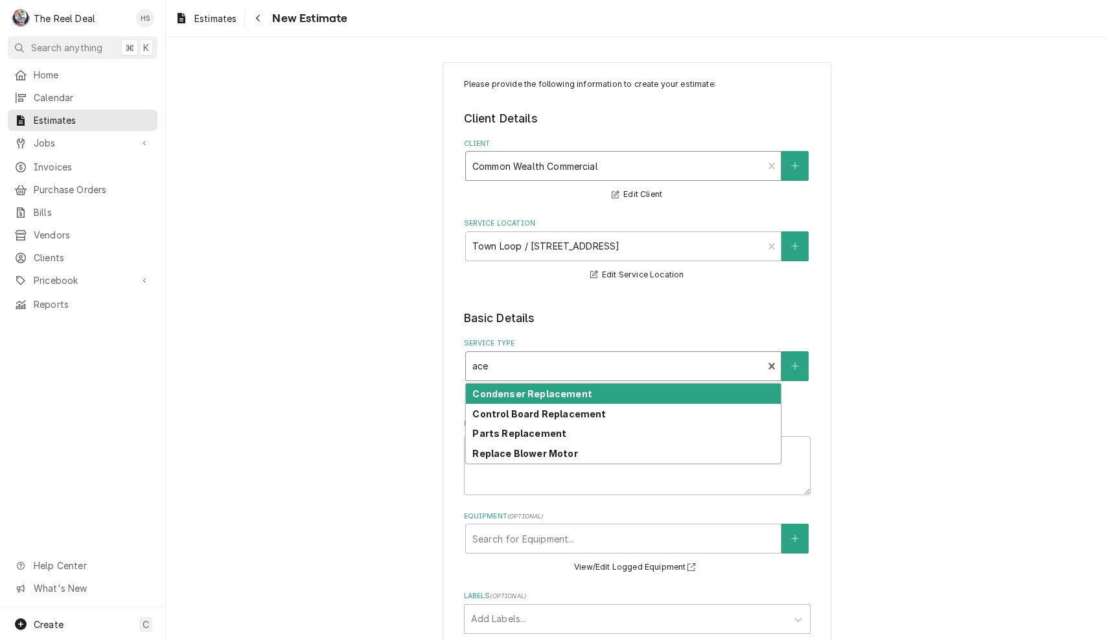
type textarea "x"
type input "ac"
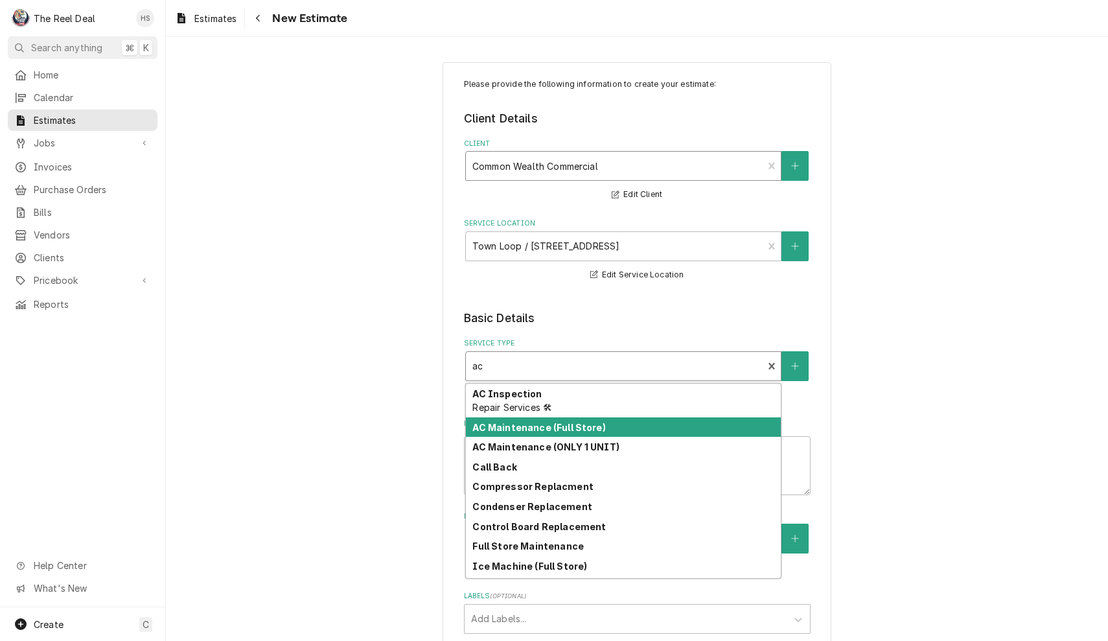
click at [545, 428] on strong "AC Maintenance (Full Store)" at bounding box center [539, 427] width 133 height 11
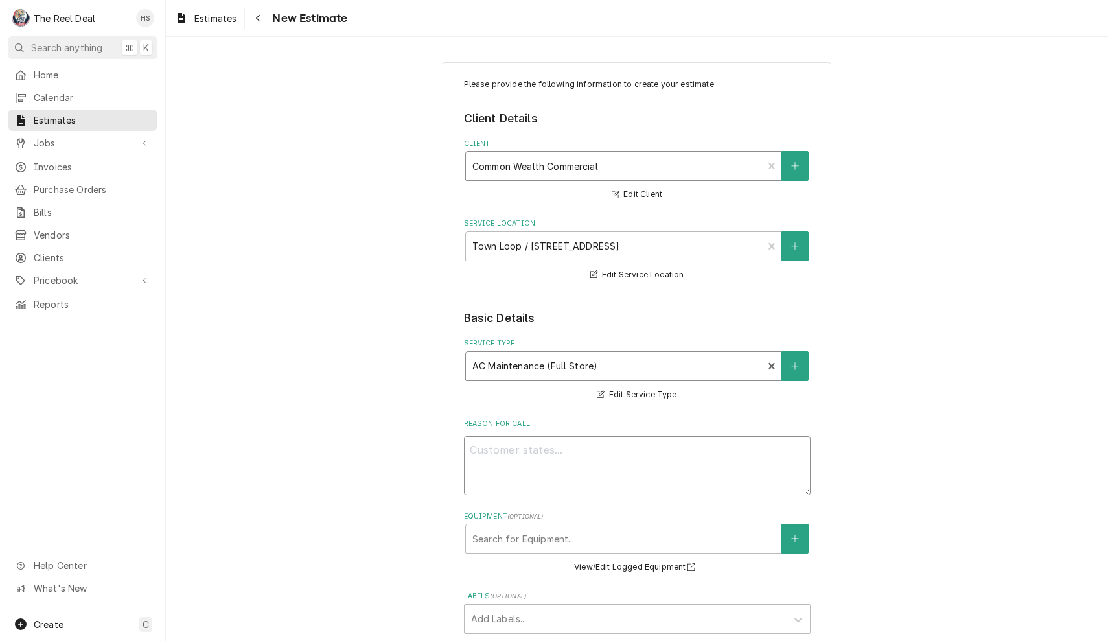
click at [552, 460] on textarea "Reason For Call" at bounding box center [637, 465] width 347 height 59
type textarea "x"
type textarea "Q"
type textarea "x"
type textarea "Qu"
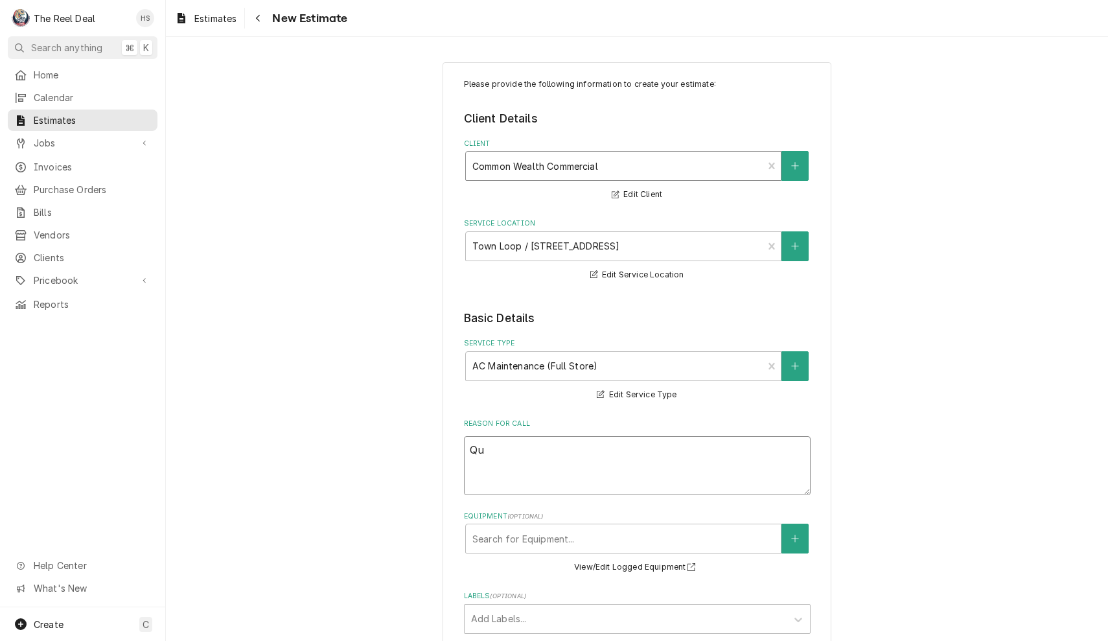
type textarea "x"
type textarea "Qua"
type textarea "x"
type textarea "Quar"
type textarea "x"
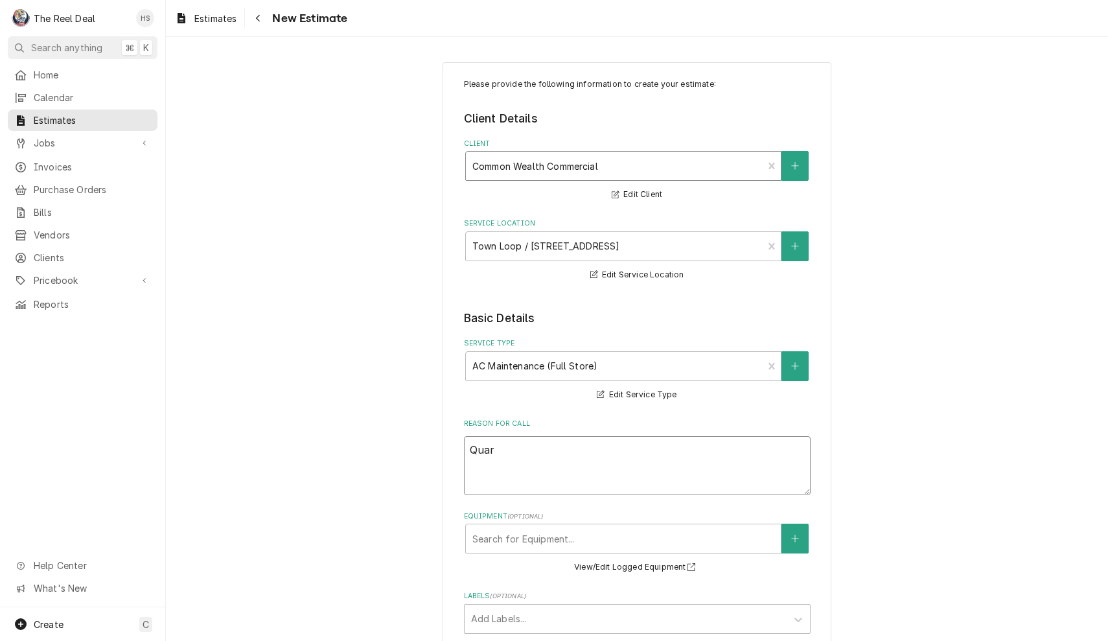
type textarea "Quart"
type textarea "x"
type textarea "Quarte"
type textarea "x"
type textarea "Quarter"
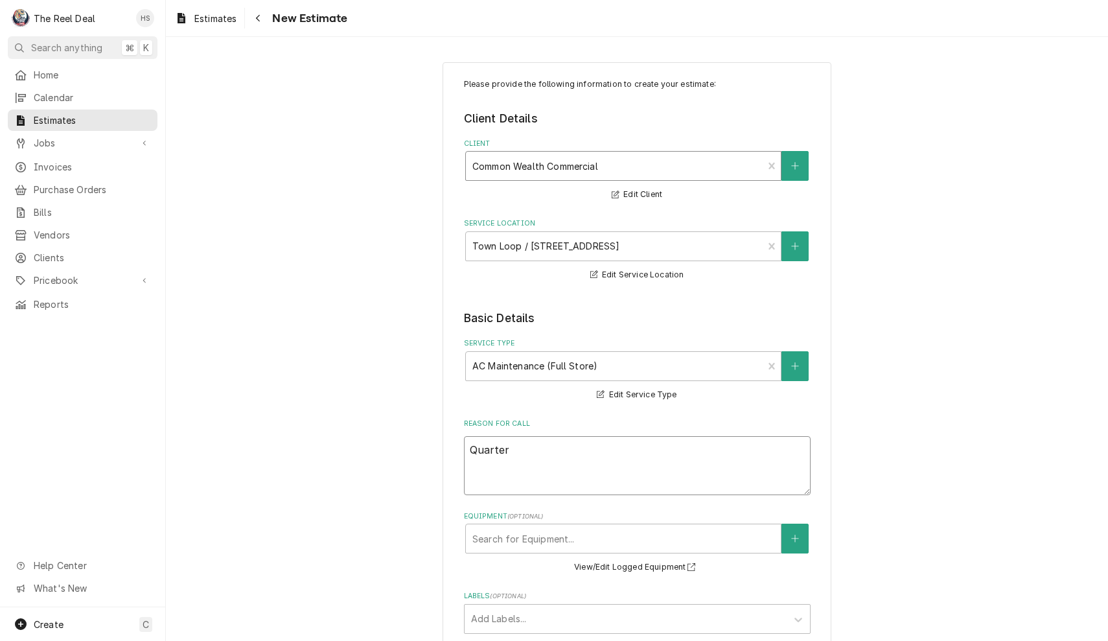
type textarea "x"
type textarea "Quarterl"
type textarea "x"
type textarea "Quarterly"
type textarea "x"
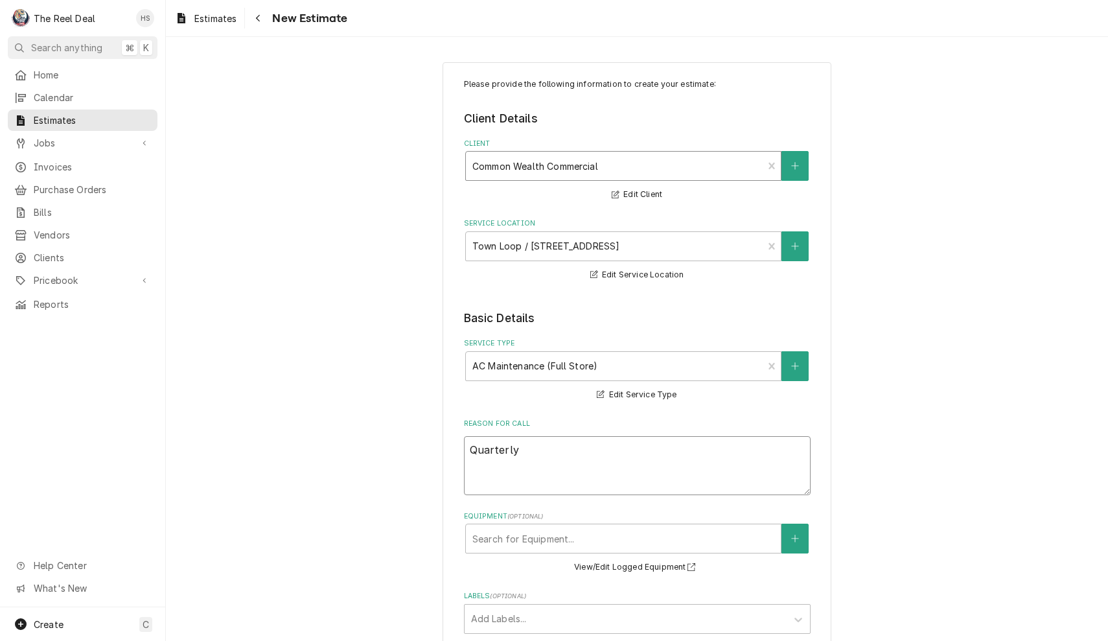
type textarea "Quarterly"
type textarea "x"
type textarea "Quarterly M"
type textarea "x"
type textarea "Quarterly Ma"
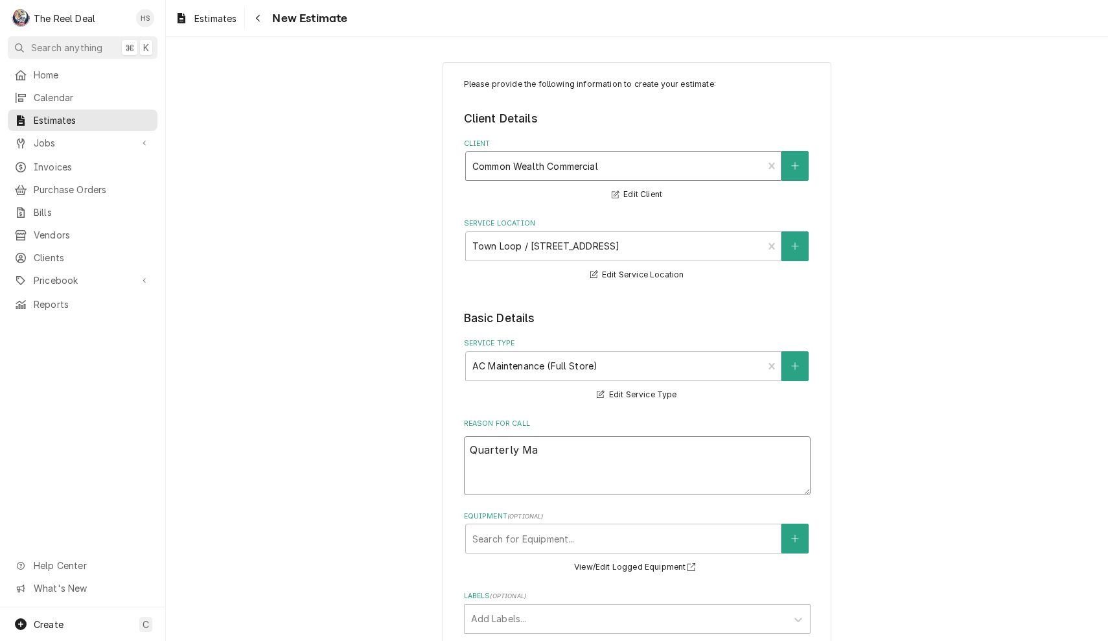
type textarea "x"
type textarea "Quarterly Mai"
type textarea "x"
type textarea "Quarterly Main"
type textarea "x"
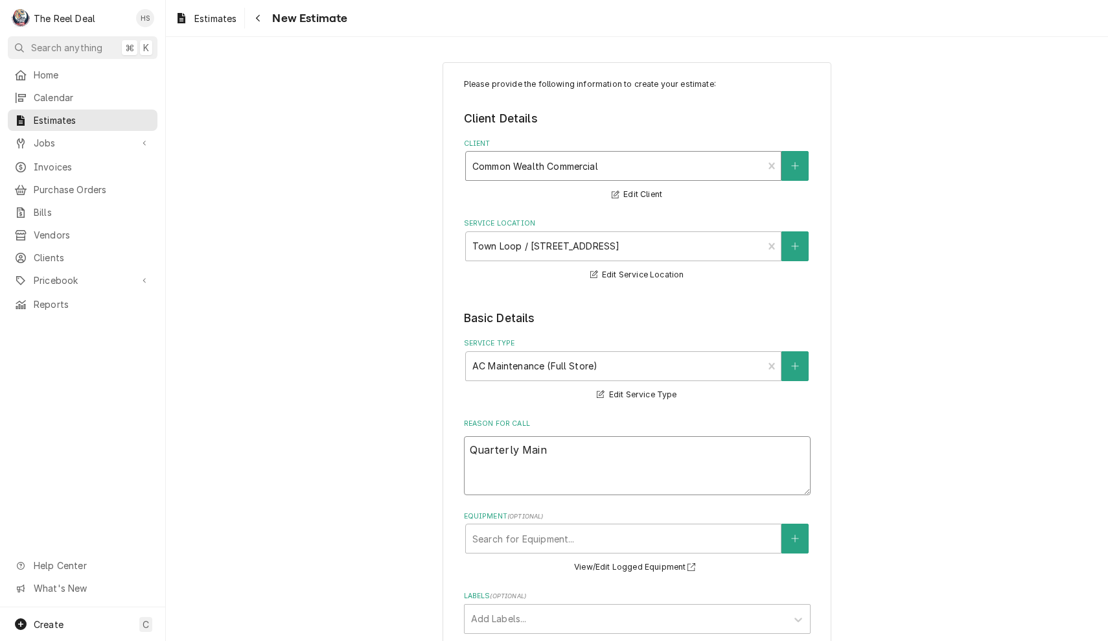
type textarea "Quarterly Maint"
type textarea "x"
type textarea "Quarterly Mainte"
type textarea "x"
type textarea "Quarterly Mainten"
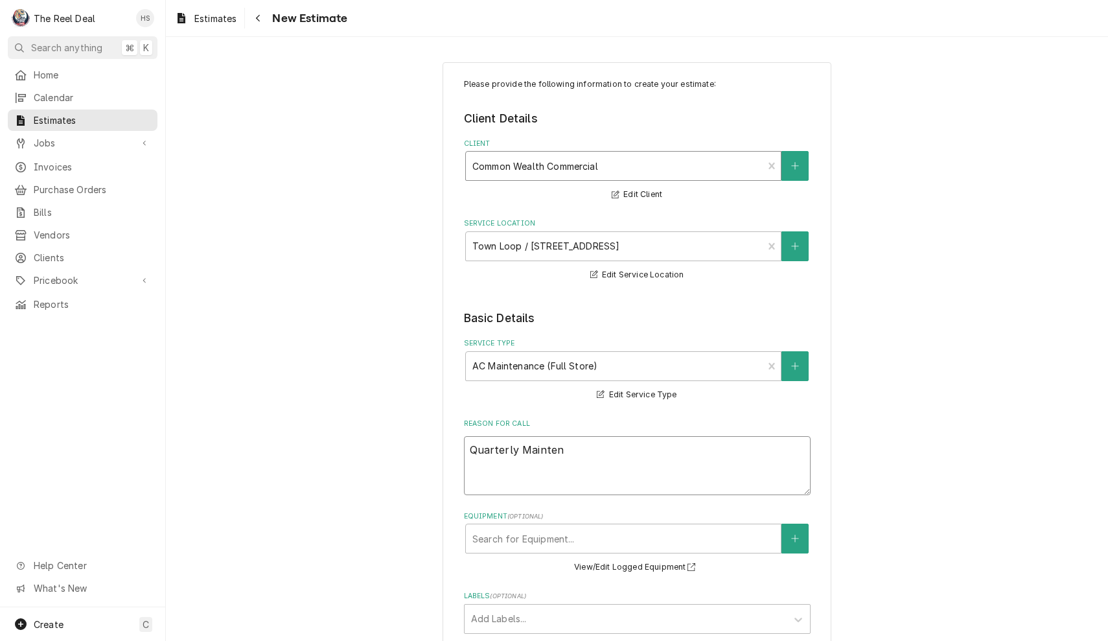
type textarea "x"
type textarea "Quarterly Maintena"
type textarea "x"
type textarea "Quarterly Maintenan"
type textarea "x"
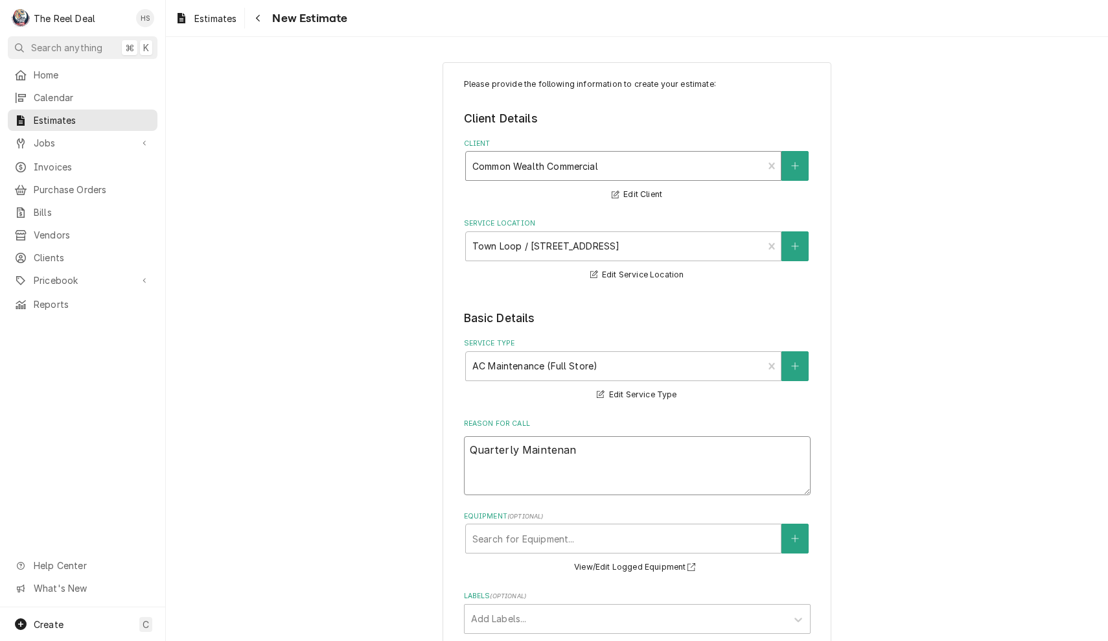
type textarea "Quarterly Maintenanc"
type textarea "x"
type textarea "Quarterly Maintenance"
type textarea "x"
type textarea "Quarterly Maintenance"
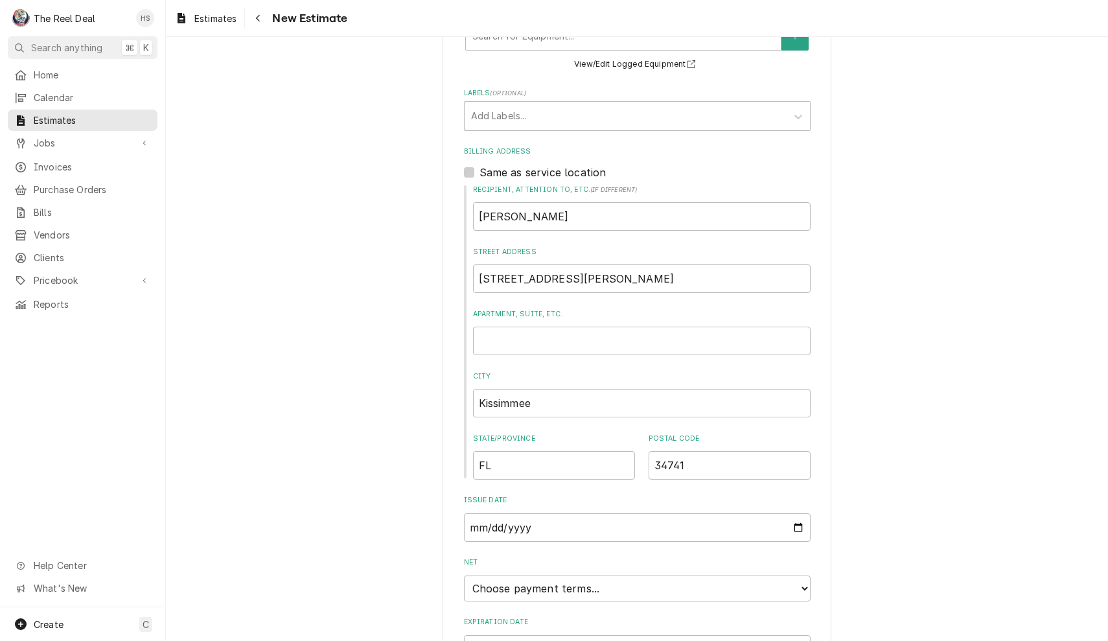
scroll to position [504, 0]
click at [480, 170] on label "Same as service location" at bounding box center [543, 172] width 127 height 16
click at [480, 170] on input "Same as service location" at bounding box center [653, 178] width 347 height 29
checkbox input "true"
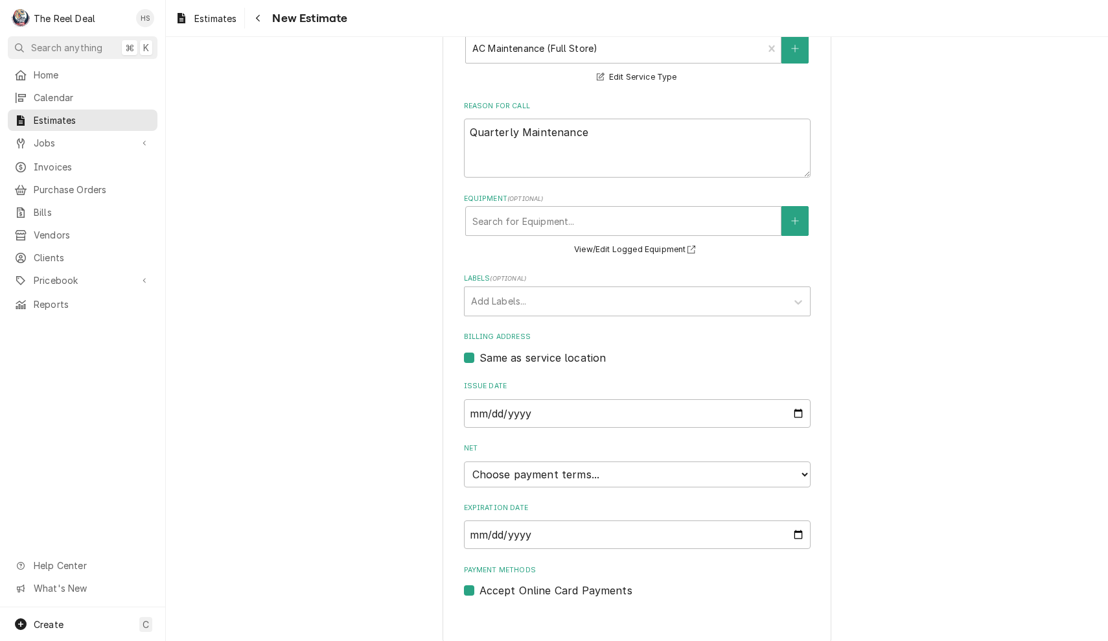
scroll to position [0, 0]
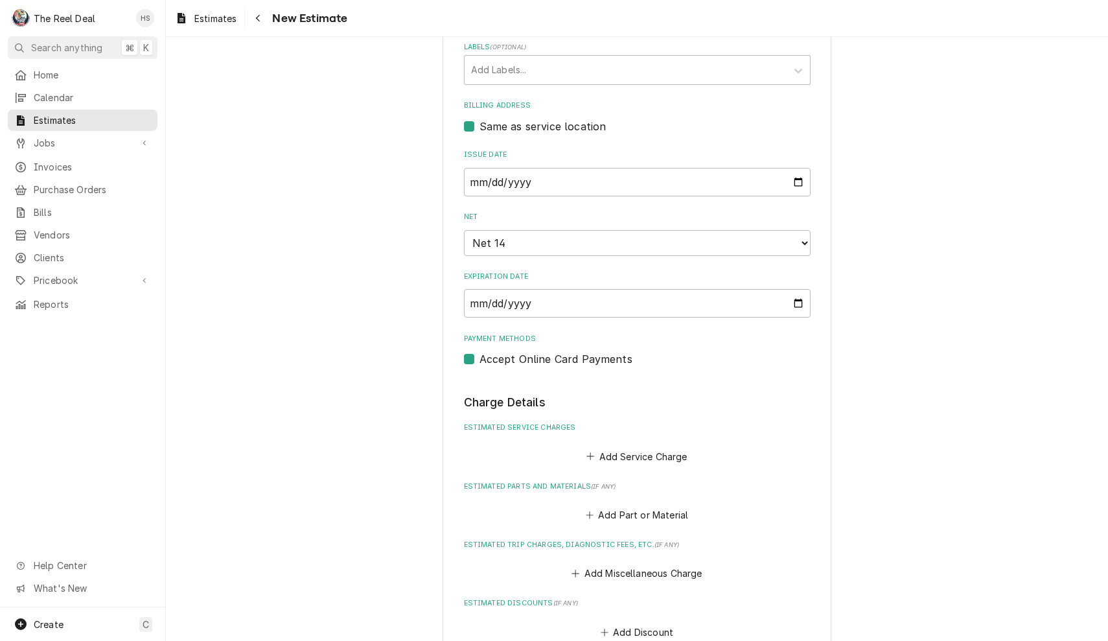
type textarea "x"
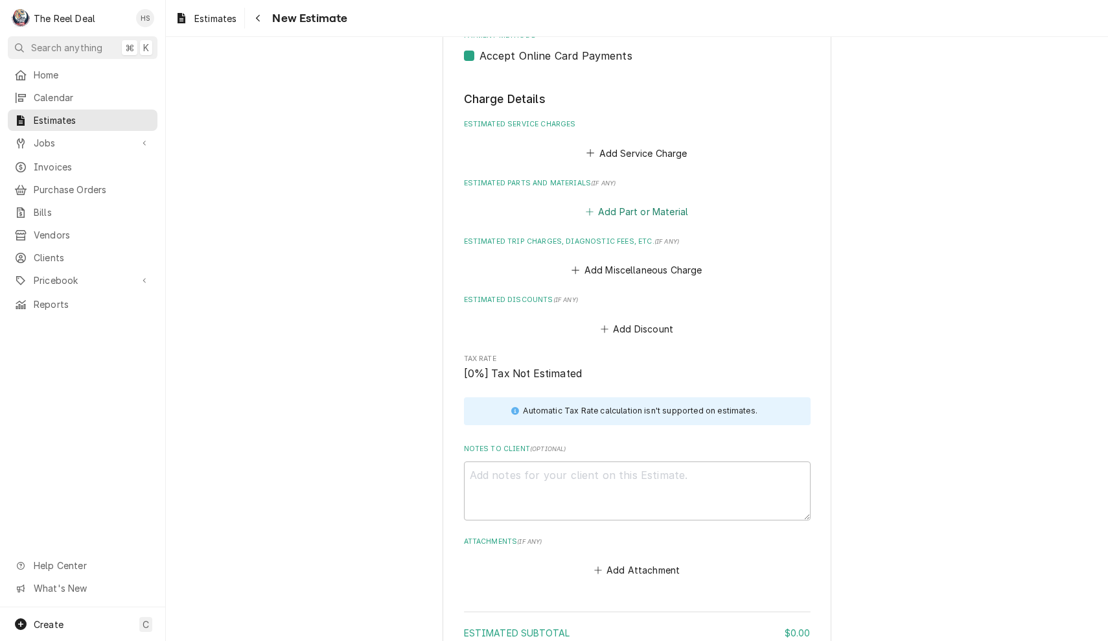
scroll to position [850, 0]
click at [629, 146] on button "Add Service Charge" at bounding box center [637, 155] width 105 height 18
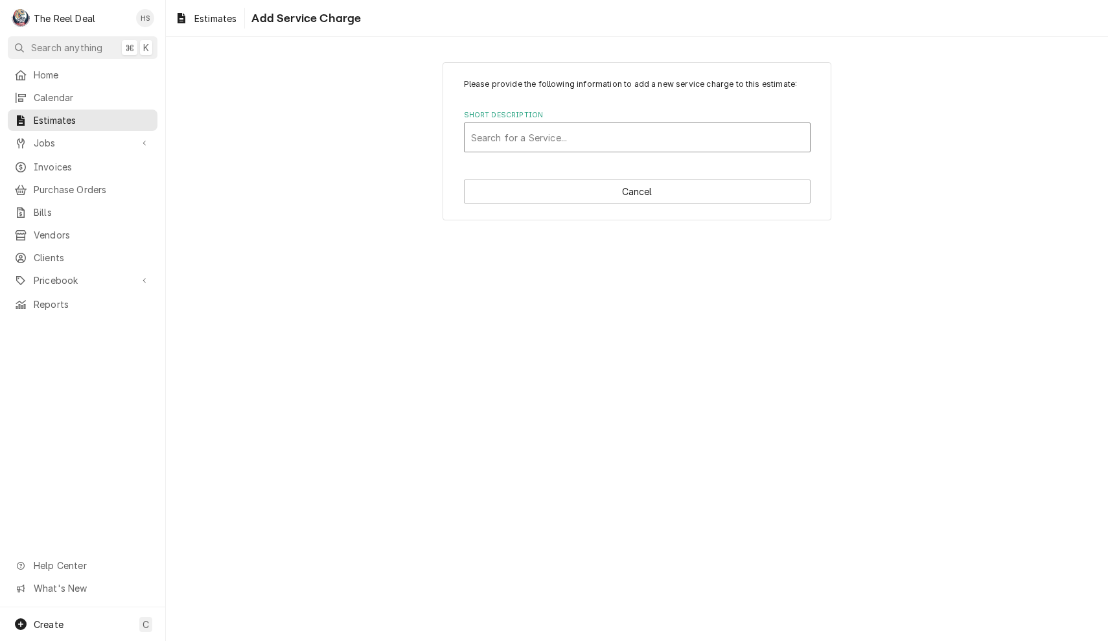
click at [620, 139] on div "Short Description" at bounding box center [637, 137] width 333 height 23
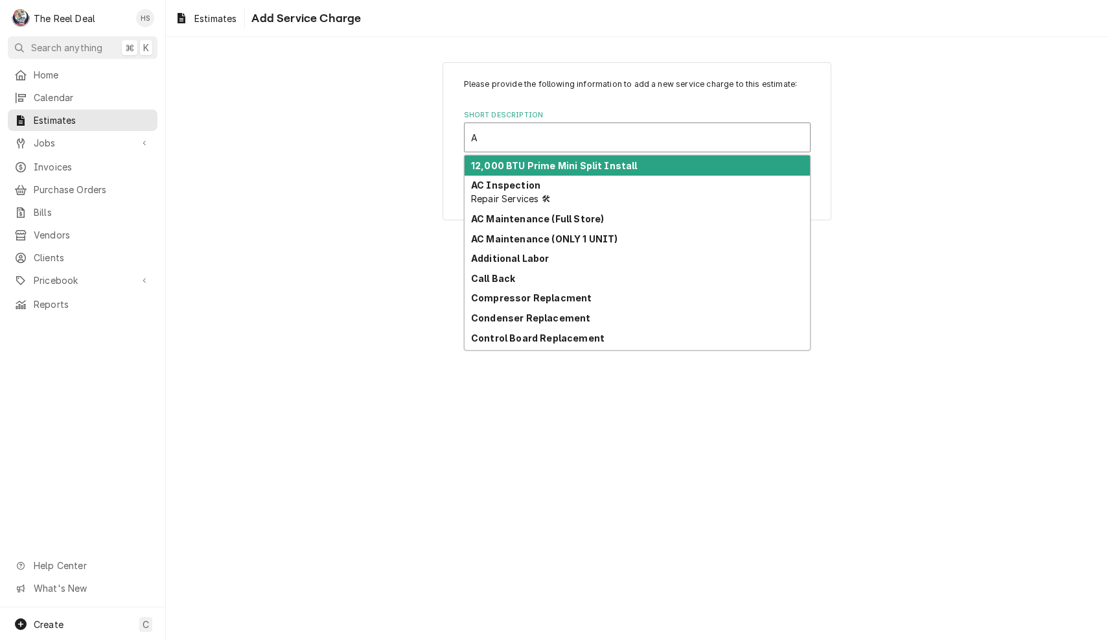
type input "AC"
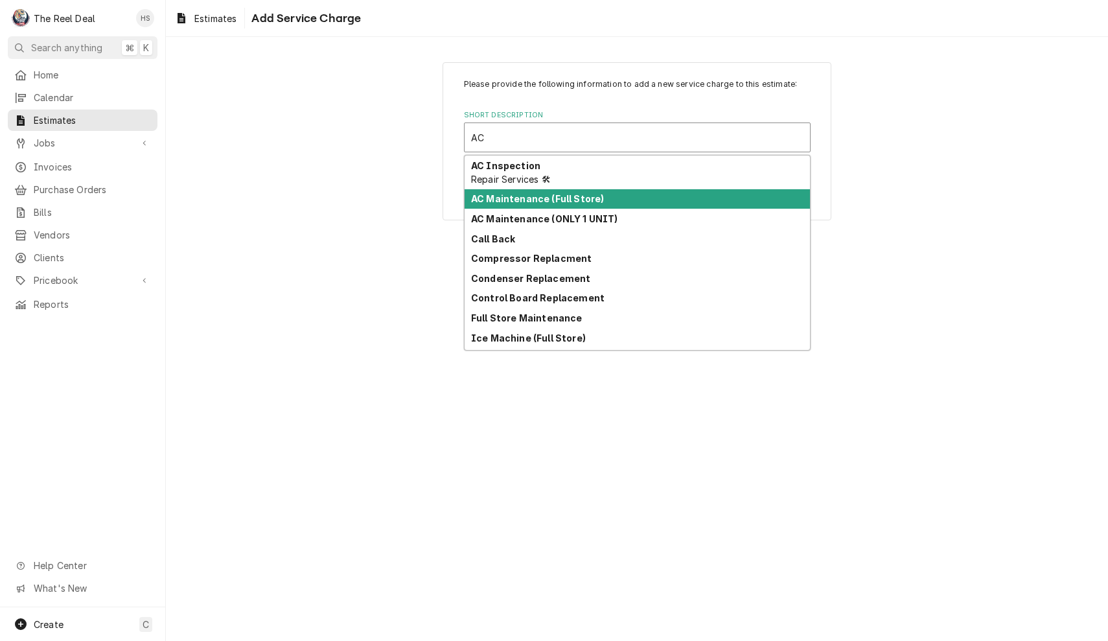
click at [604, 204] on div "AC Maintenance (Full Store)" at bounding box center [637, 199] width 345 height 20
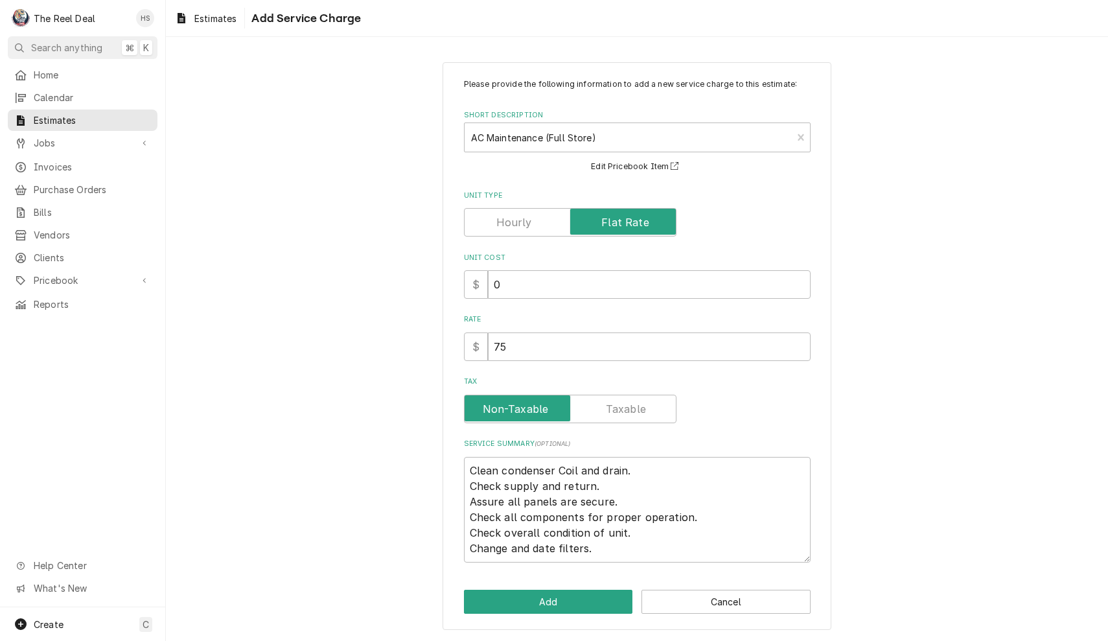
type textarea "x"
click at [540, 234] on input "Unit Type" at bounding box center [570, 222] width 201 height 29
checkbox input "false"
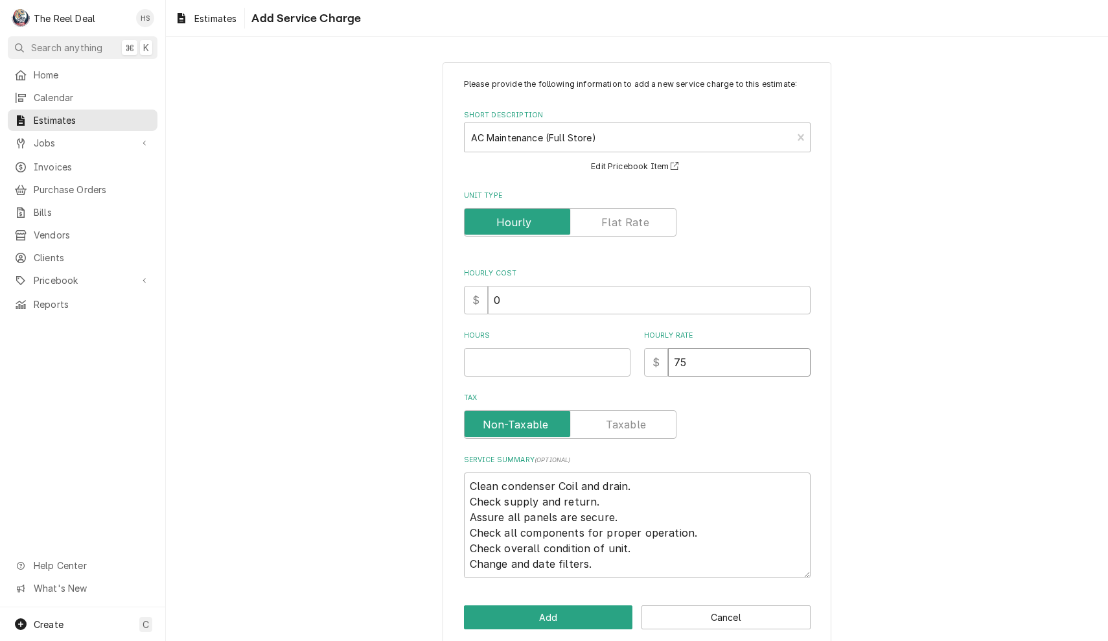
click at [742, 368] on input "75" at bounding box center [739, 362] width 143 height 29
type textarea "x"
type input "6"
type textarea "x"
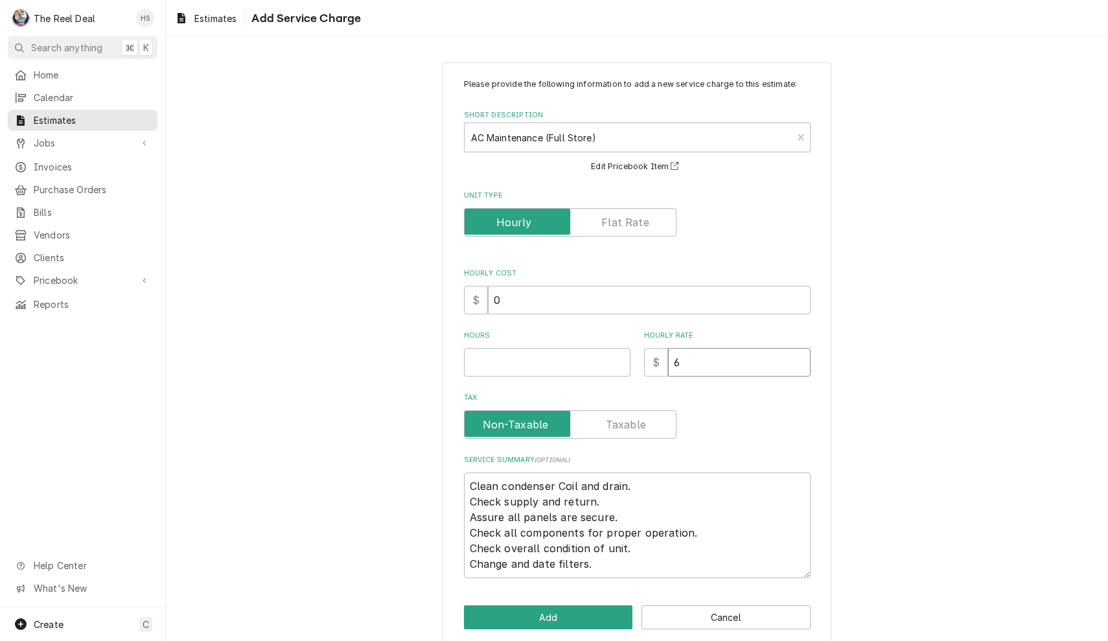
type input "60"
type textarea "x"
type input "60"
click at [574, 356] on input "Hours" at bounding box center [547, 362] width 167 height 29
type textarea "x"
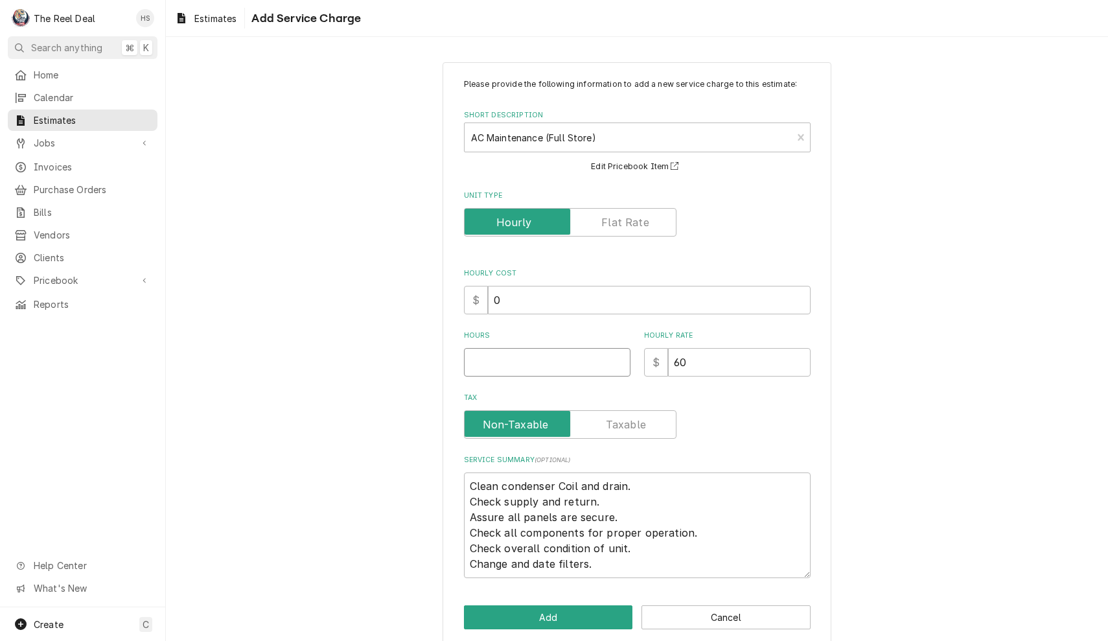
type input "1"
type textarea "x"
type input "18"
type textarea "x"
type input "18"
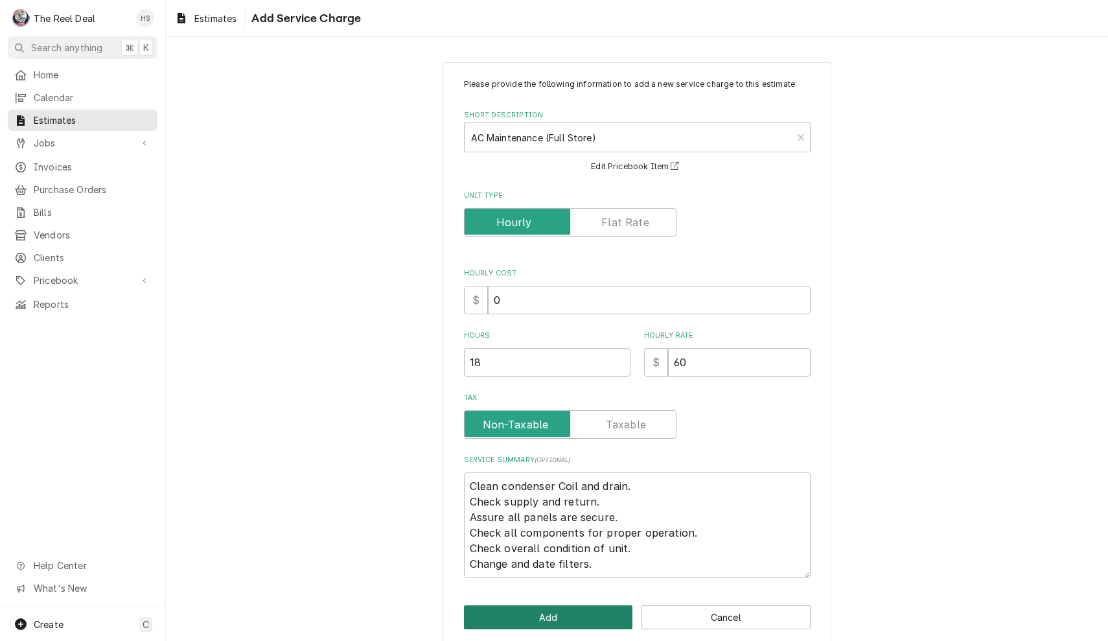
click at [542, 618] on button "Add" at bounding box center [548, 617] width 169 height 24
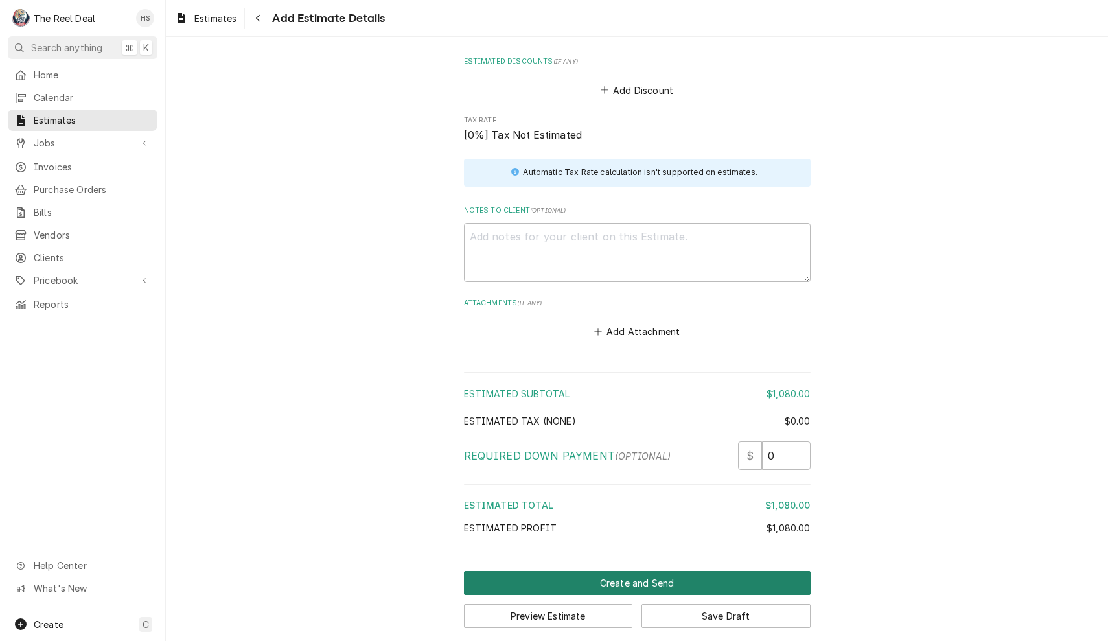
click at [603, 573] on button "Create and Send" at bounding box center [637, 583] width 347 height 24
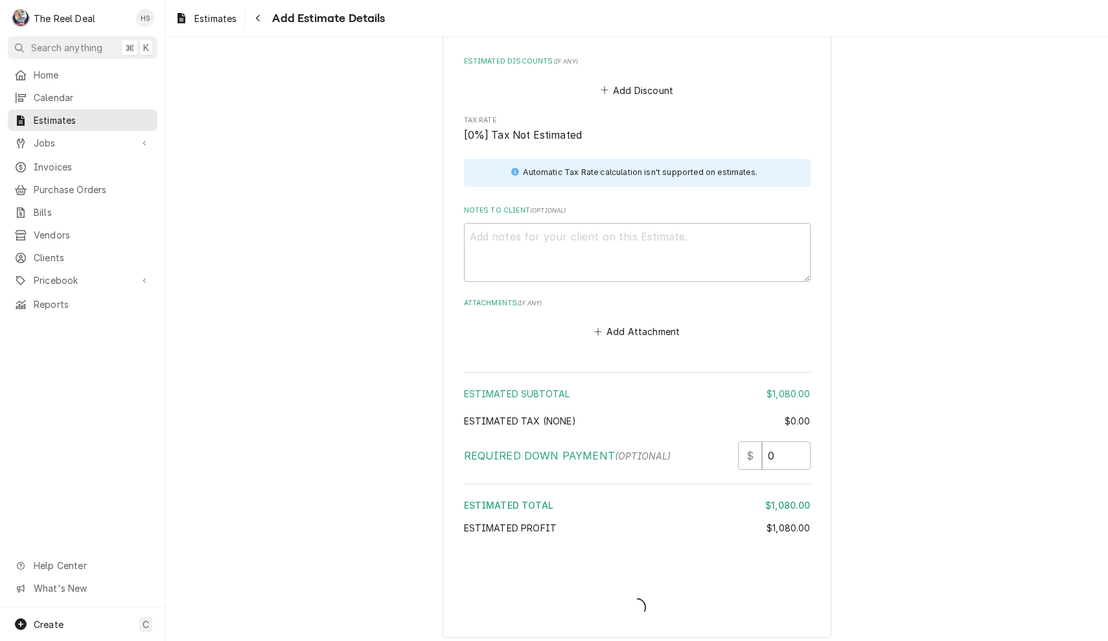
scroll to position [1344, 0]
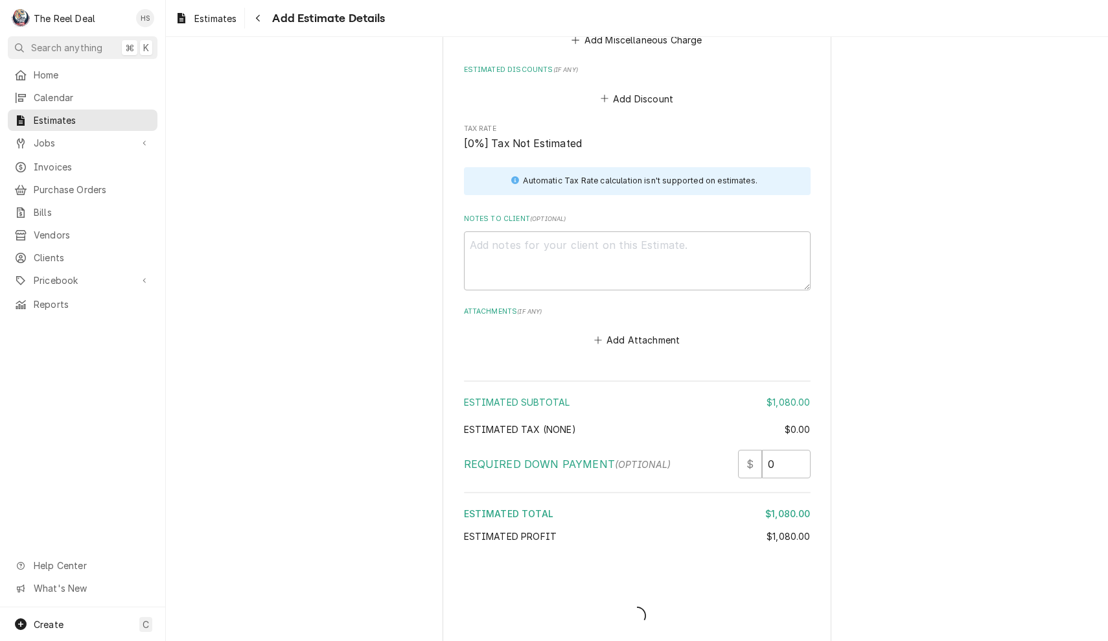
type textarea "x"
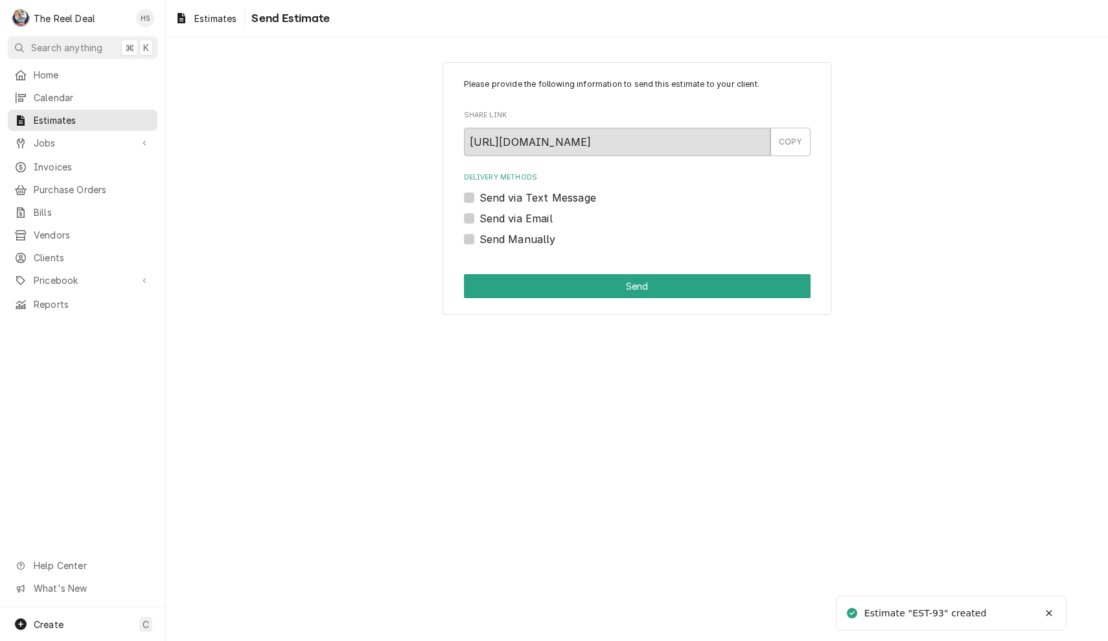
click at [528, 212] on label "Send via Email" at bounding box center [516, 219] width 73 height 16
click at [528, 212] on input "Send via Email" at bounding box center [653, 225] width 347 height 29
checkbox input "true"
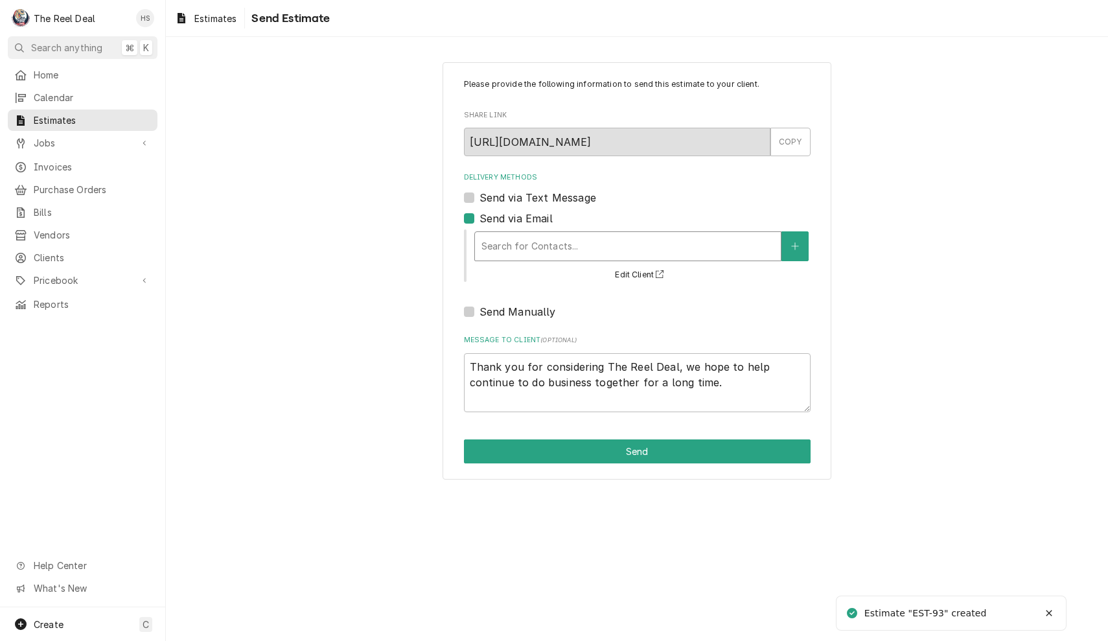
click at [528, 251] on div "Delivery Methods" at bounding box center [628, 246] width 293 height 23
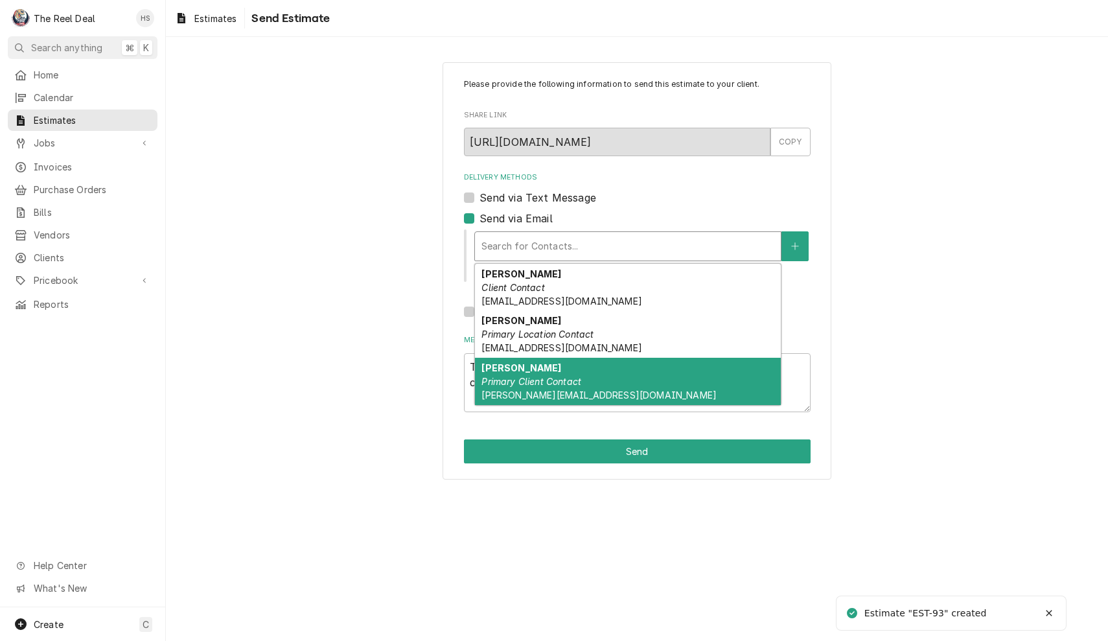
click at [548, 371] on div "[PERSON_NAME] Primary Client Contact [PERSON_NAME][EMAIL_ADDRESS][DOMAIN_NAME]" at bounding box center [628, 381] width 306 height 47
type textarea "x"
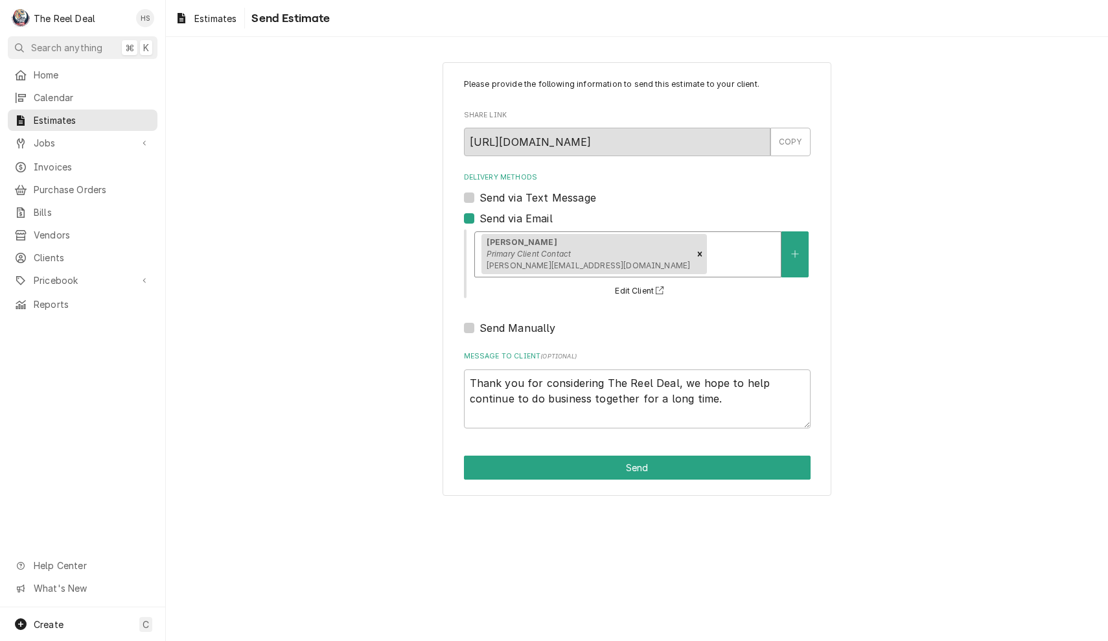
click at [543, 195] on label "Send via Text Message" at bounding box center [538, 198] width 117 height 16
click at [543, 195] on input "Send via Text Message" at bounding box center [653, 204] width 347 height 29
checkbox input "true"
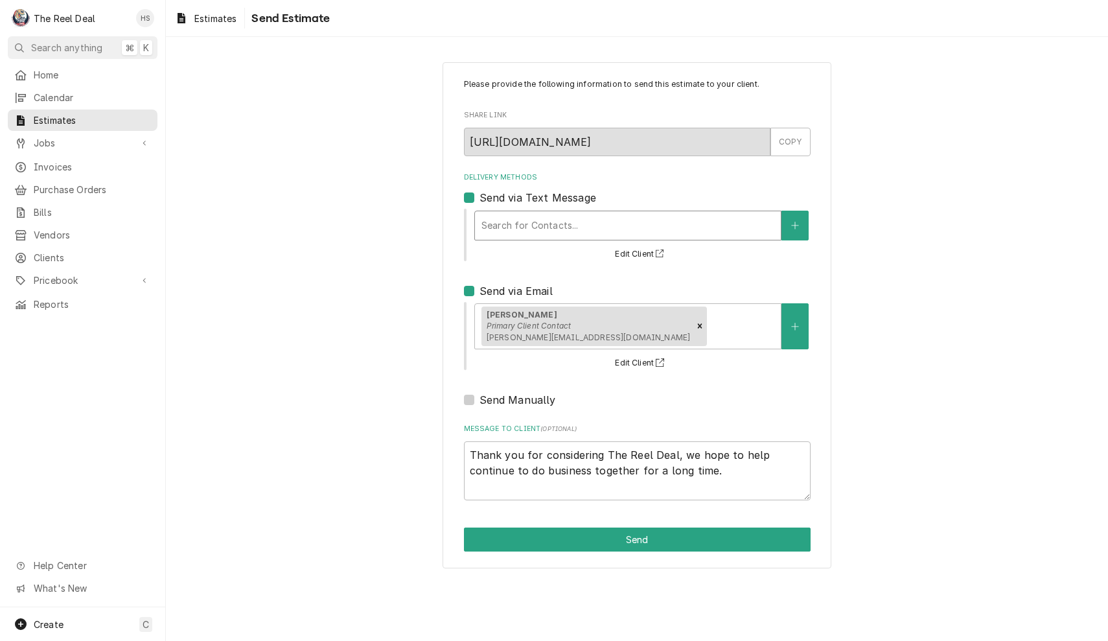
click at [527, 229] on div "Search for Contacts..." at bounding box center [628, 225] width 293 height 14
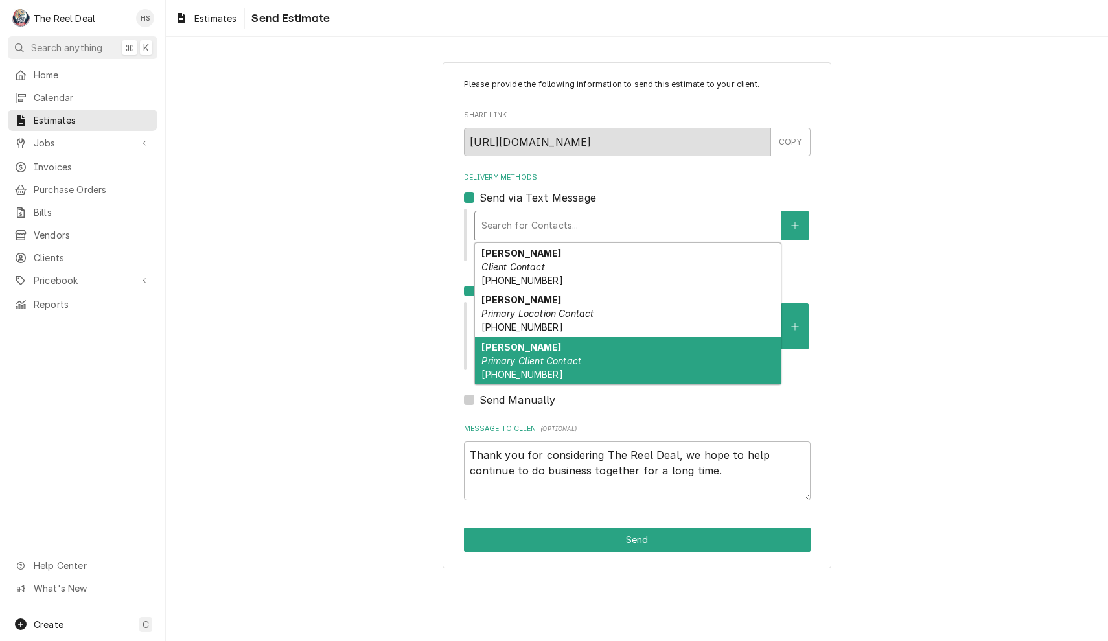
click at [553, 366] on em "Primary Client Contact" at bounding box center [532, 360] width 100 height 11
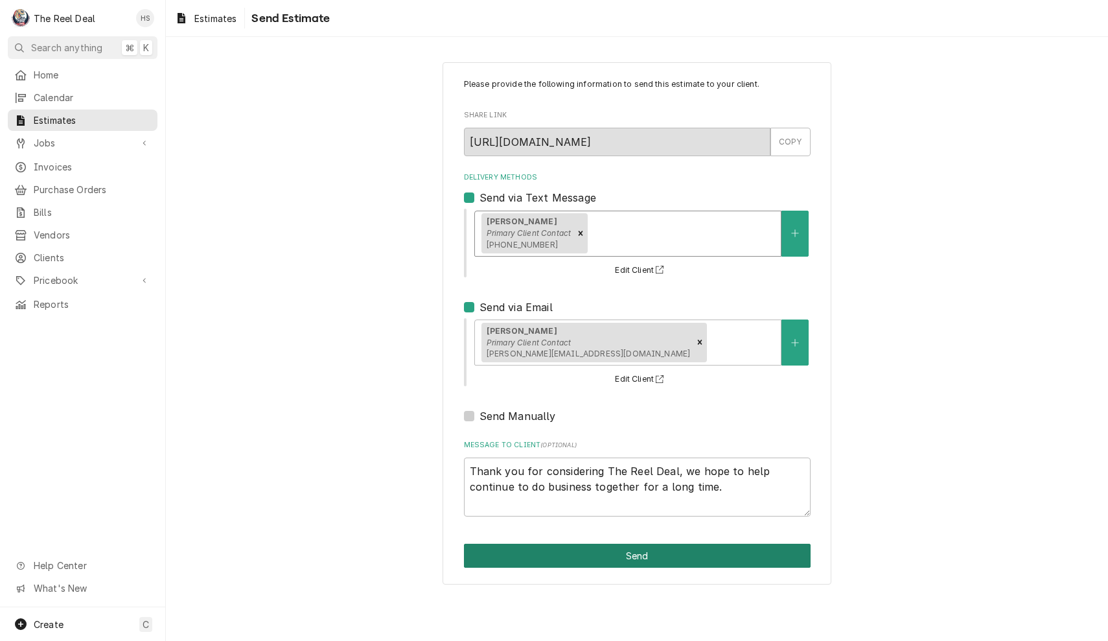
click at [579, 555] on button "Send" at bounding box center [637, 556] width 347 height 24
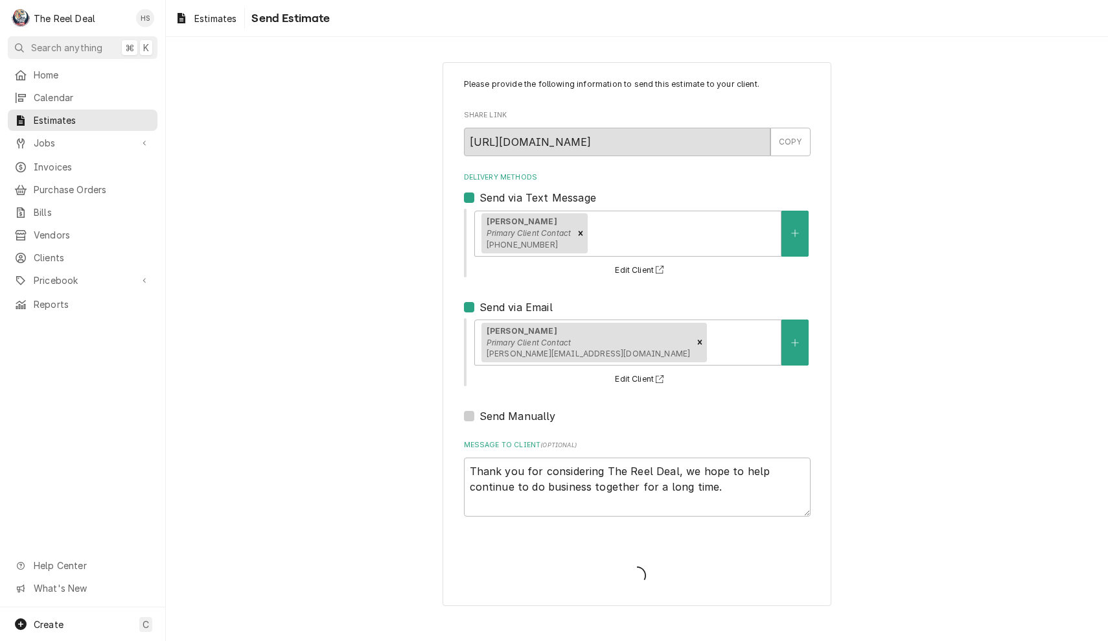
type textarea "x"
